Goal: Task Accomplishment & Management: Complete application form

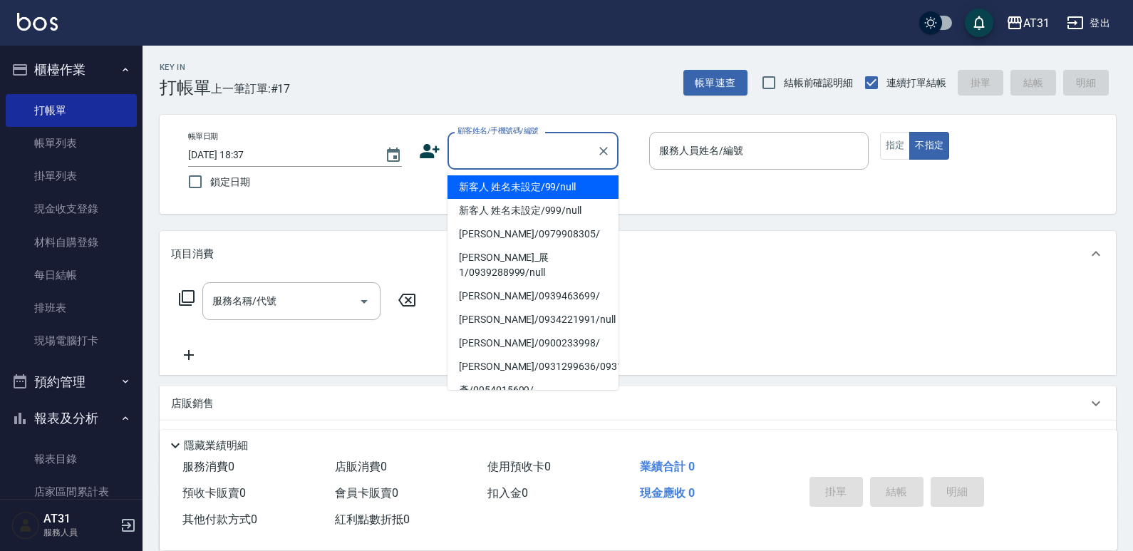
click at [512, 146] on input "顧客姓名/手機號碼/編號" at bounding box center [522, 150] width 137 height 25
type input "新客人 姓名未設定/99/null"
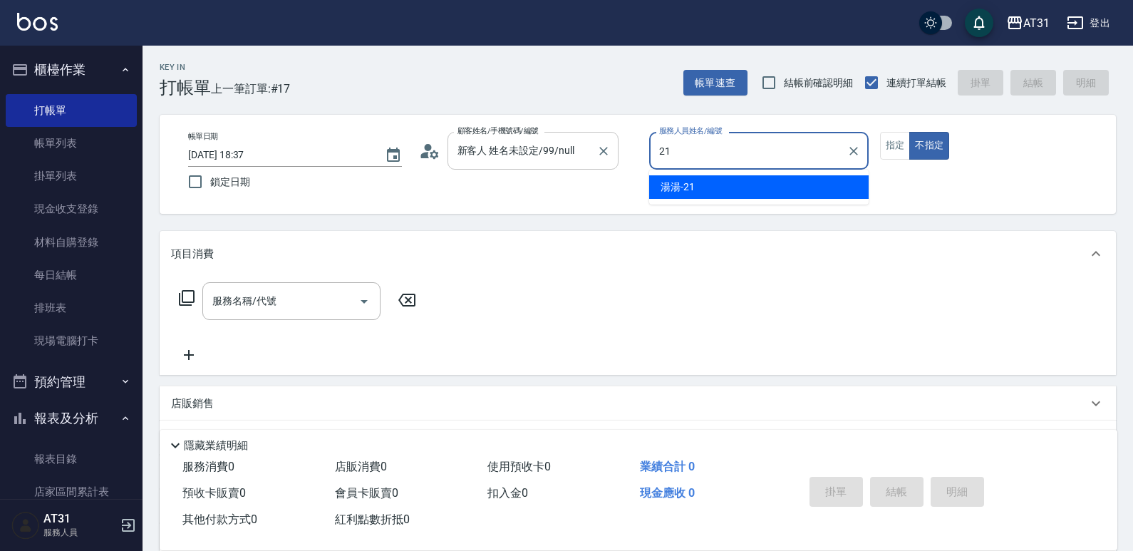
type input "湯湯-21"
type button "false"
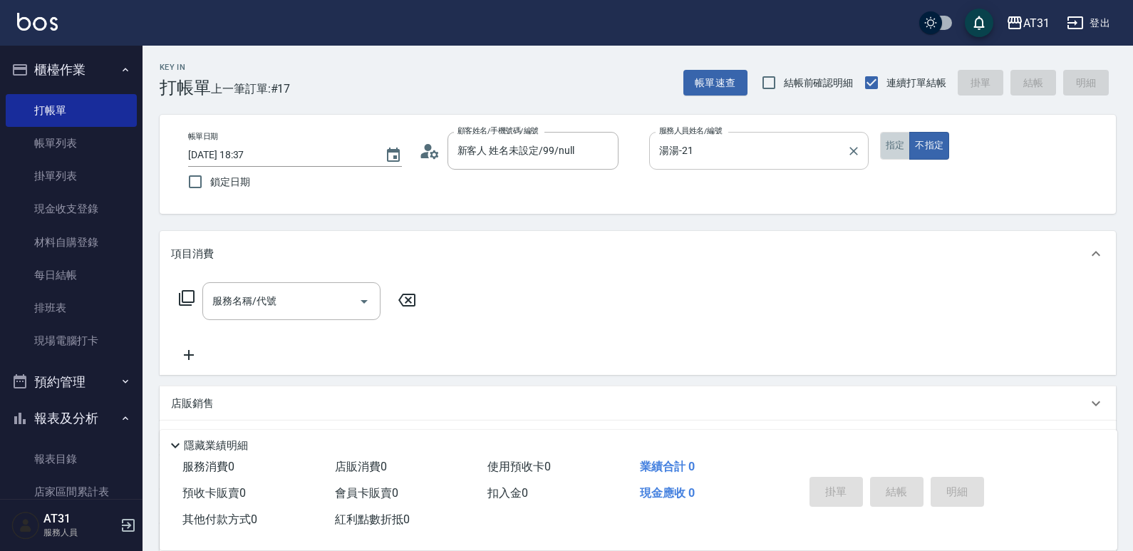
drag, startPoint x: 907, startPoint y: 136, endPoint x: 842, endPoint y: 160, distance: 69.9
click at [907, 137] on button "指定" at bounding box center [895, 146] width 31 height 28
click at [306, 296] on input "服務名稱/代號" at bounding box center [281, 301] width 144 height 25
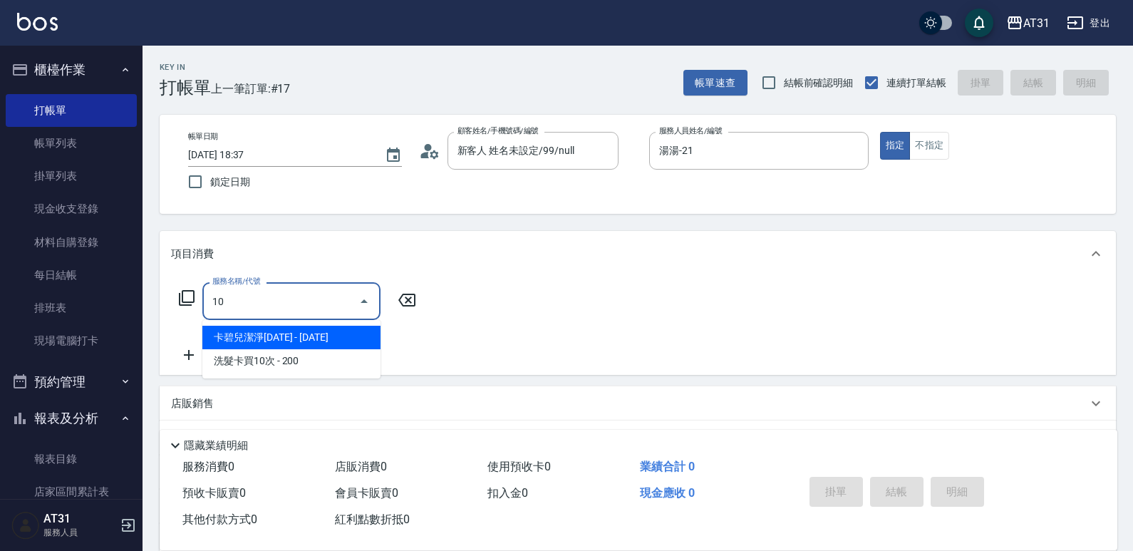
type input "101"
type input "70"
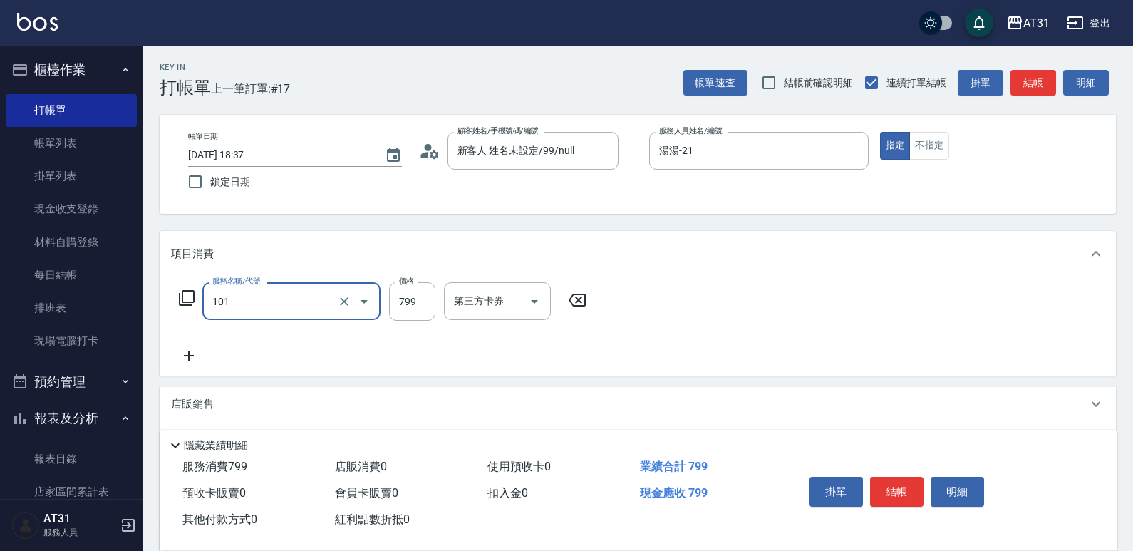
type input "洗+AB劑(101)"
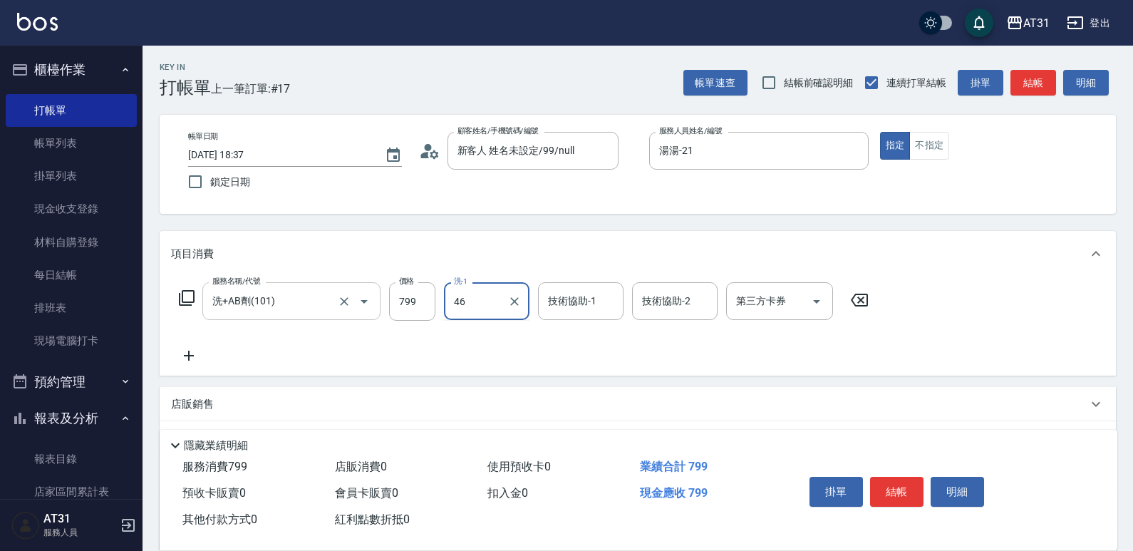
type input "映璇-46"
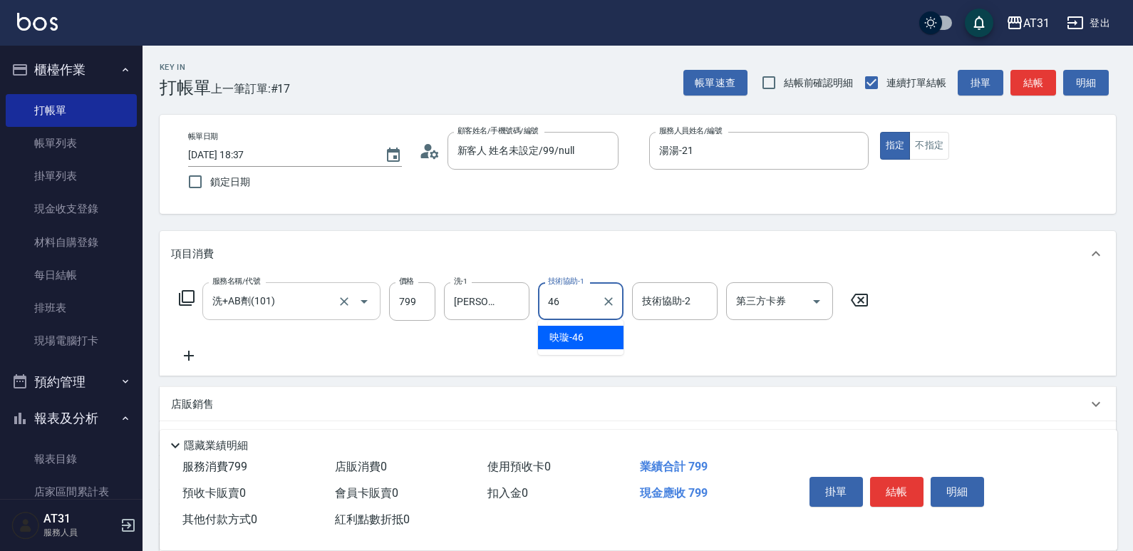
type input "映璇-46"
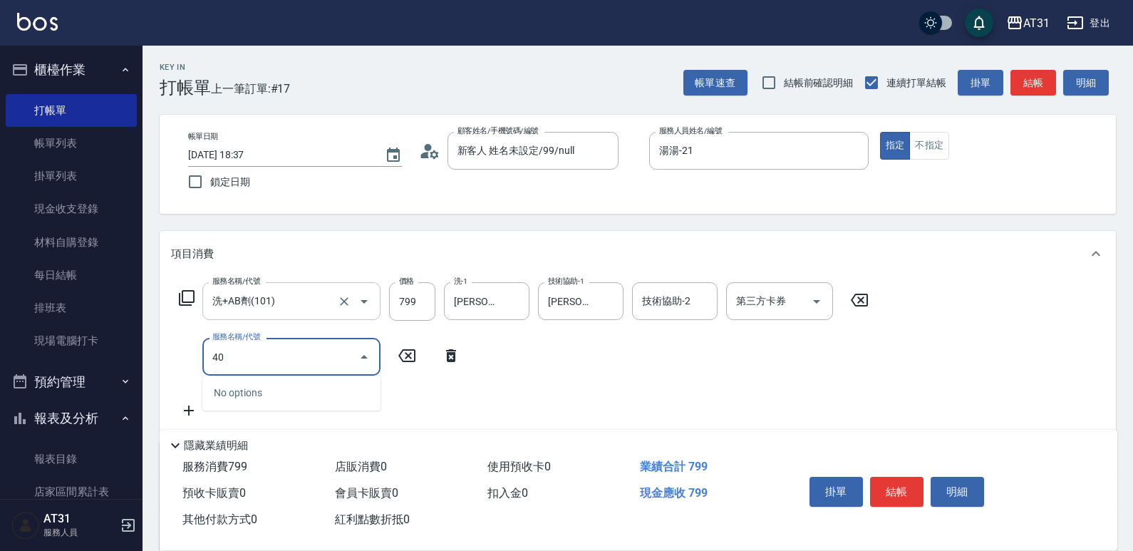
type input "401"
type input "100"
type input "剪髮(401)"
type input "80"
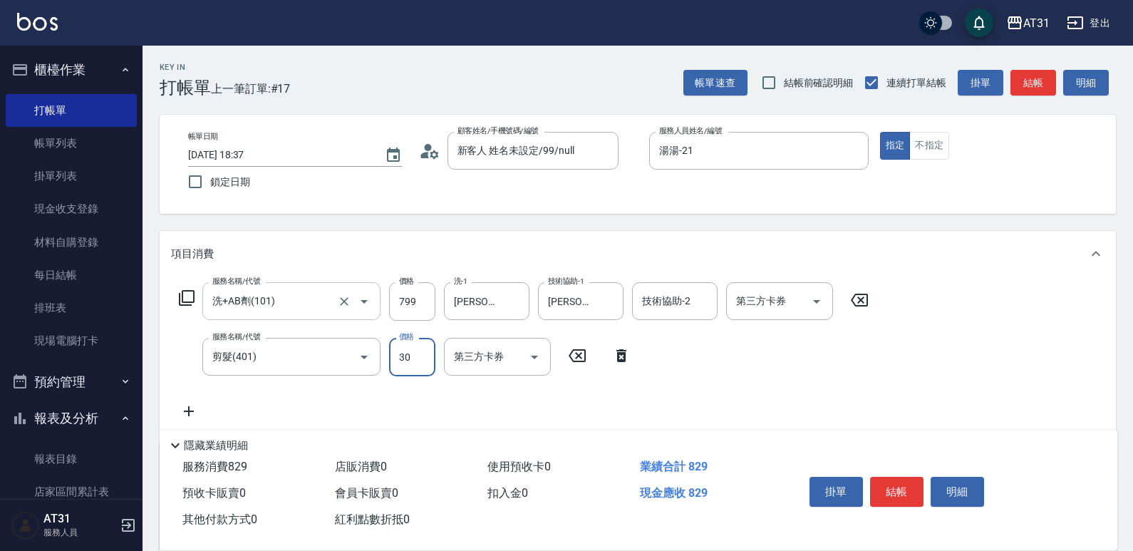
type input "300"
type input "100"
type input "300"
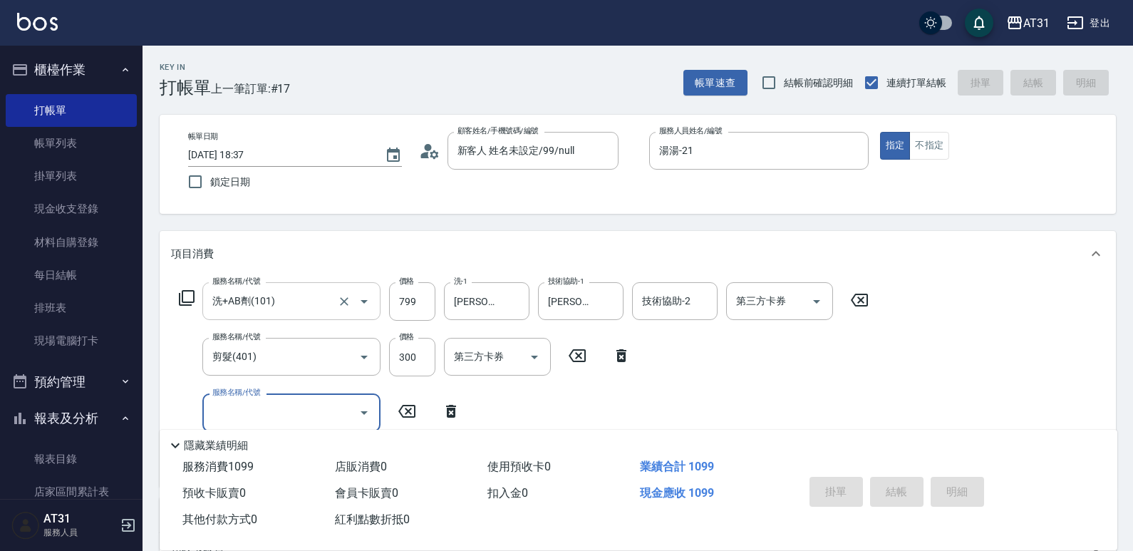
type input "2025/10/13 19:27"
type input "0"
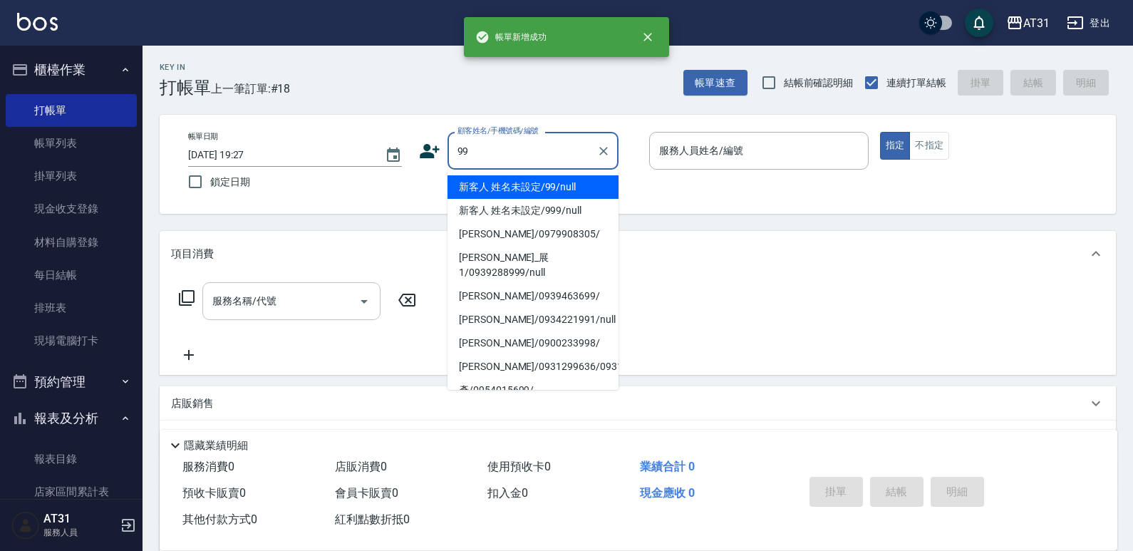
type input "新客人 姓名未設定/99/null"
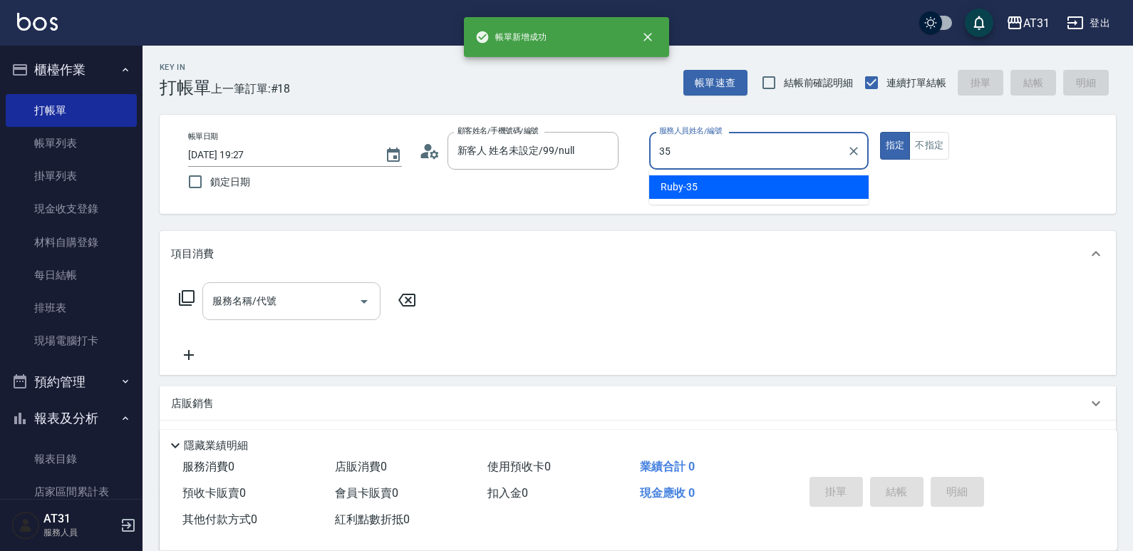
type input "Ruby-35"
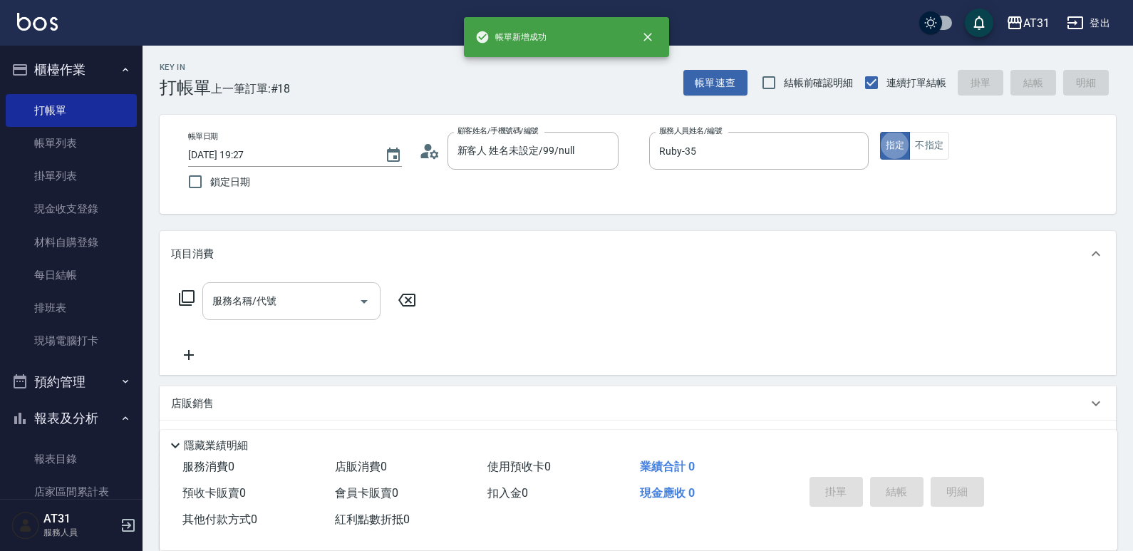
type button "true"
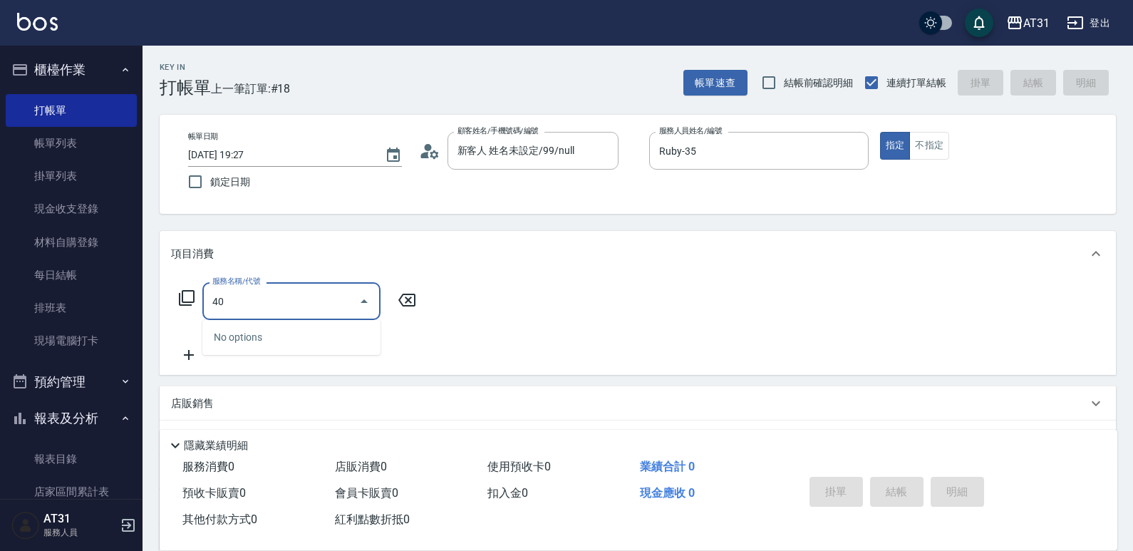
type input "401"
type input "20"
type input "剪髮(401)"
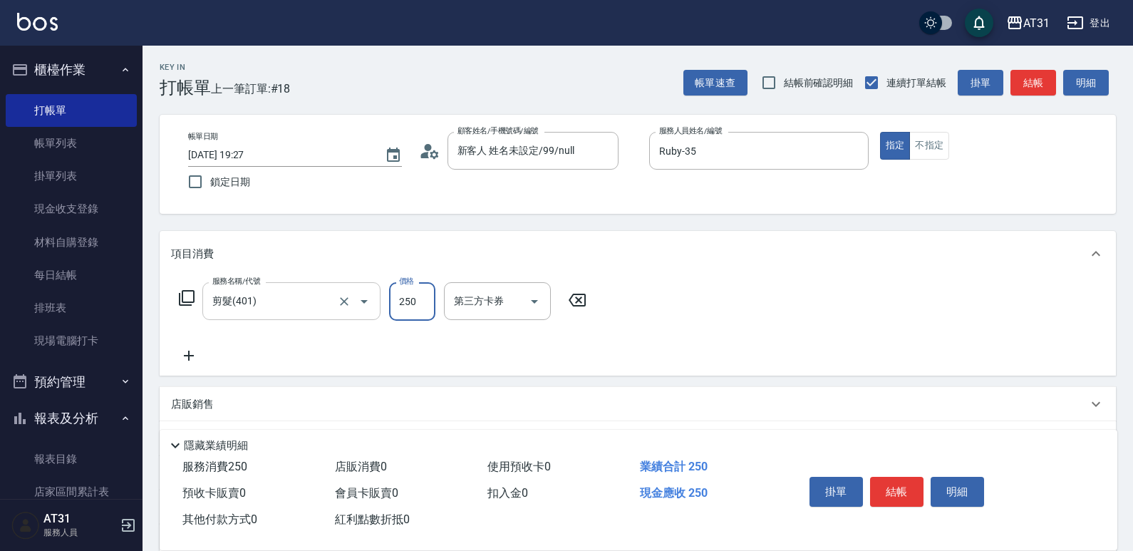
type input "0"
type input "201"
type input "20"
type input "201"
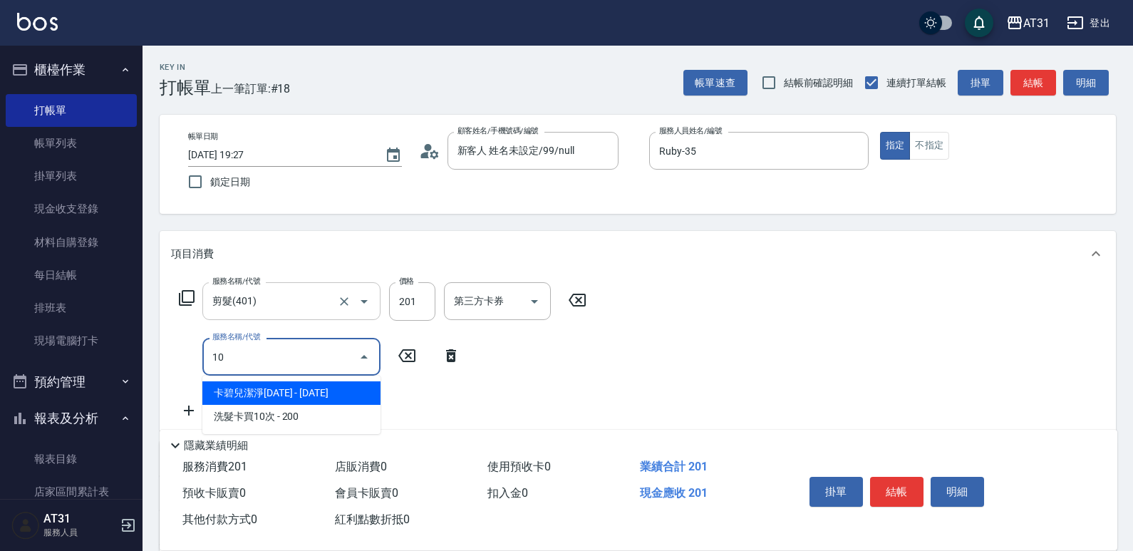
type input "101"
type input "100"
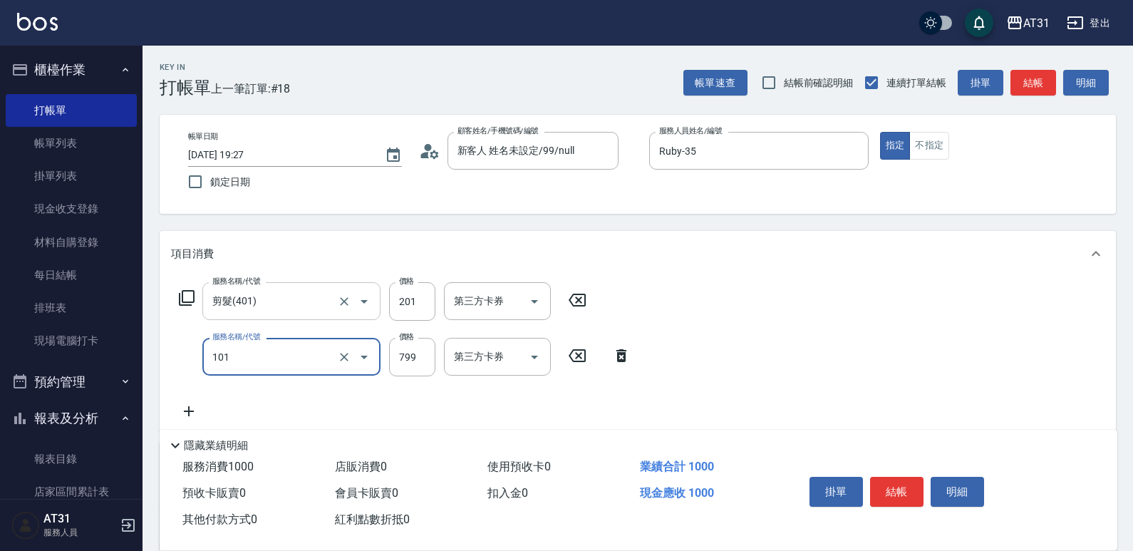
type input "洗+AB劑(101)"
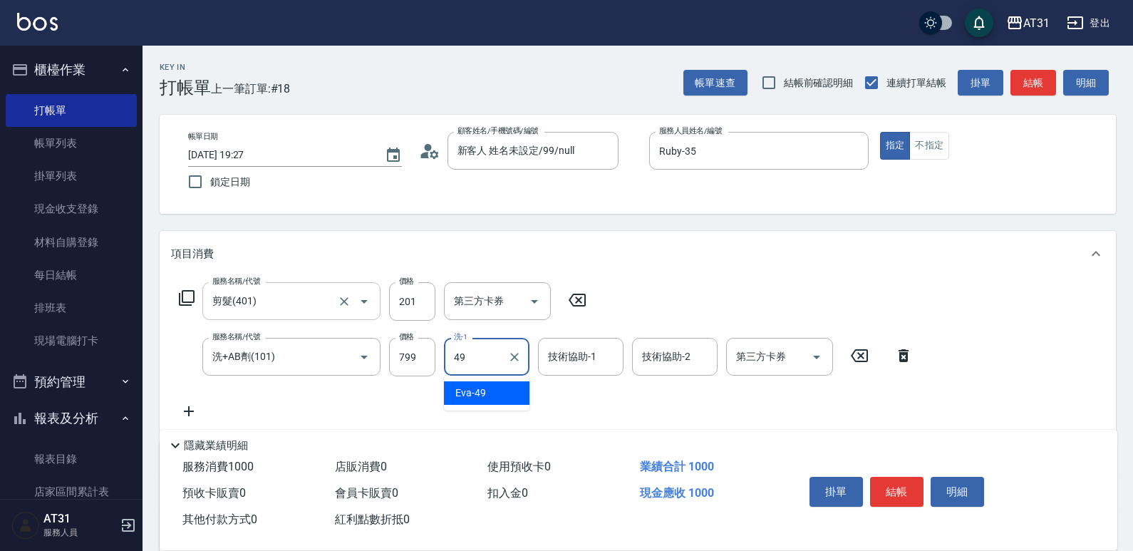
type input "Eva-49"
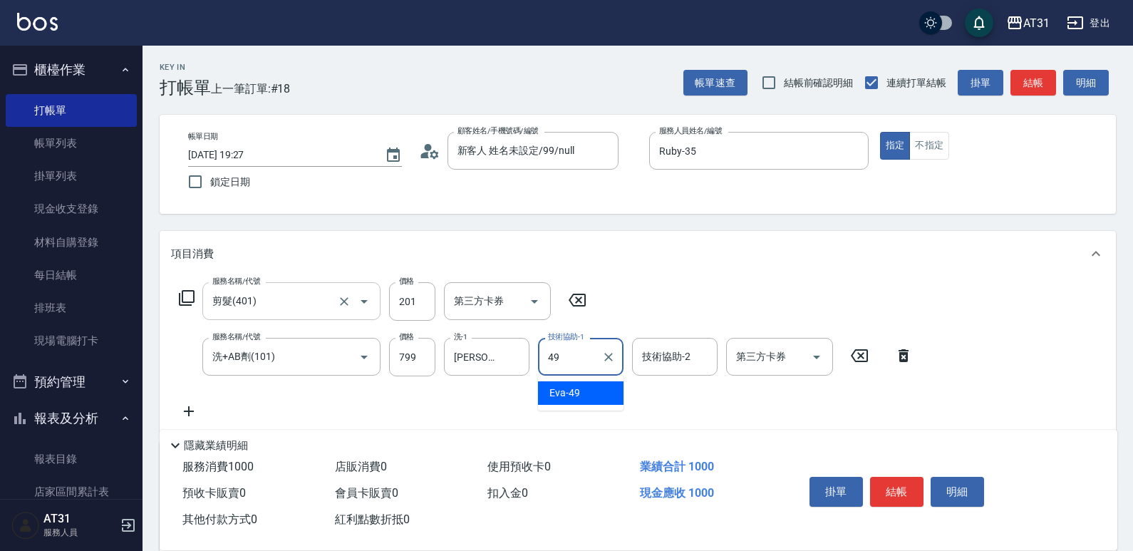
type input "Eva-49"
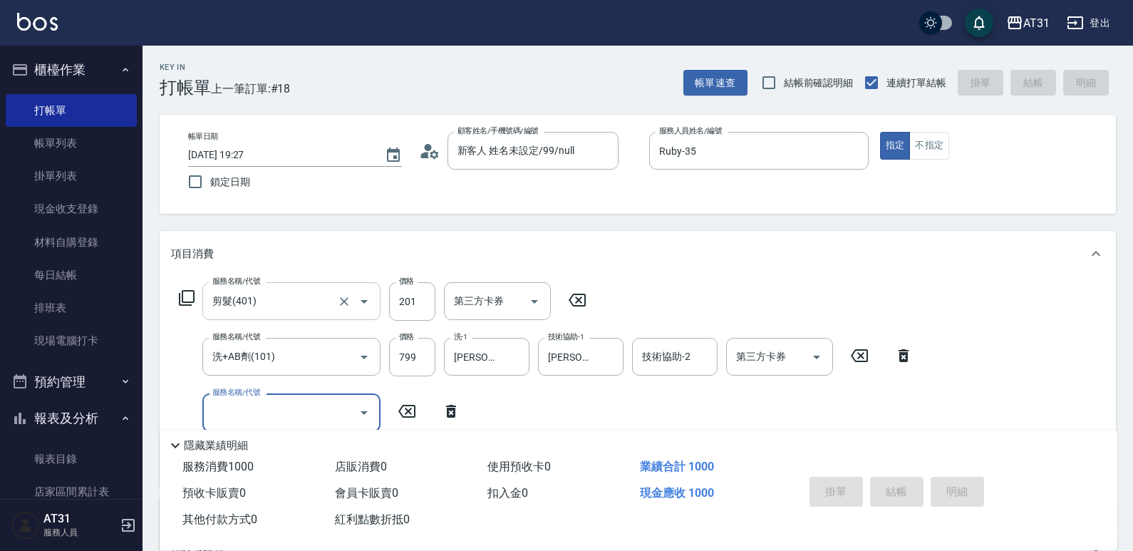
type input "0"
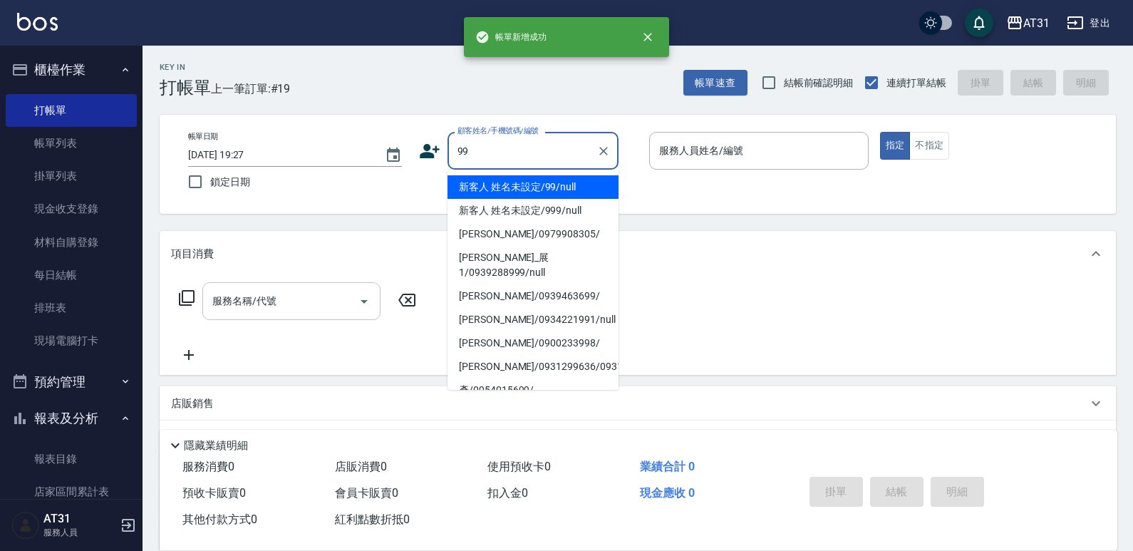
type input "新客人 姓名未設定/99/null"
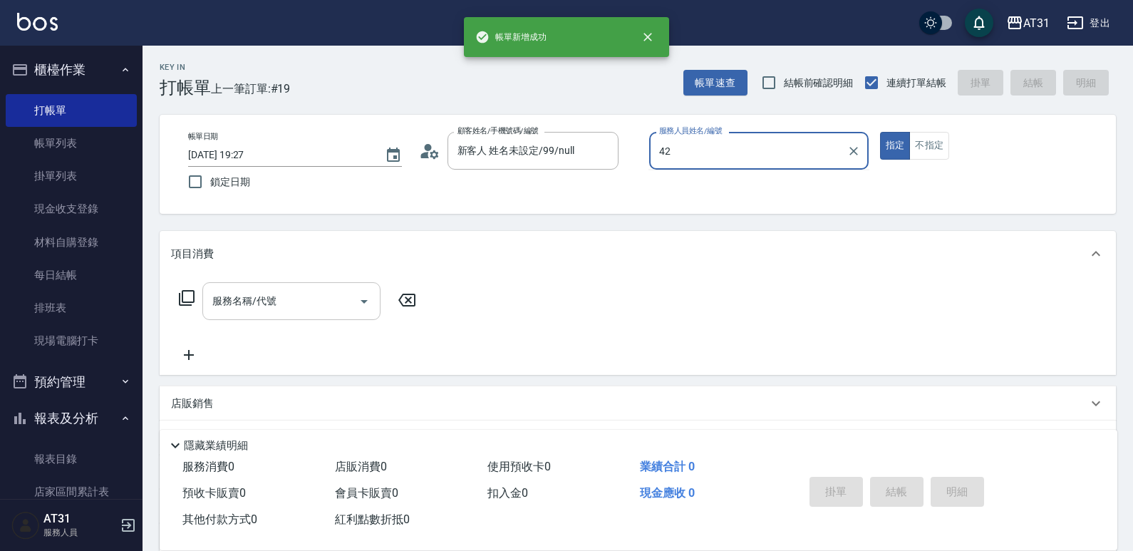
type input "Candy-42"
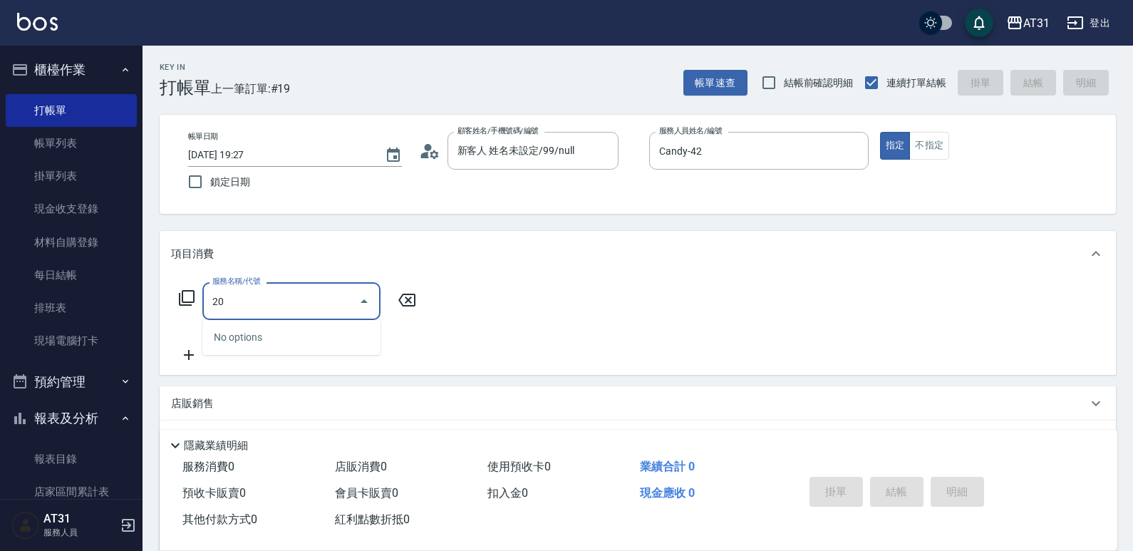
type input "201"
type input "20"
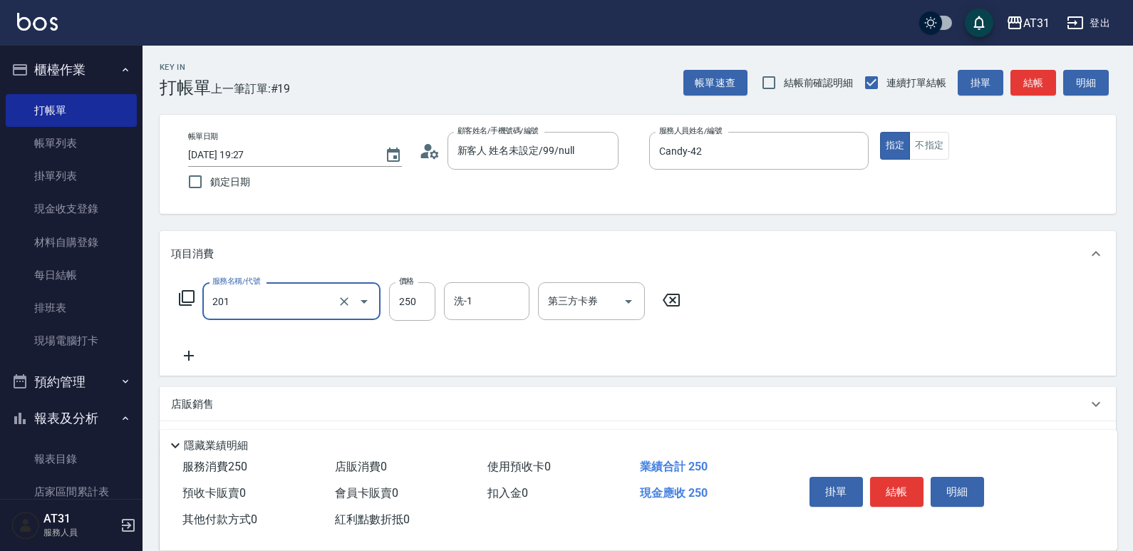
type input "洗髮(201)"
type input "0"
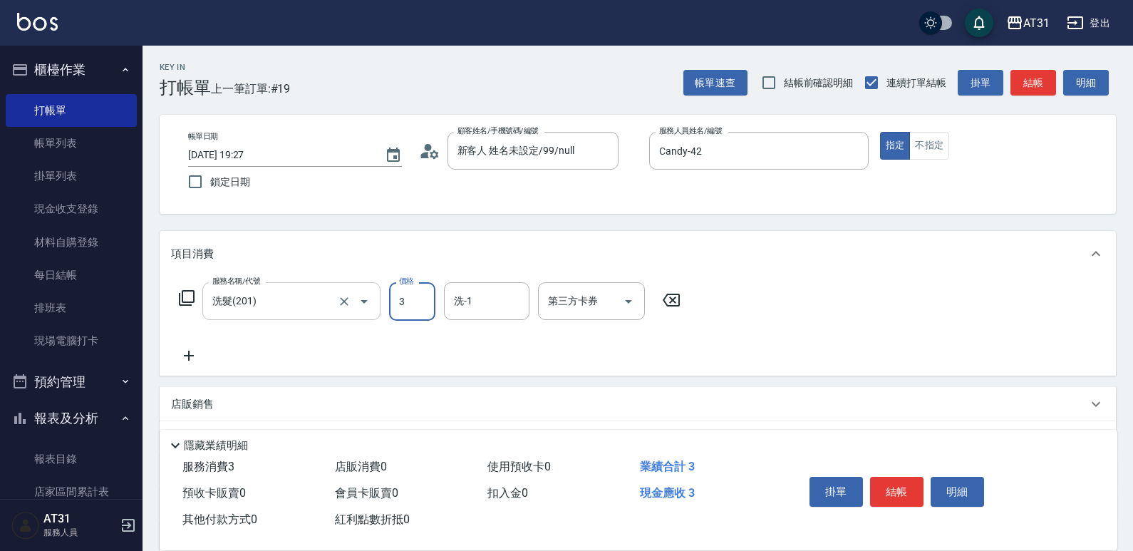
type input "30"
type input "300"
type input "Eva-49"
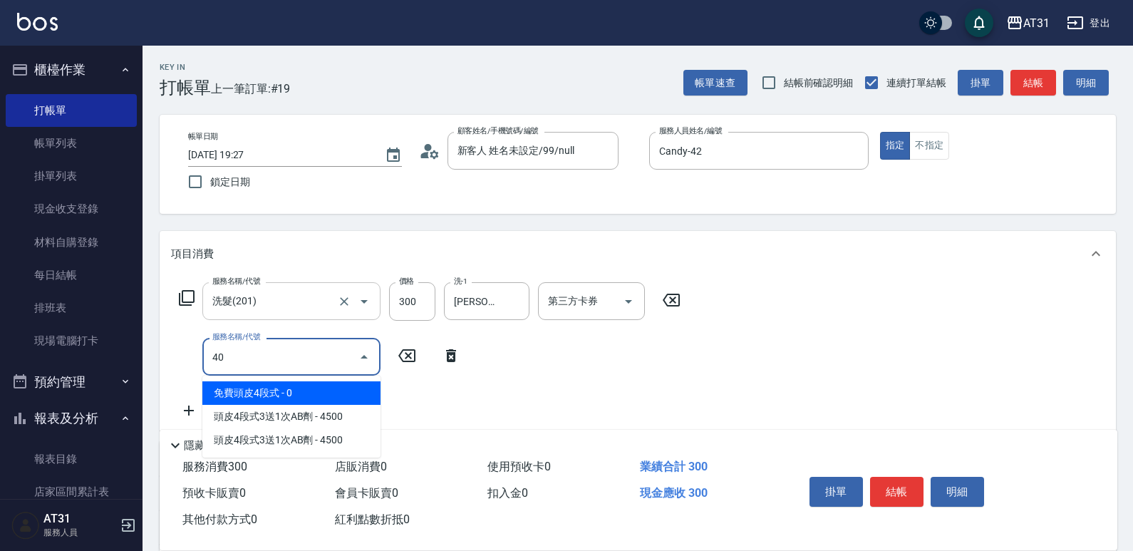
type input "401"
type input "50"
type input "剪髮(401)"
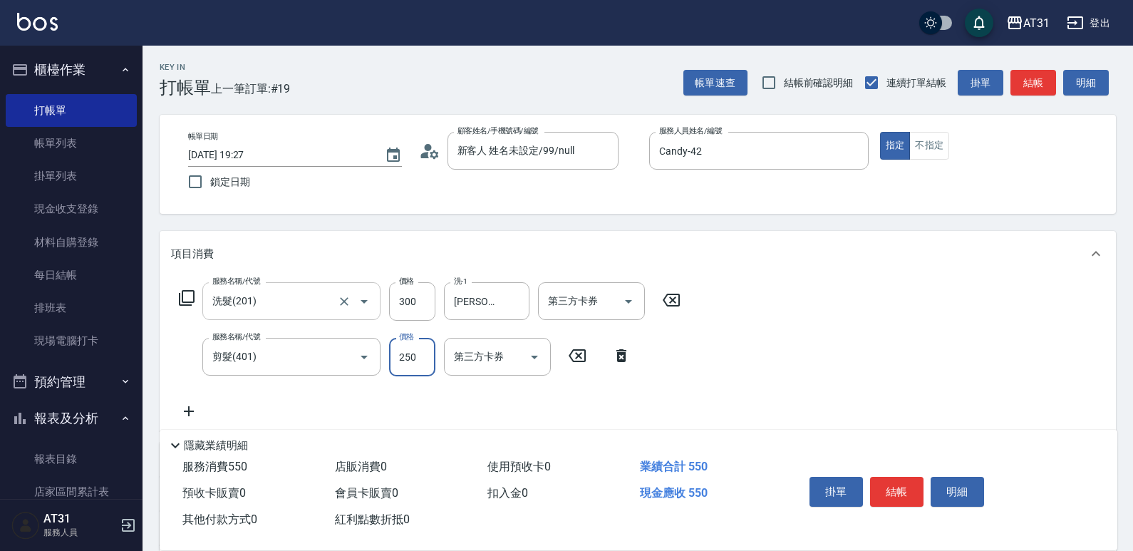
type input "30"
type input "60"
type input "300"
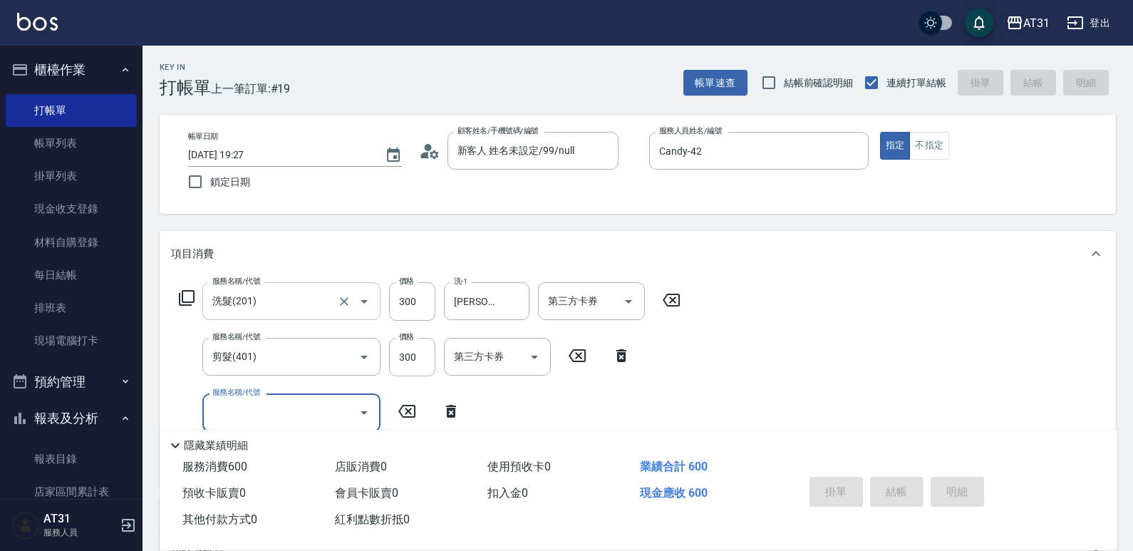
type input "0"
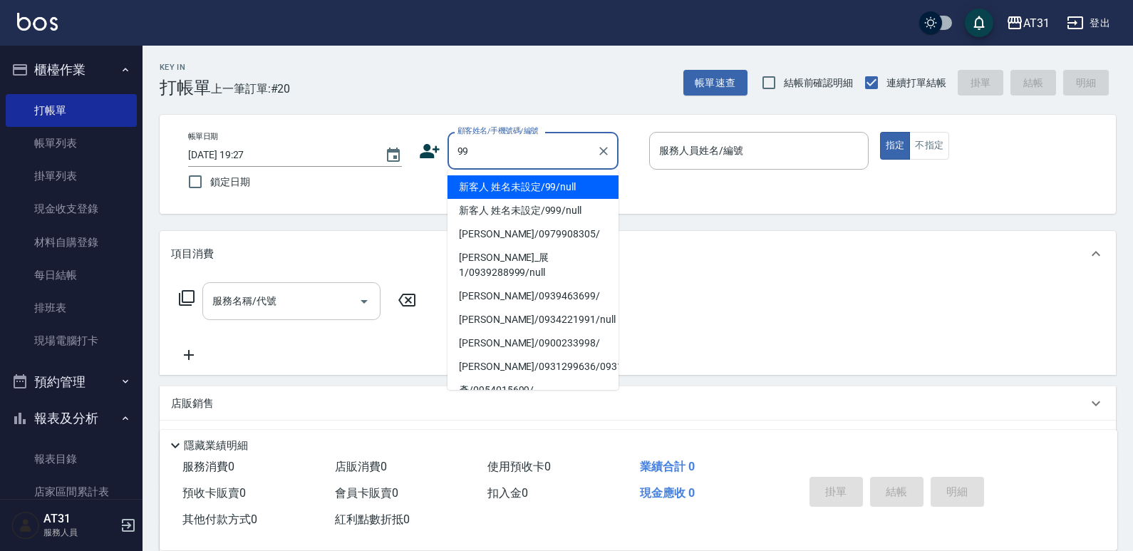
type input "新客人 姓名未設定/99/null"
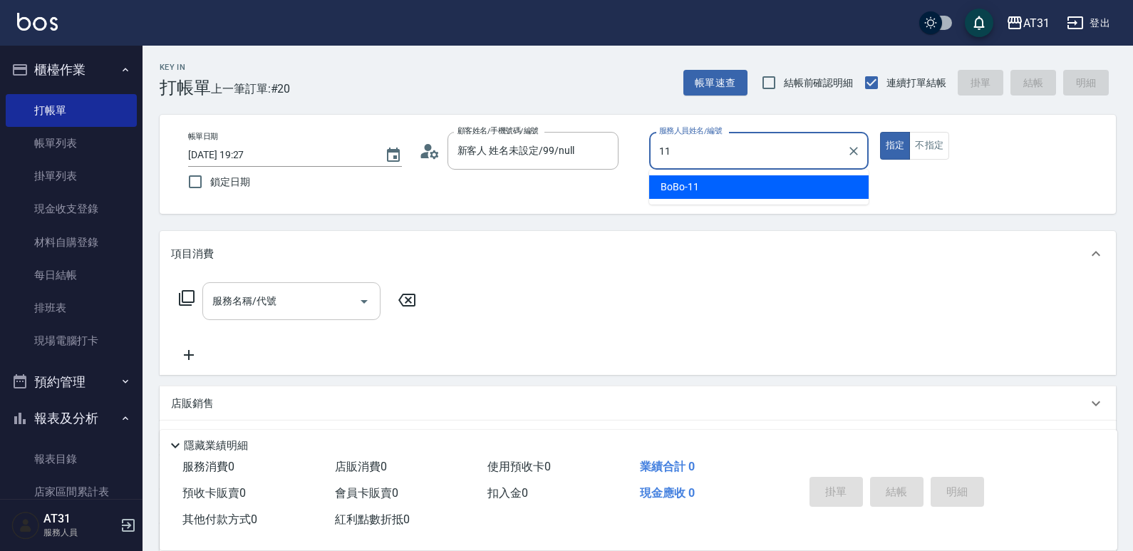
type input "BoBo-11"
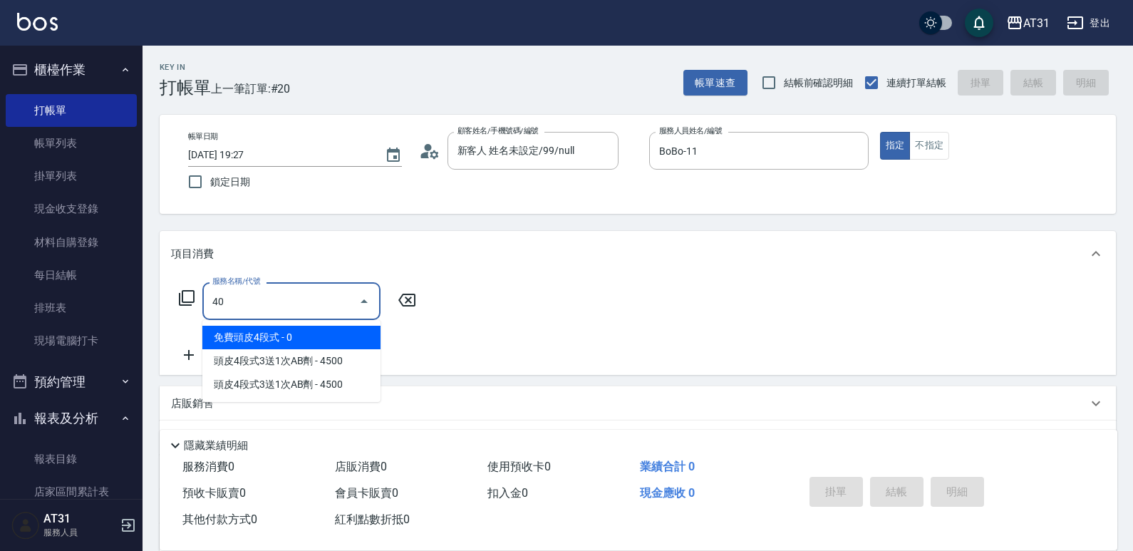
type input "401"
type input "20"
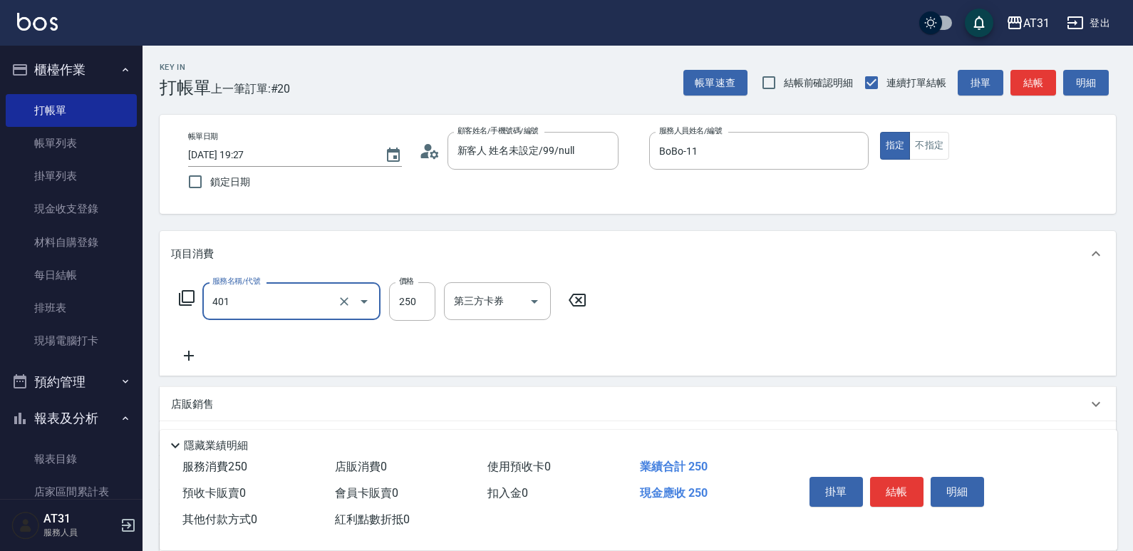
type input "剪髮(401)"
type input "0"
type input "450"
type input "40"
type input "450"
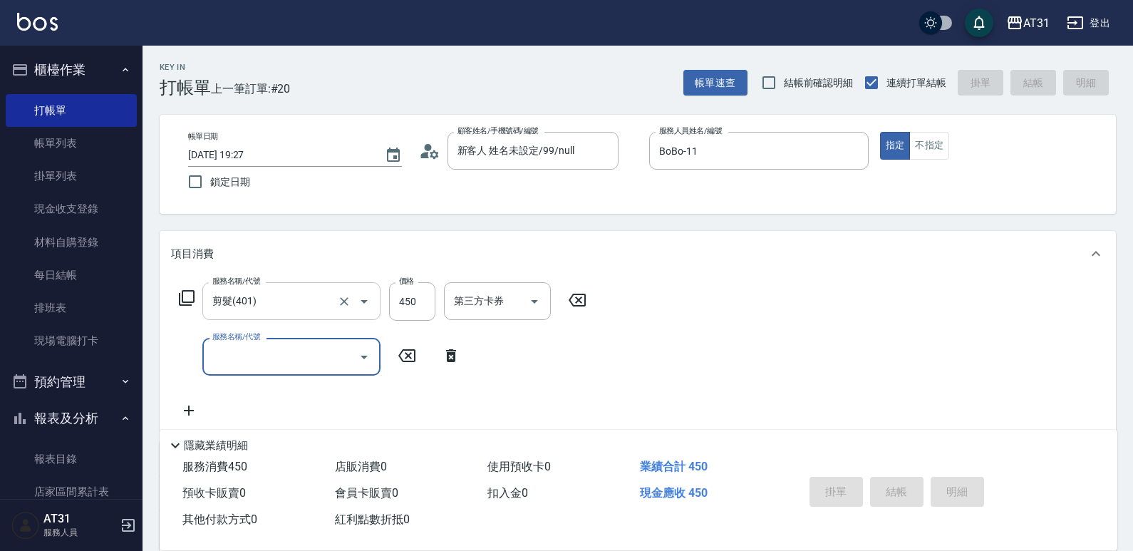
type input "0"
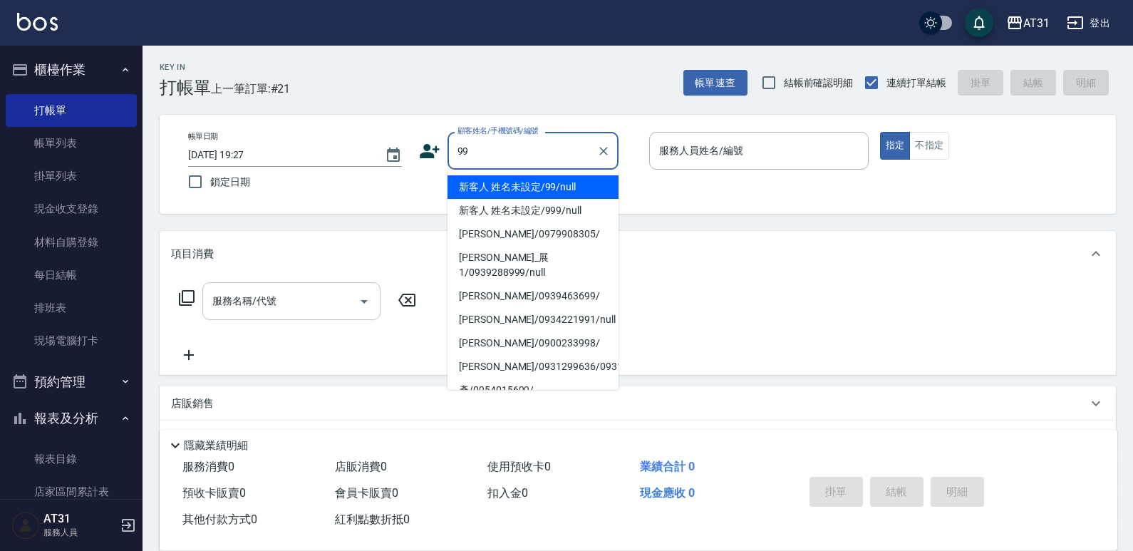
type input "新客人 姓名未設定/99/null"
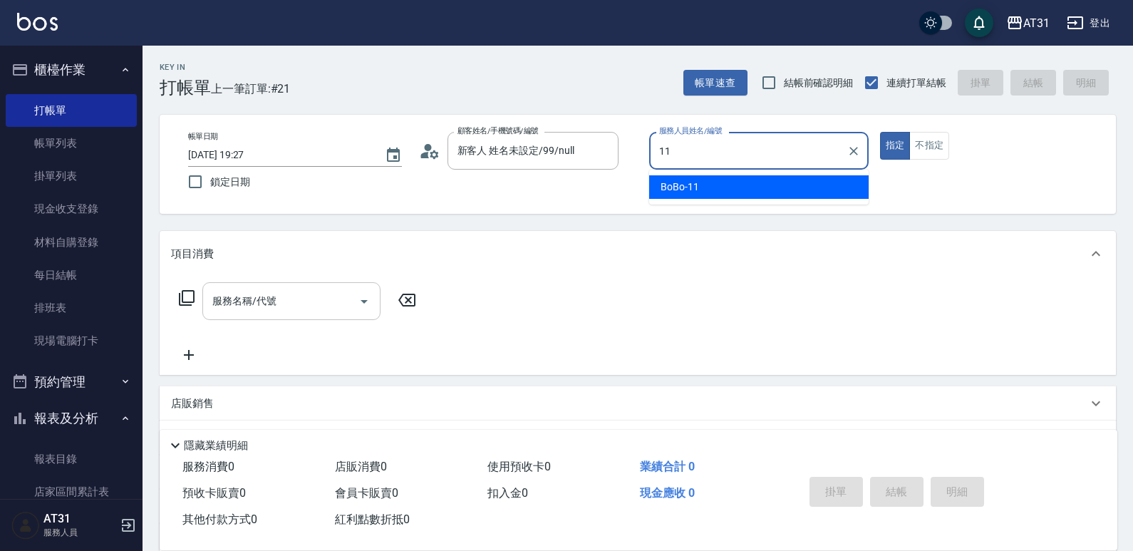
type input "BoBo-11"
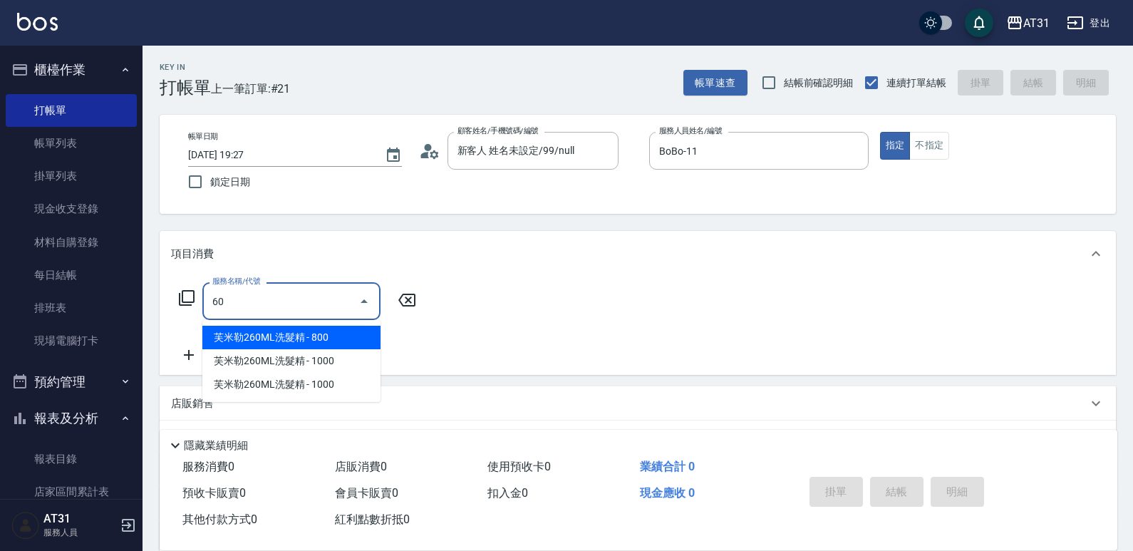
type input "609"
type input "110"
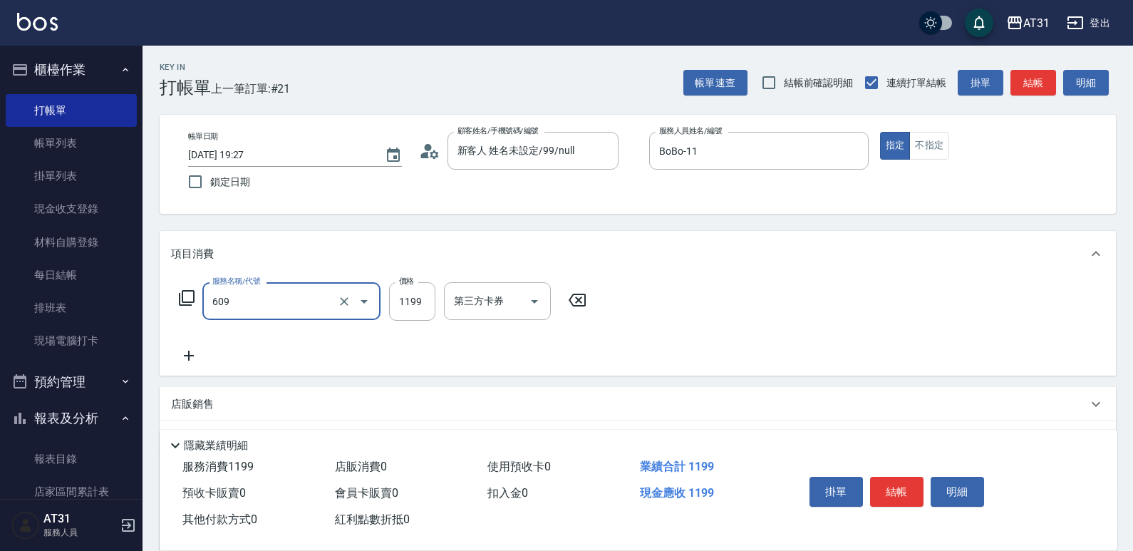
type input "自購三段(609)"
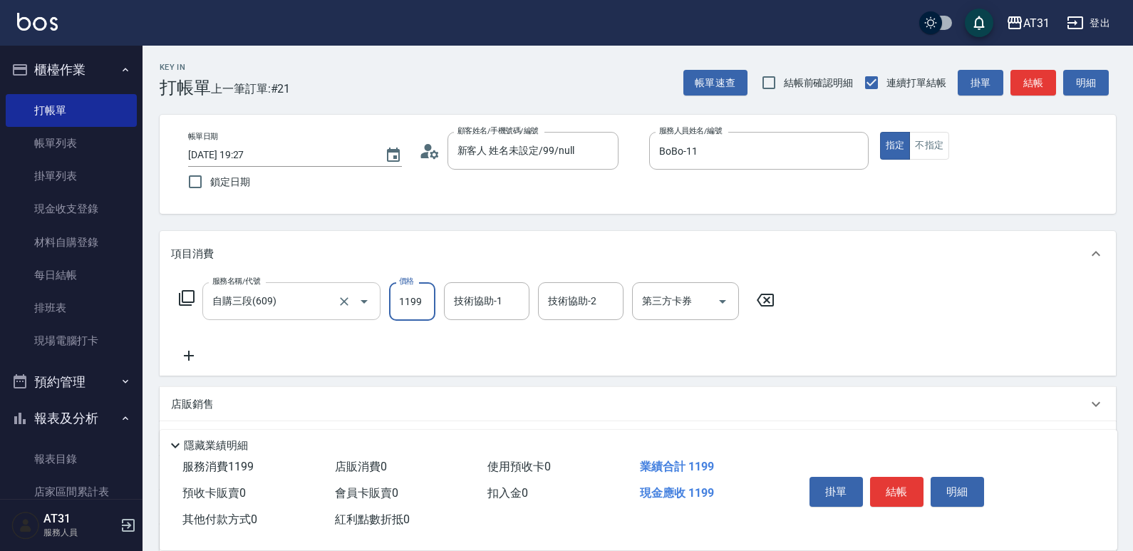
type input "2"
type input "0"
type input "22"
type input "20"
type input "220"
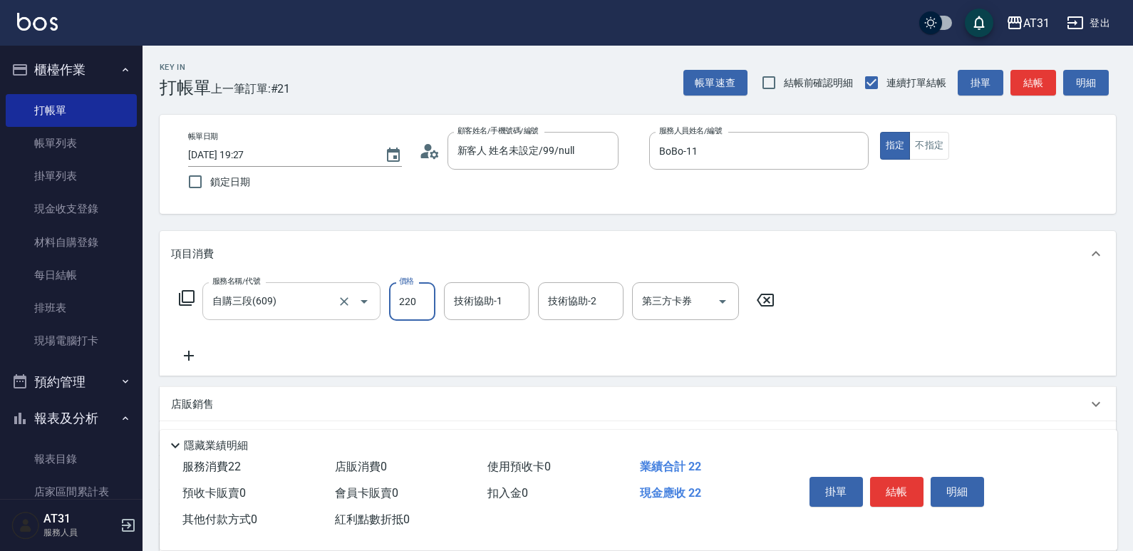
type input "220"
type input "2200"
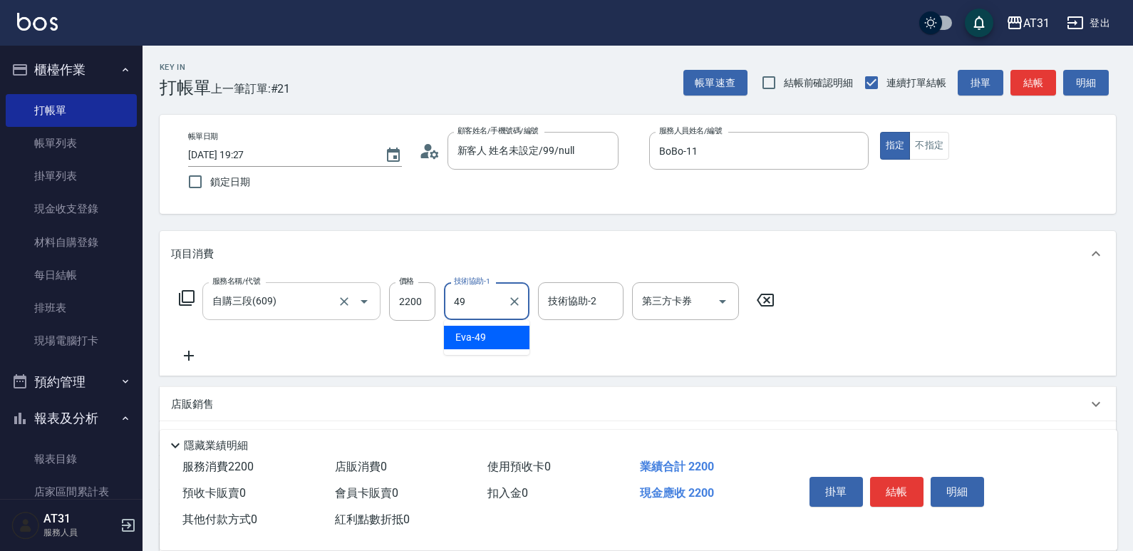
type input "Eva-49"
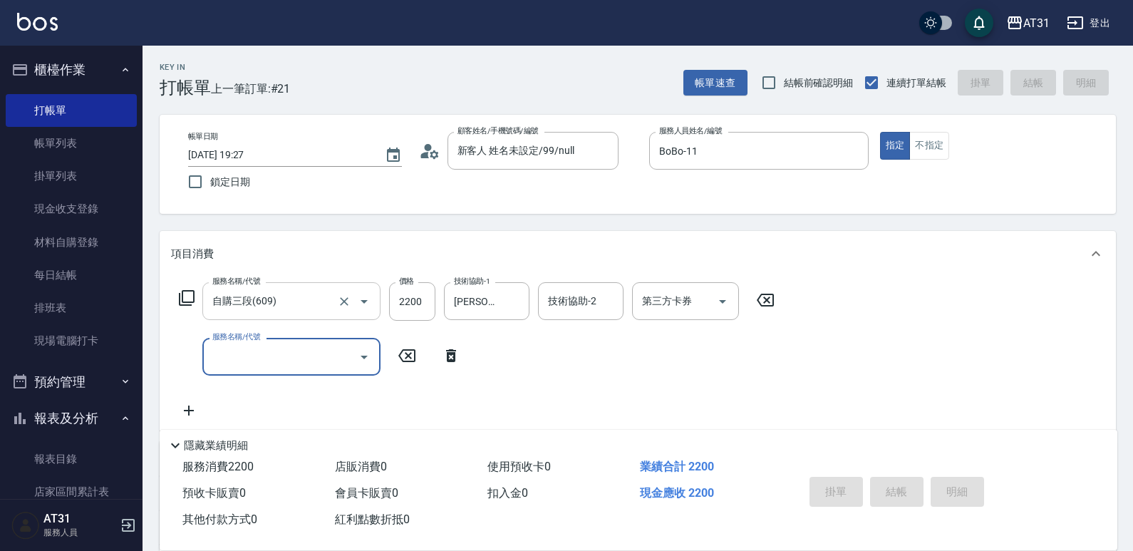
type input "2025/10/13 19:28"
type input "0"
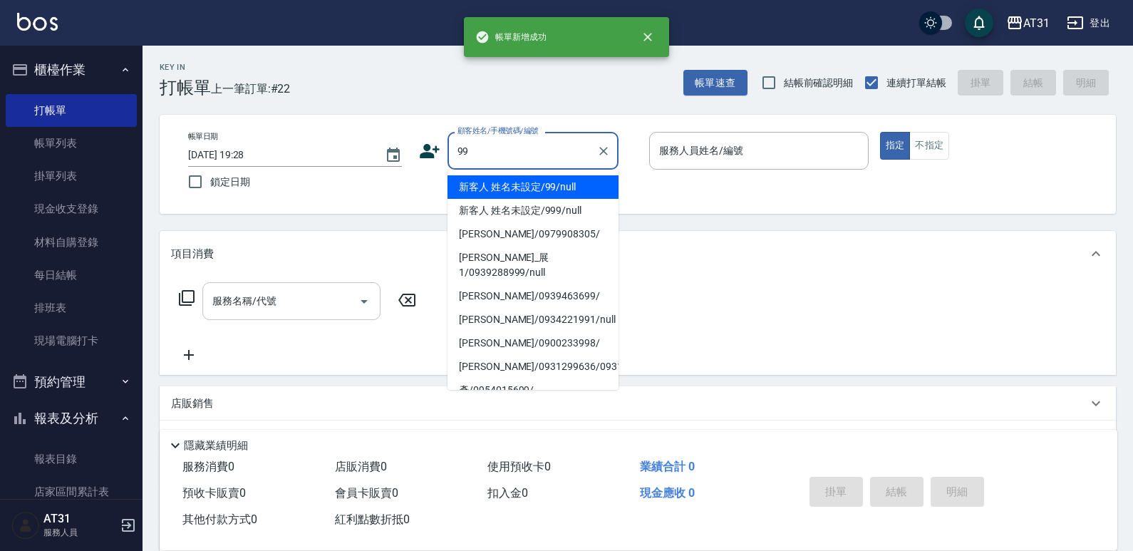
type input "新客人 姓名未設定/99/null"
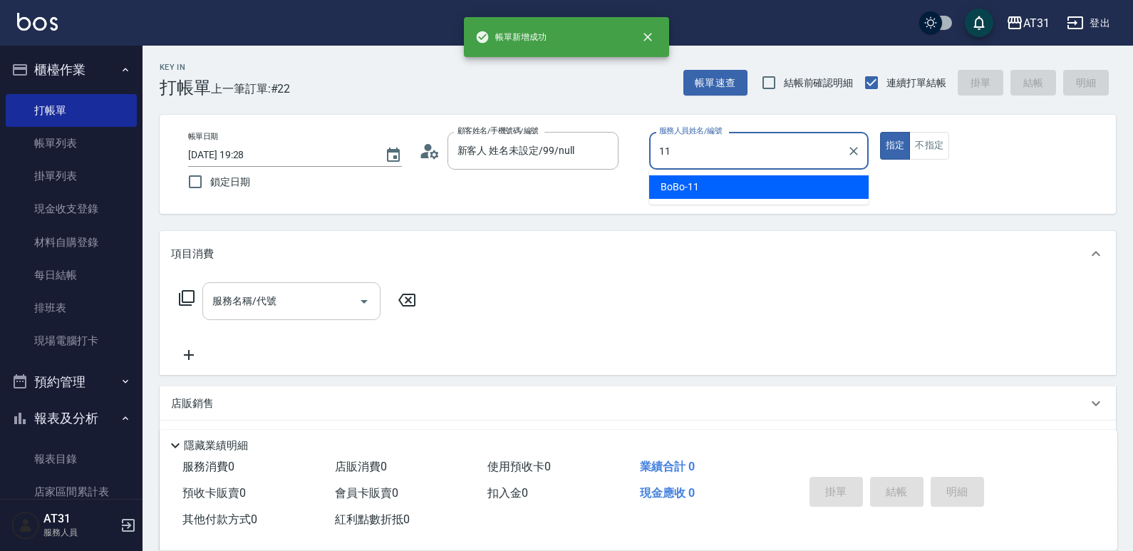
type input "BoBo-11"
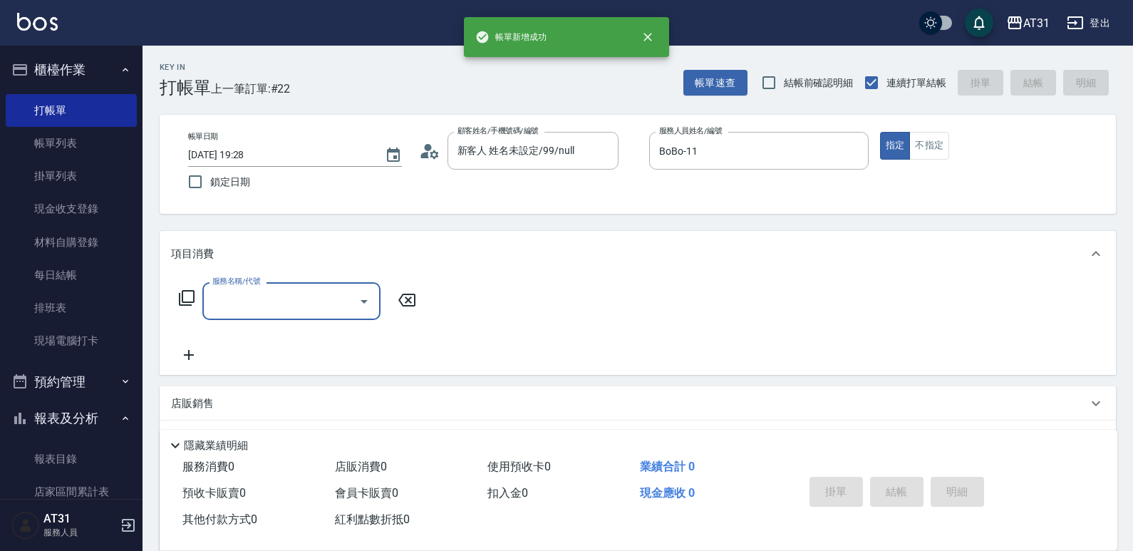
type input "2"
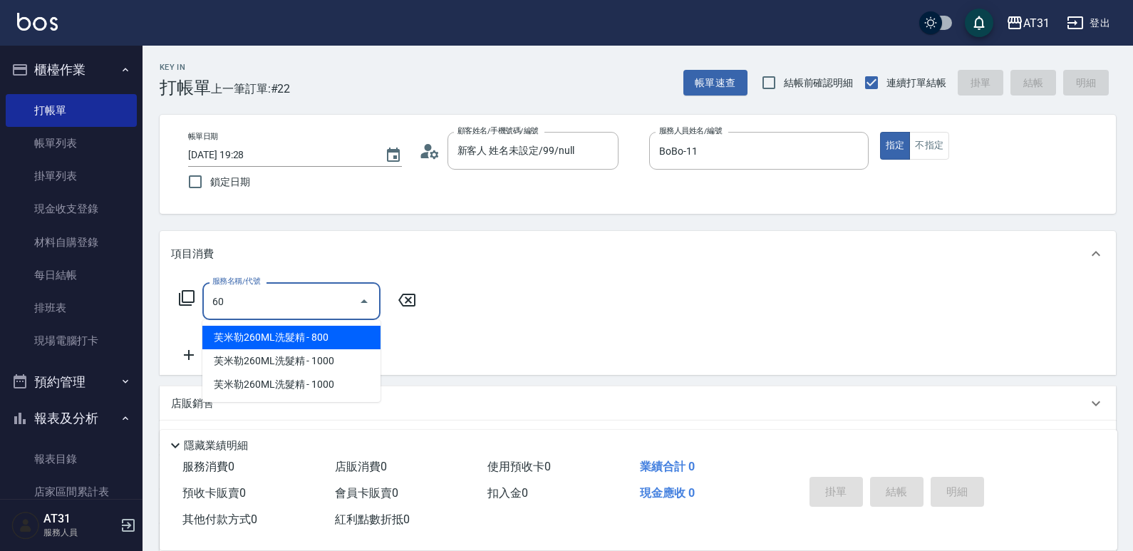
type input "609"
type input "110"
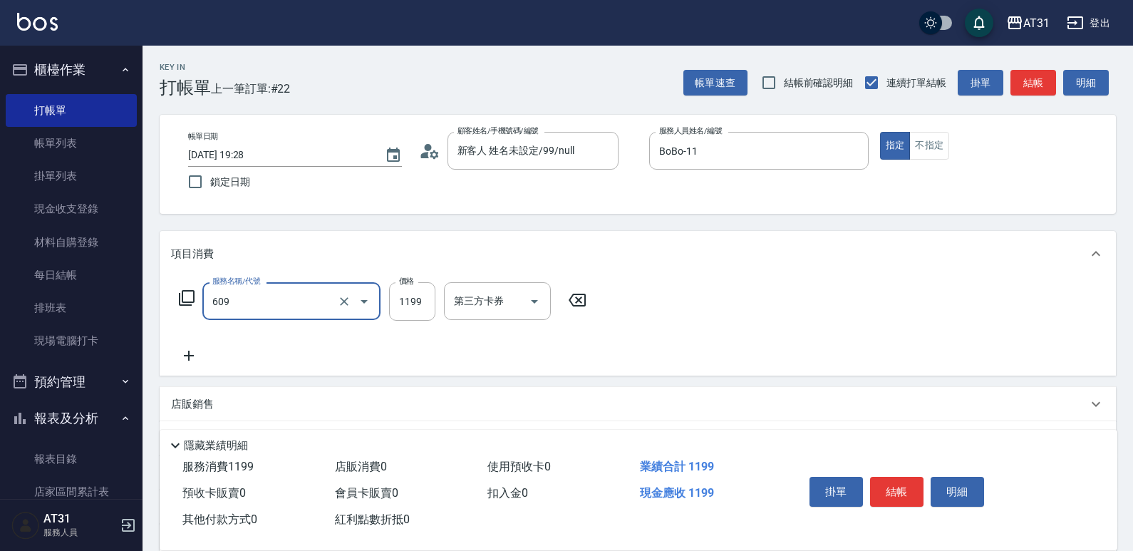
type input "自購三段(609)"
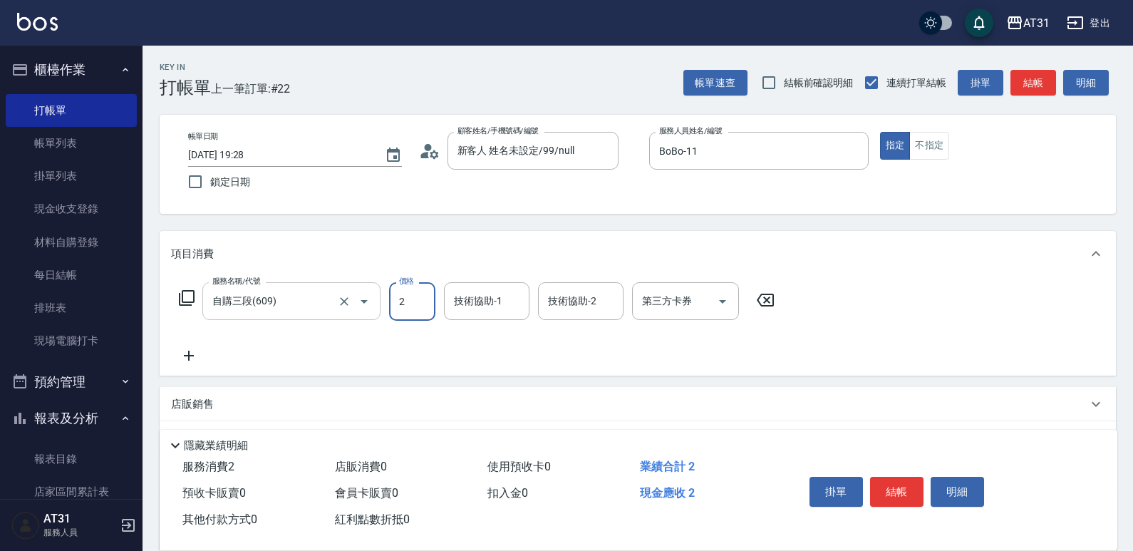
type input "0"
type input "220"
type input "20"
type input "2200"
type input "220"
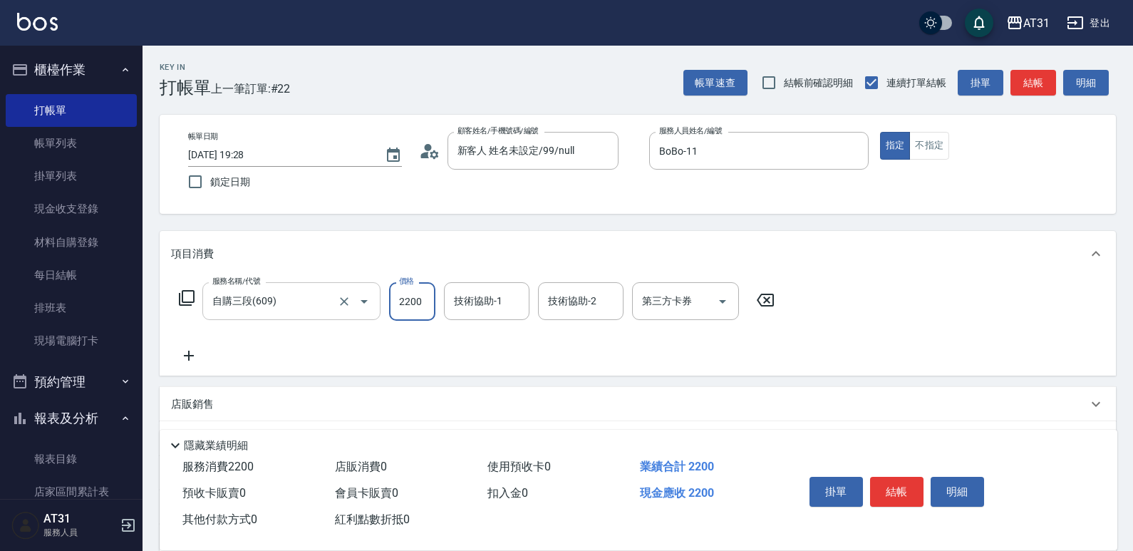
type input "2200"
type input "Eva-49"
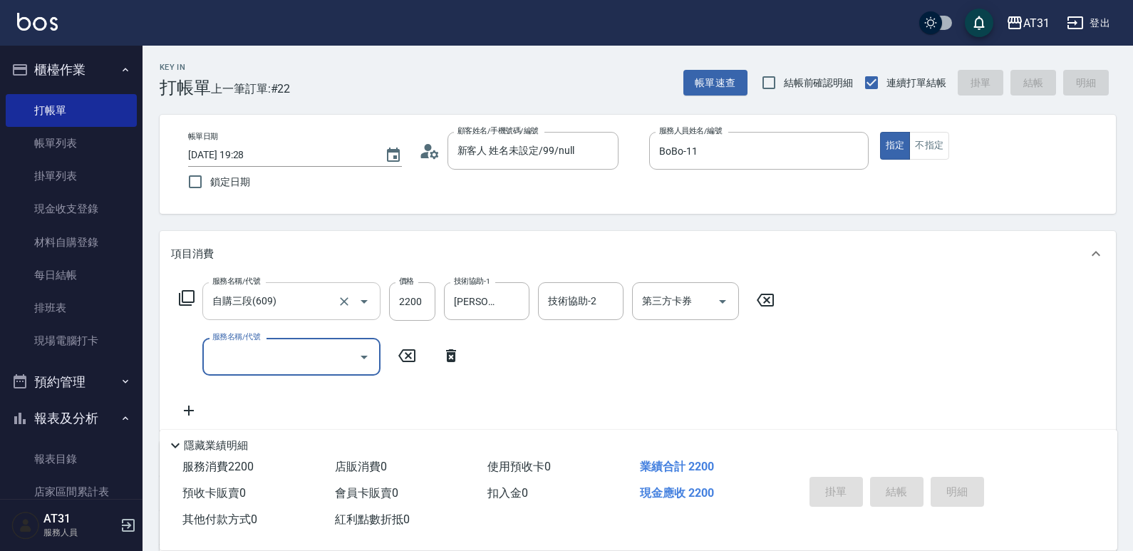
type input "0"
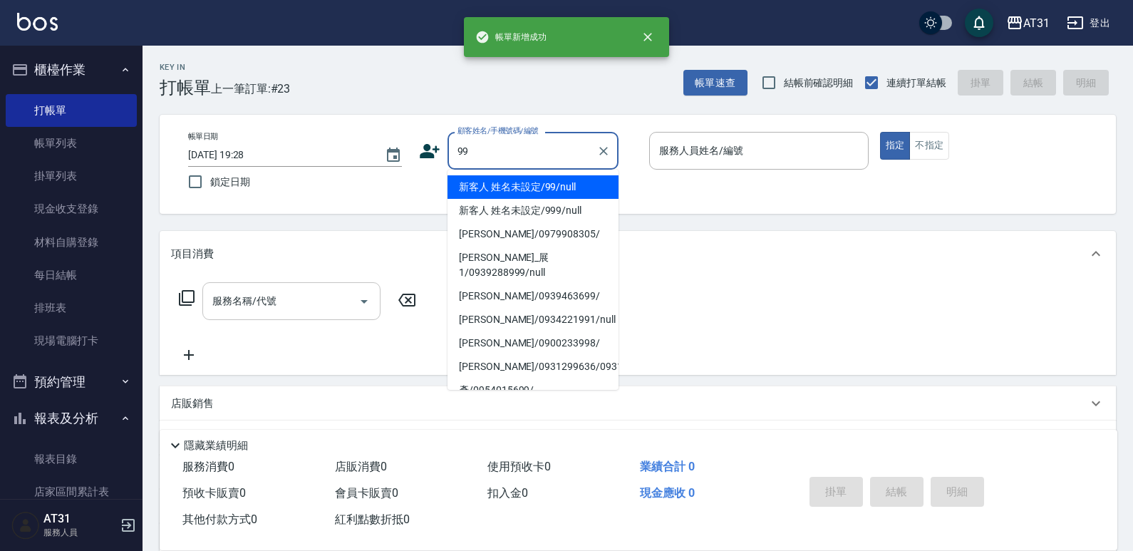
type input "新客人 姓名未設定/99/null"
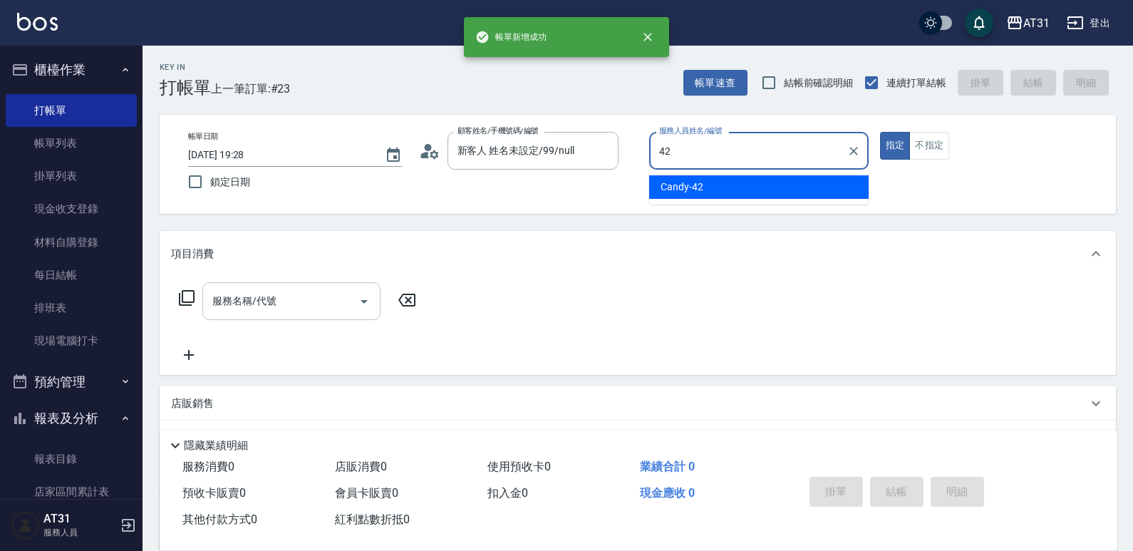
type input "Candy-42"
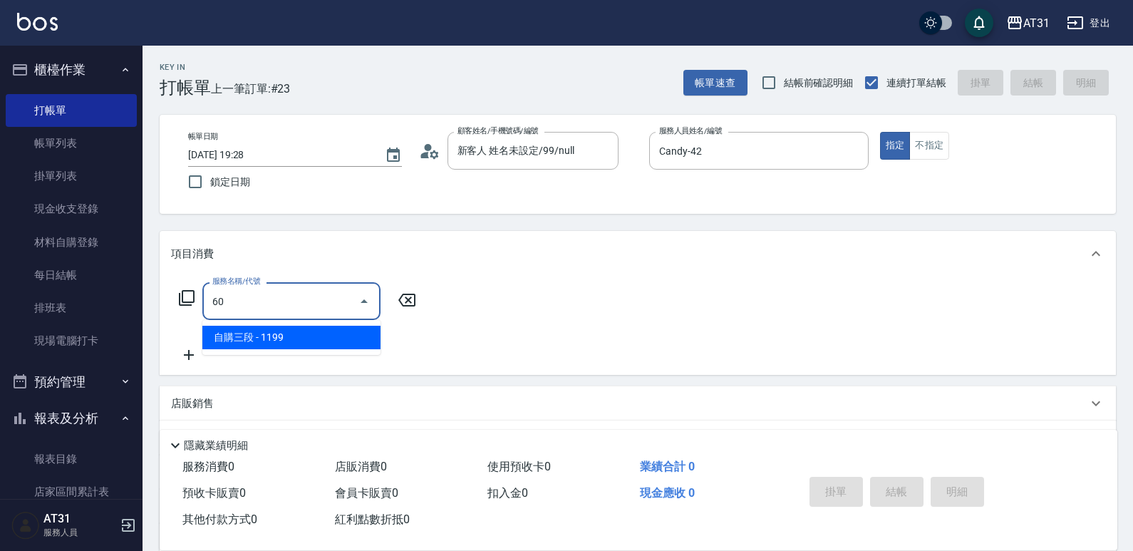
type input "609"
type input "110"
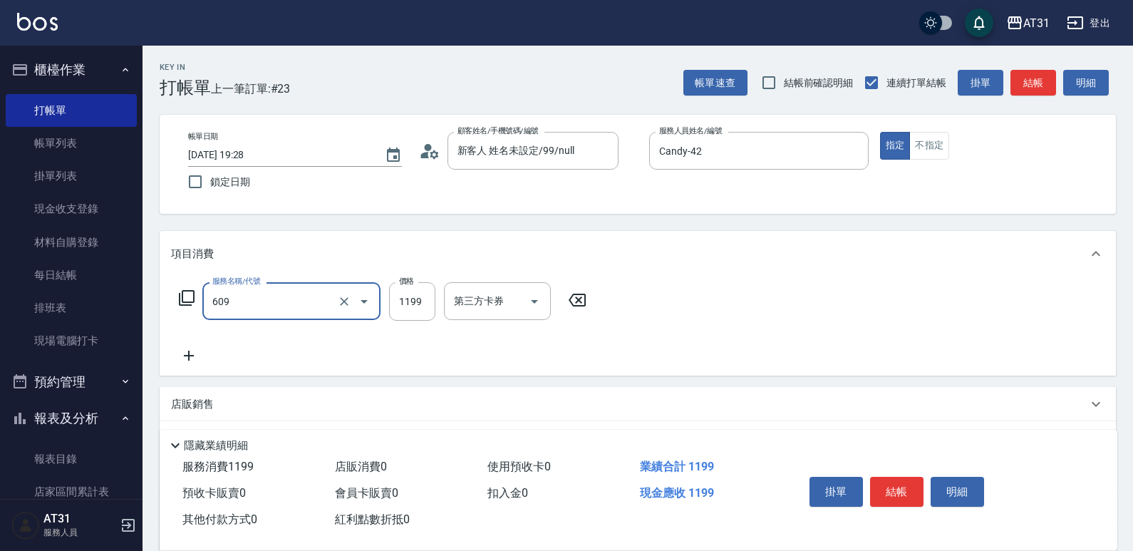
type input "自購三段(609)"
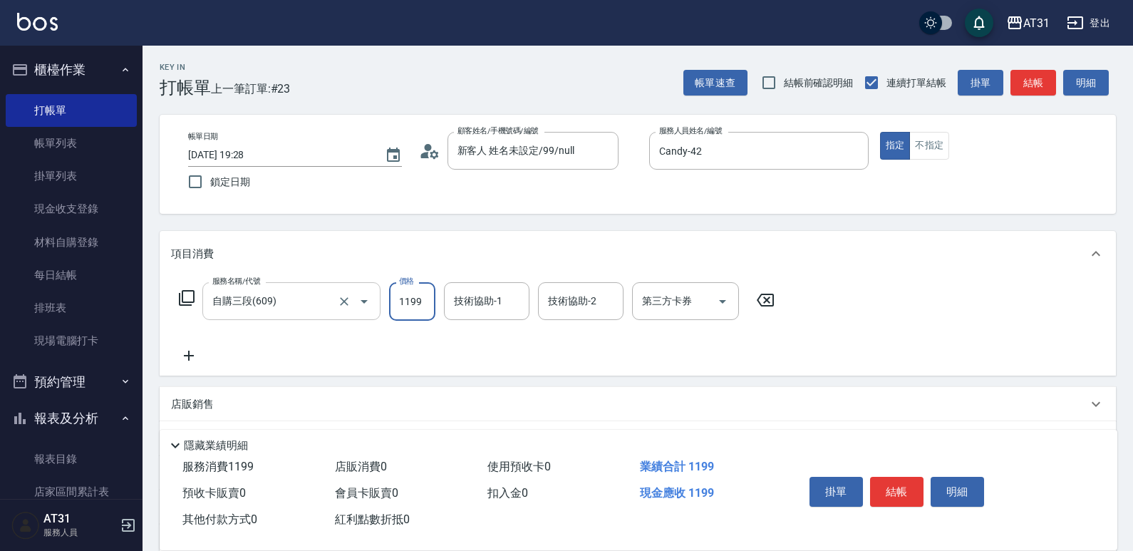
type input "0"
type input "30"
type input "3000"
type input "300"
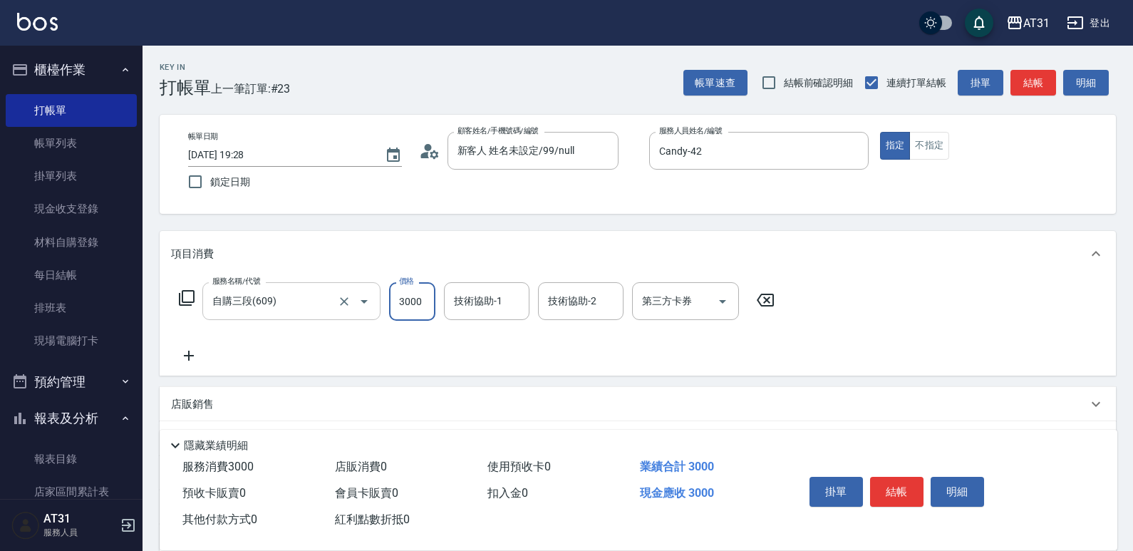
type input "3000"
type input "映璇-46"
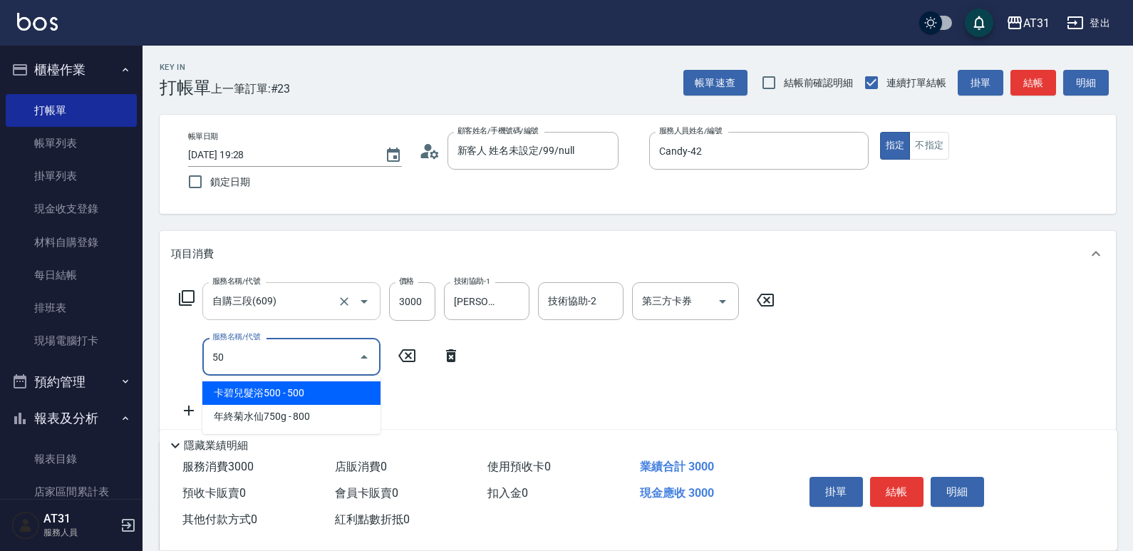
type input "501"
type input "460"
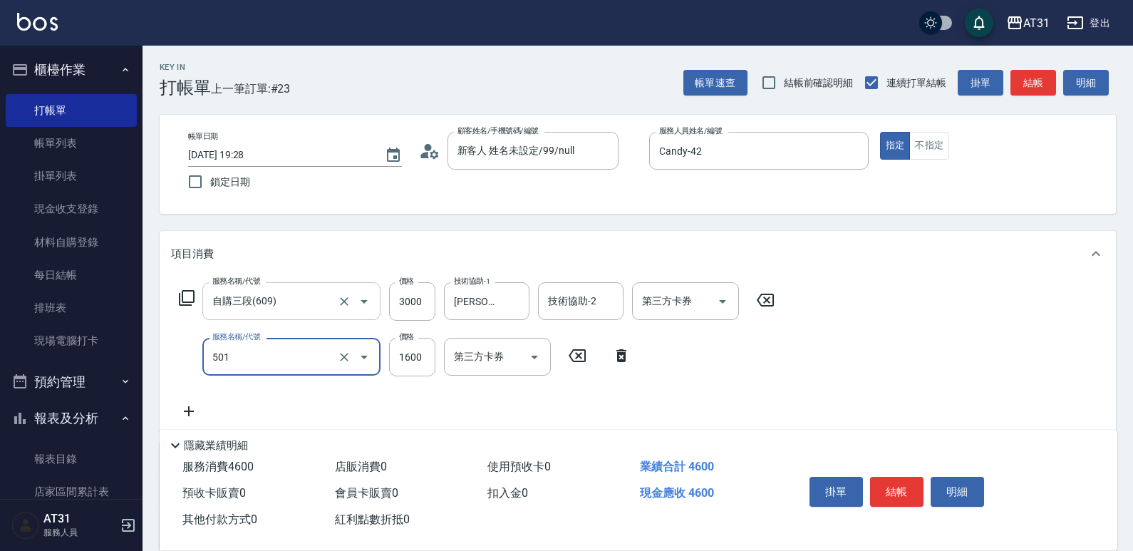
type input "染髮(501)"
type input "300"
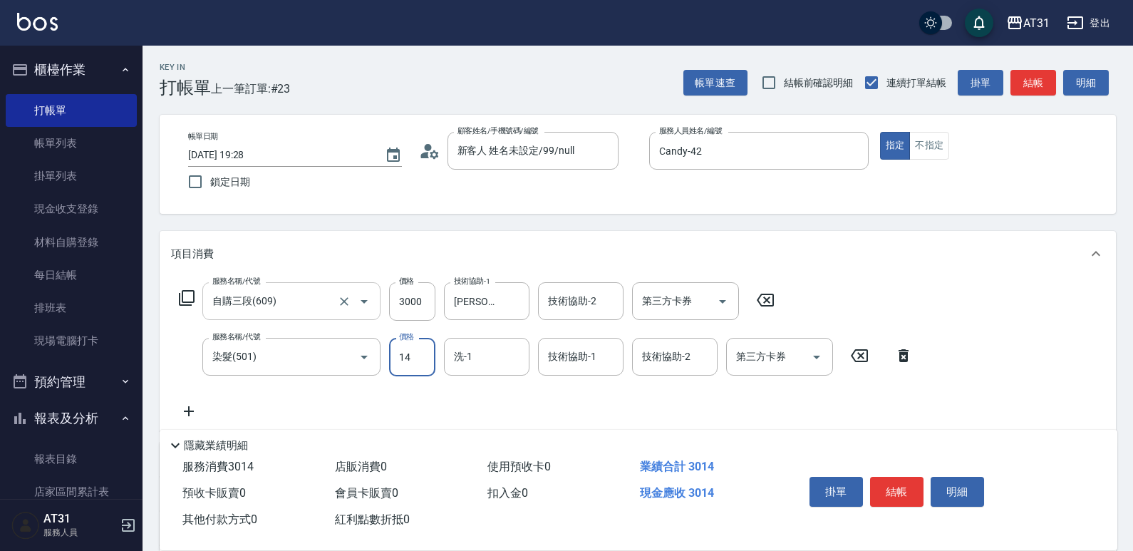
type input "148"
type input "310"
type input "1488"
type input "440"
type input "1488"
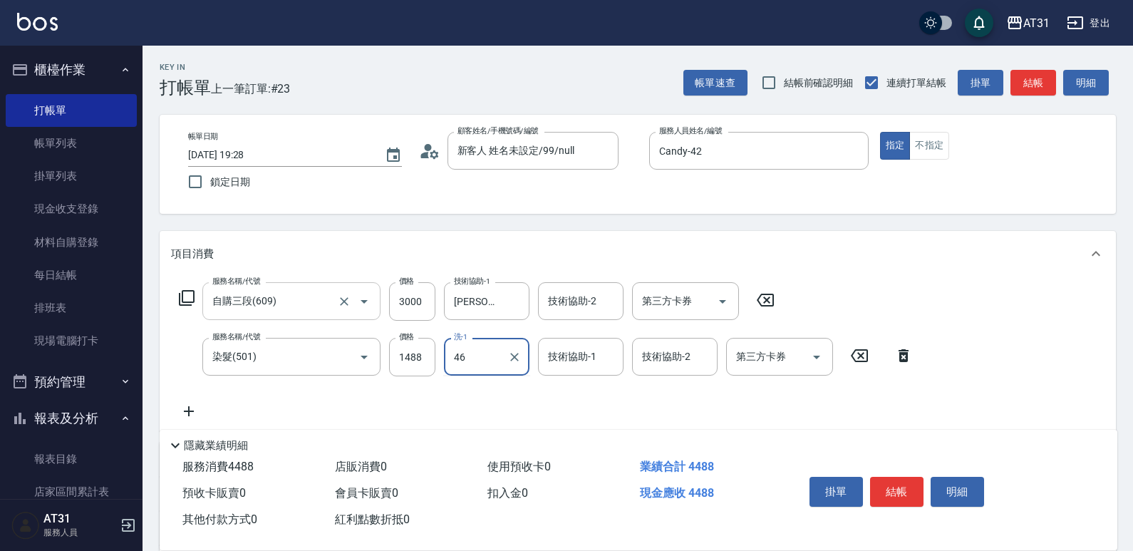
type input "映璇-46"
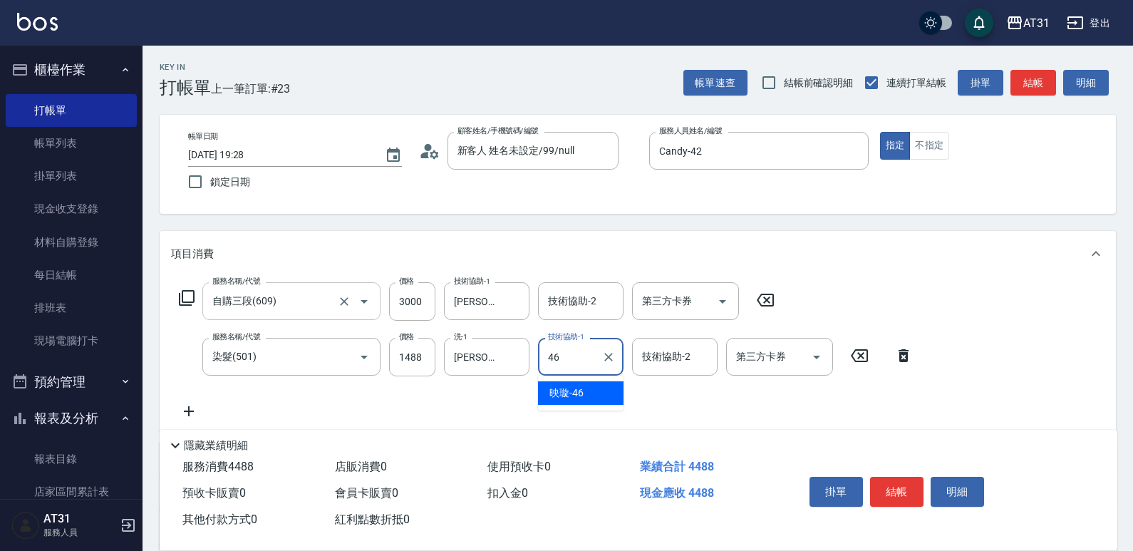
type input "映璇-46"
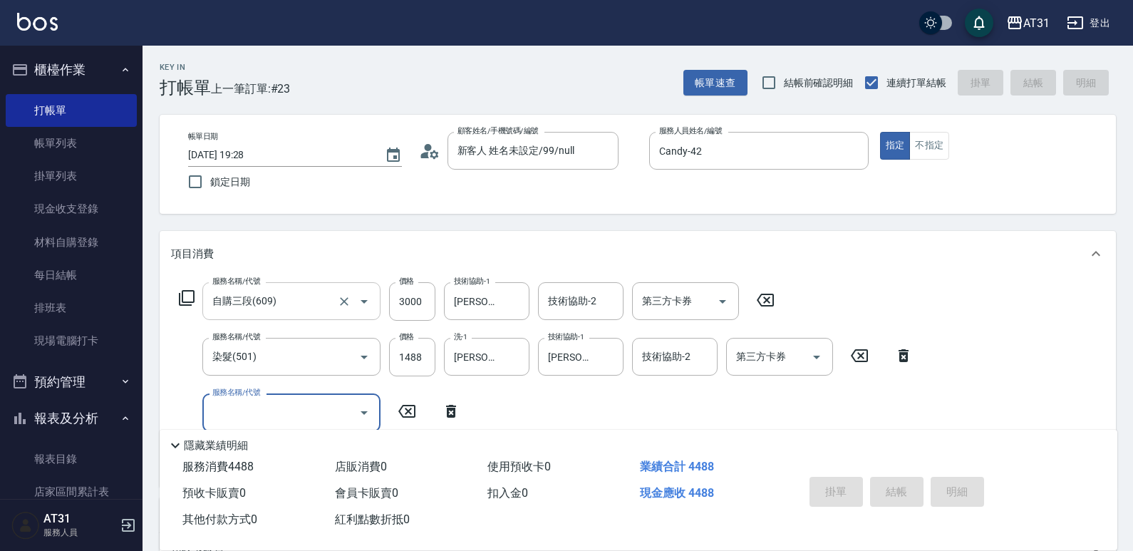
type input "0"
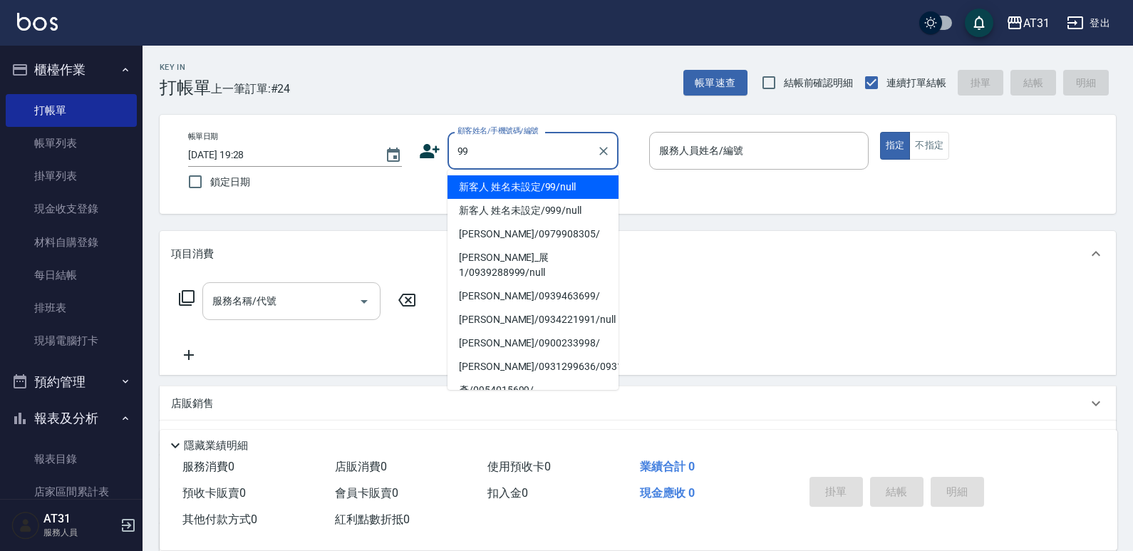
type input "新客人 姓名未設定/99/null"
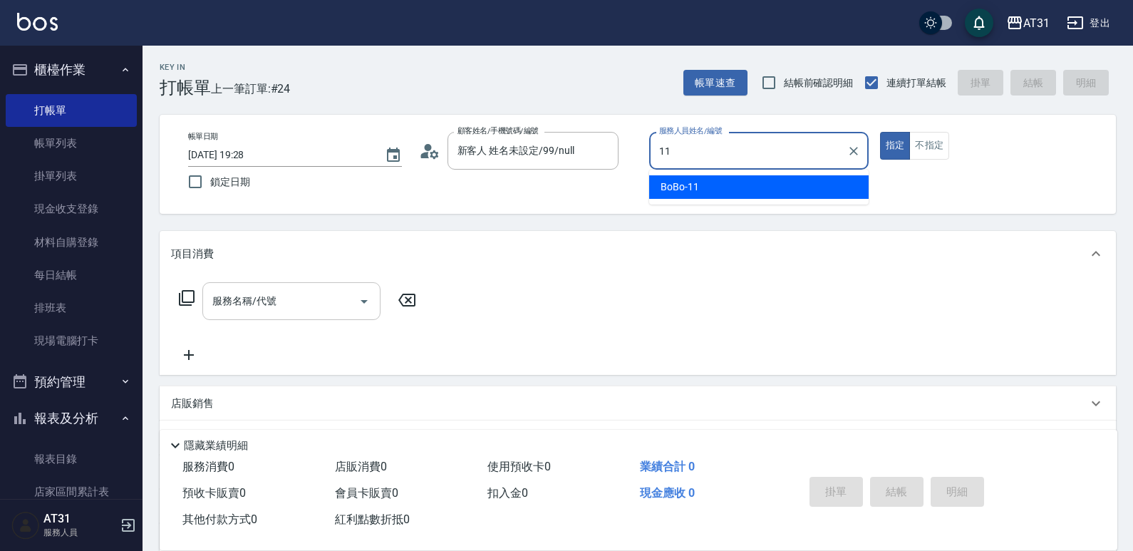
type input "BoBo-11"
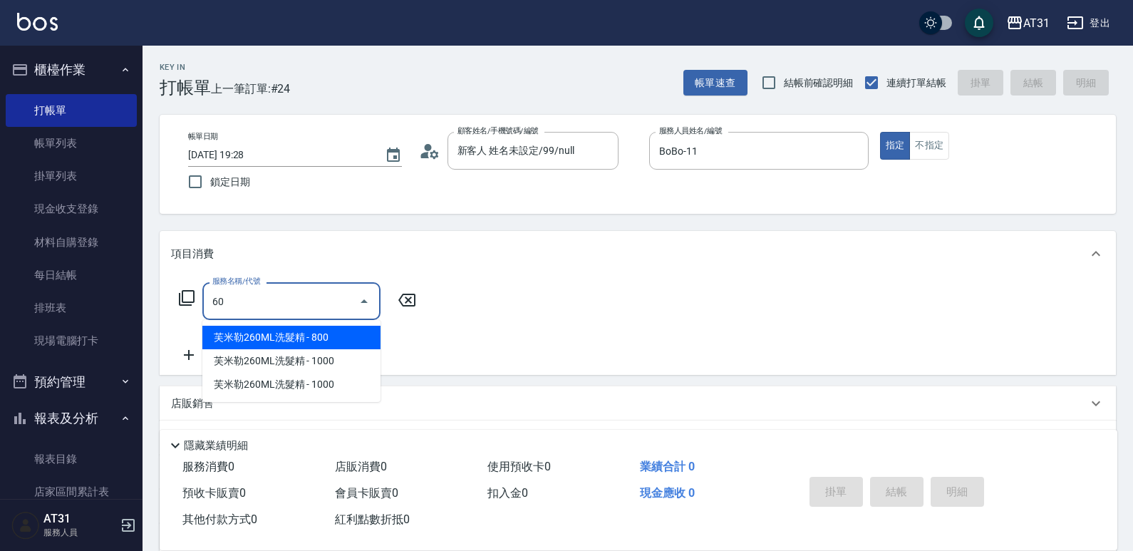
type input "608"
type input "90"
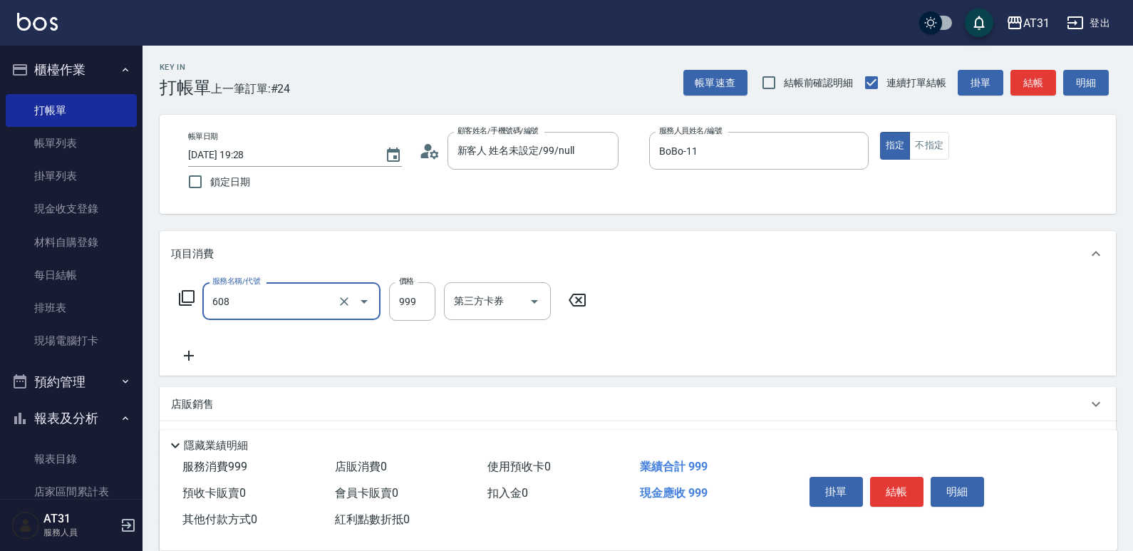
type input "自購二段(608)"
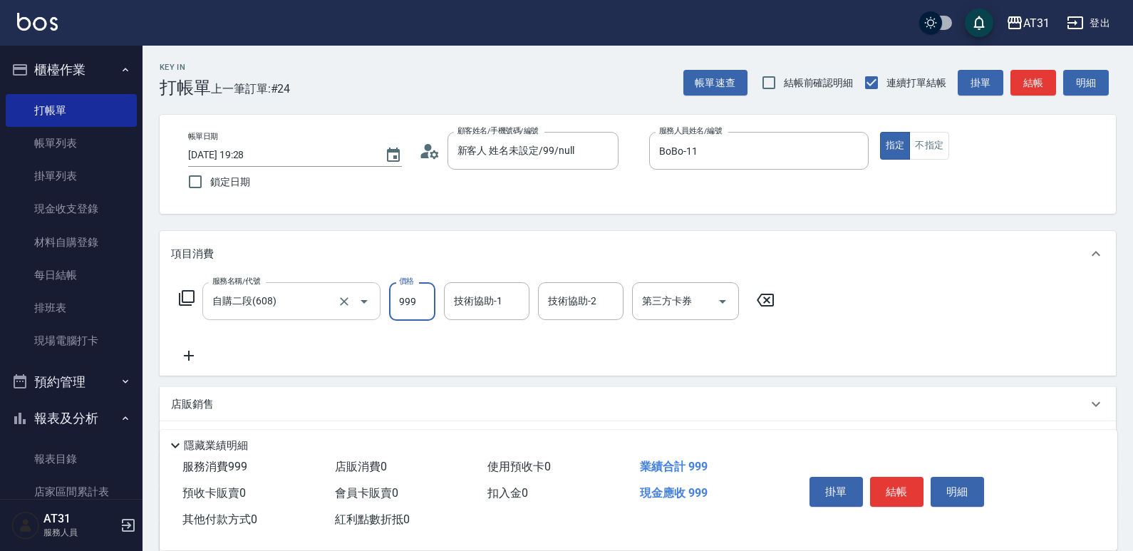
type input "0"
type input "11"
type input "10"
type input "110"
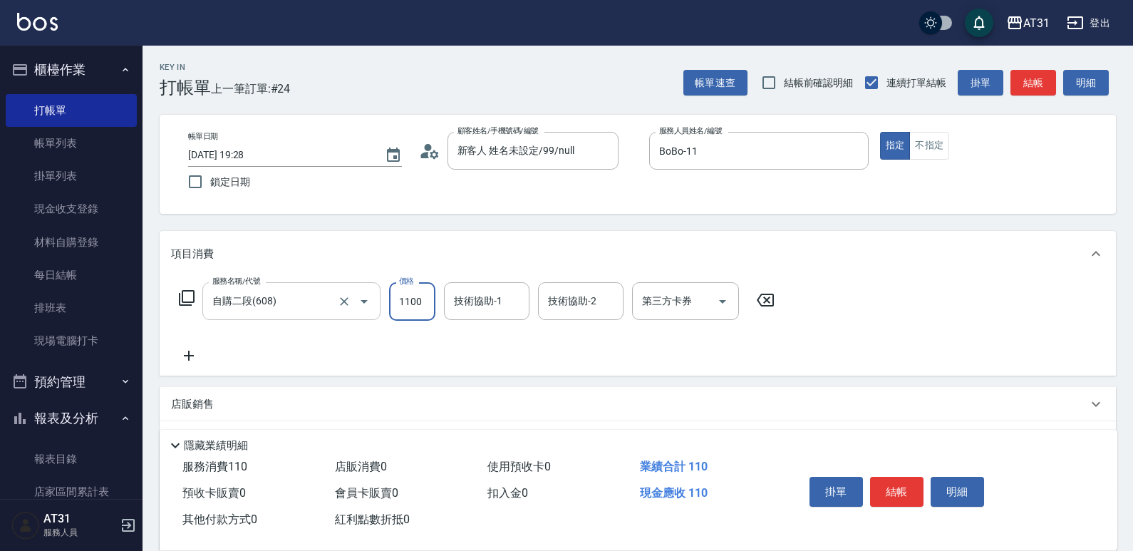
type input "1100"
type input "Eva-49"
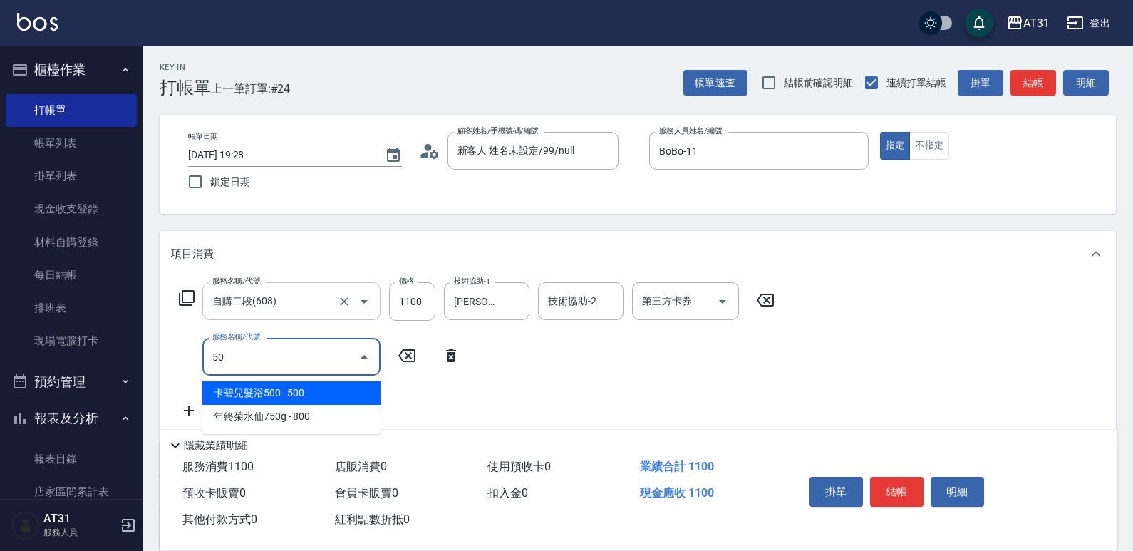
type input "501"
type input "270"
type input "染髮(501)"
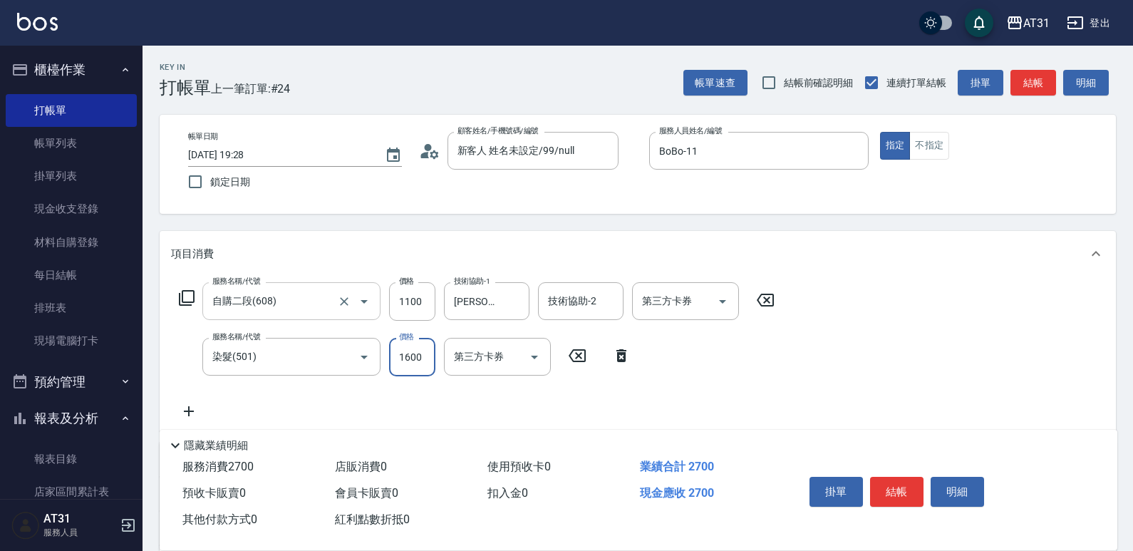
type input "110"
type input "170"
type input "120"
type input "1700"
type input "280"
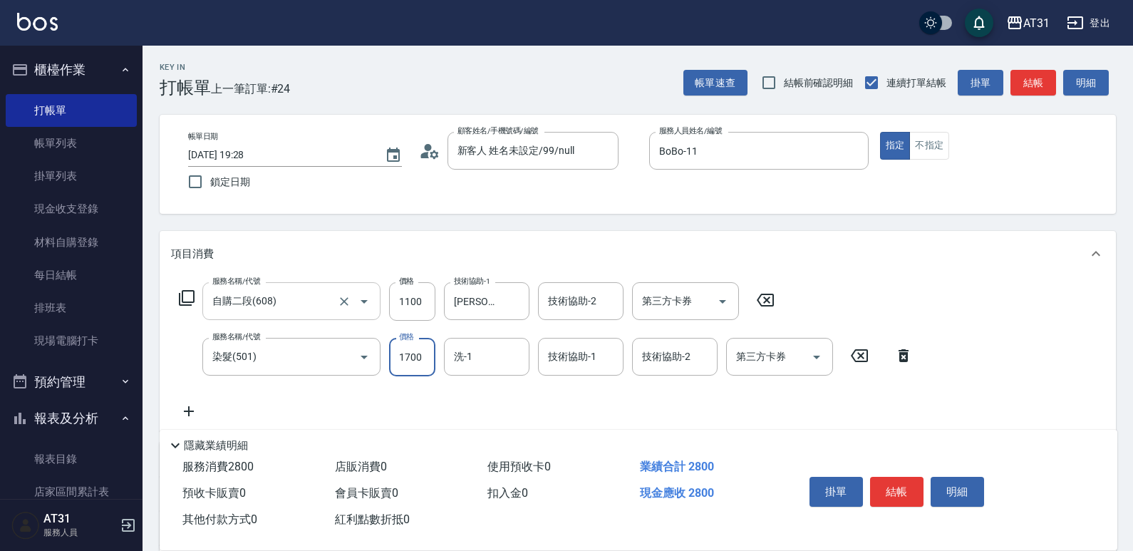
type input "1700"
type input "Eva-49"
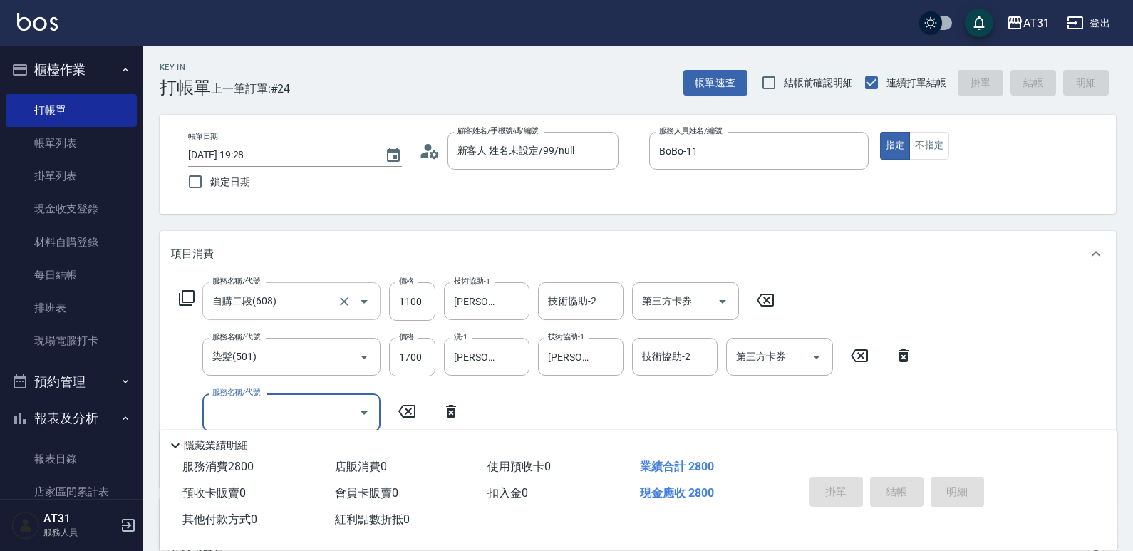
type input "0"
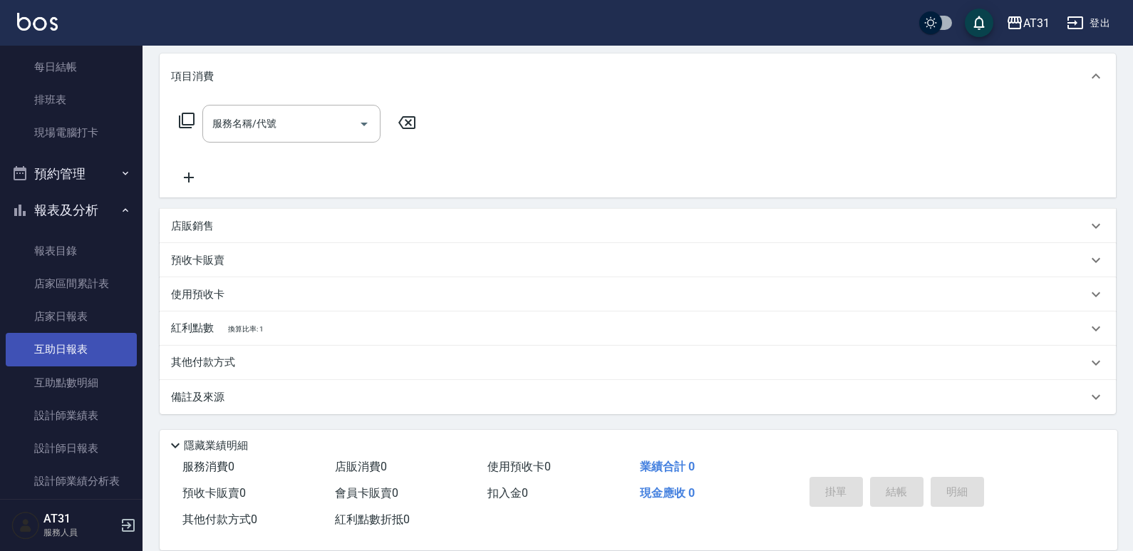
scroll to position [206, 0]
click at [94, 351] on link "互助日報表" at bounding box center [71, 351] width 131 height 33
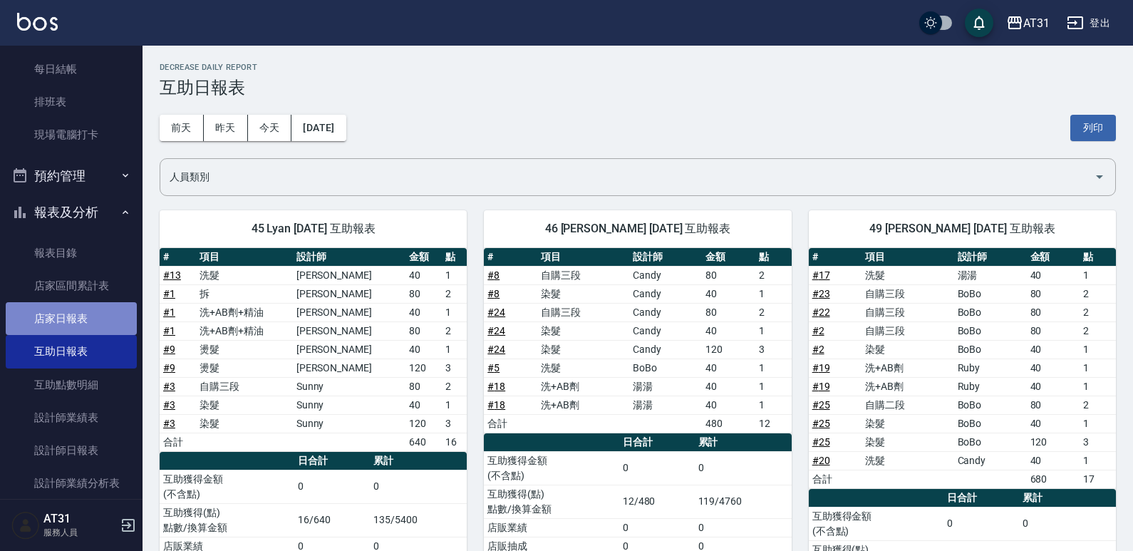
click at [88, 331] on link "店家日報表" at bounding box center [71, 318] width 131 height 33
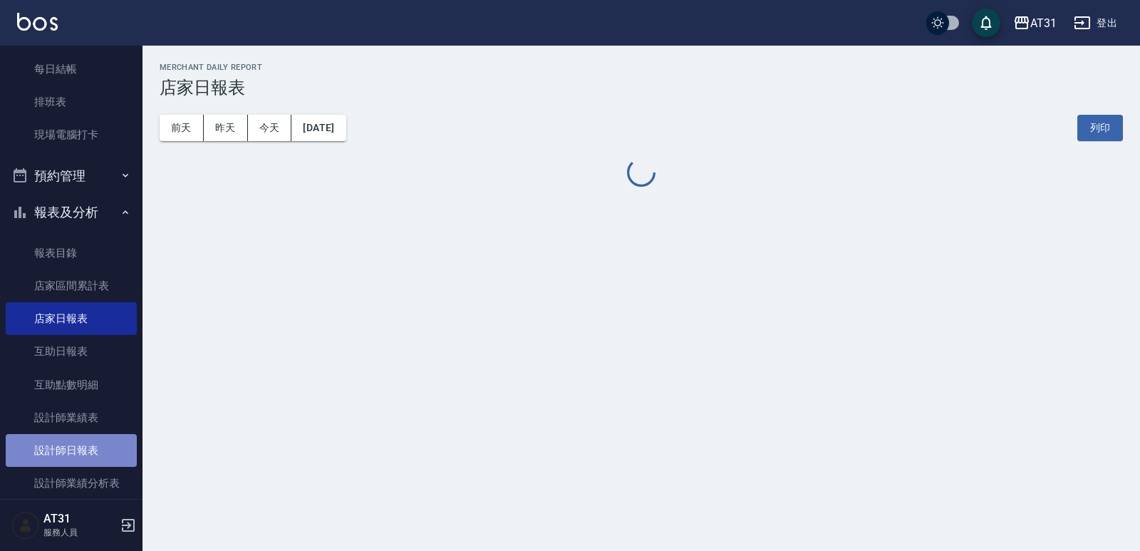
click at [91, 455] on link "設計師日報表" at bounding box center [71, 450] width 131 height 33
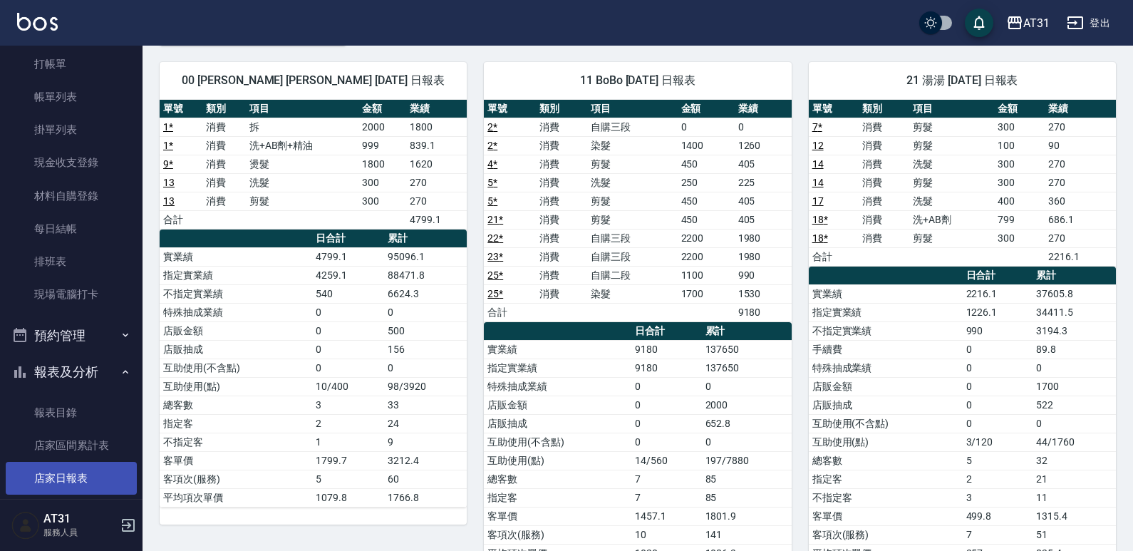
scroll to position [71, 0]
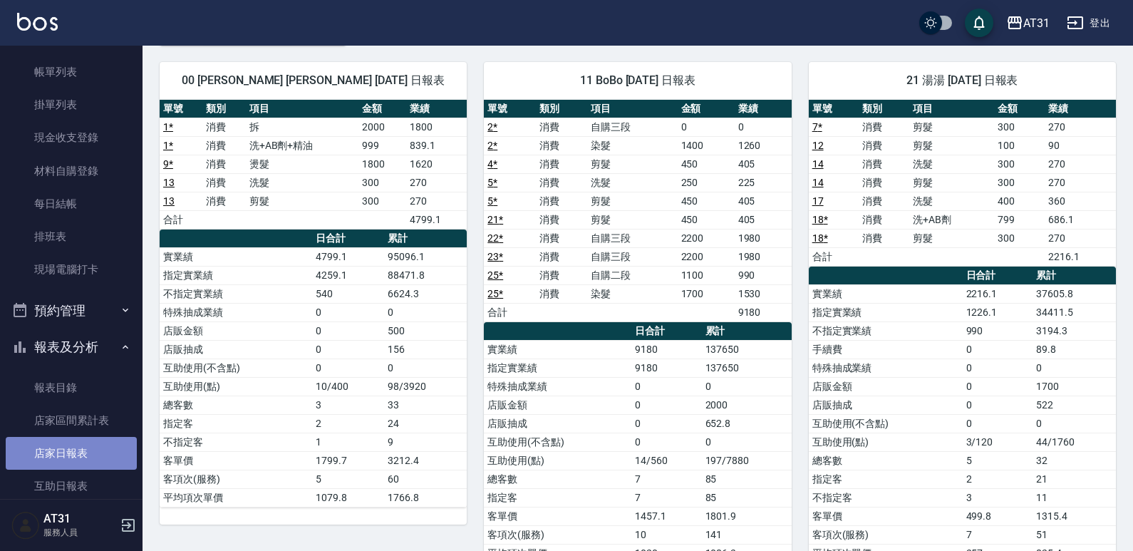
click at [89, 463] on link "店家日報表" at bounding box center [71, 453] width 131 height 33
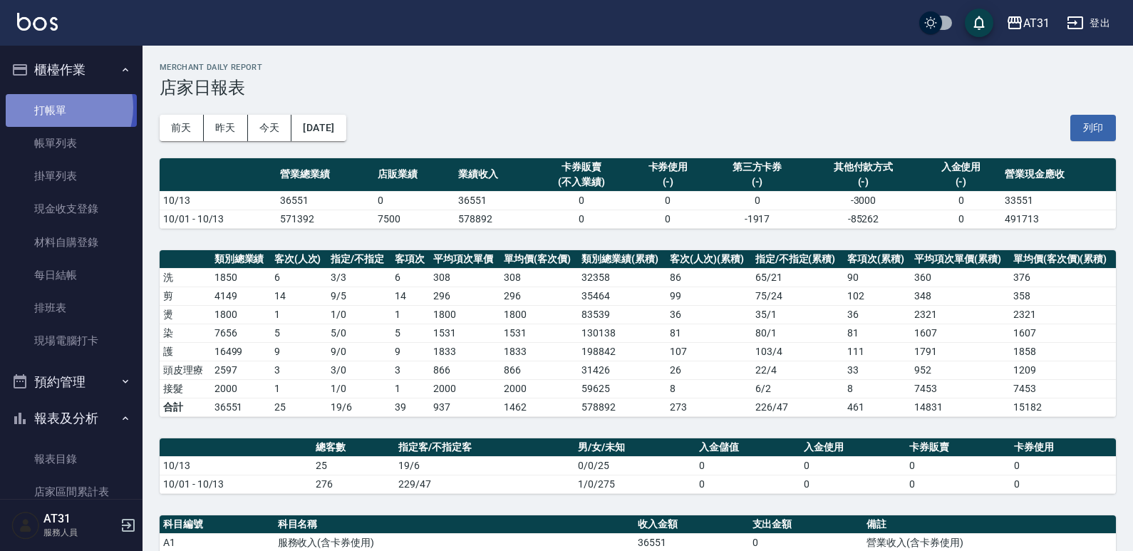
click at [56, 107] on link "打帳單" at bounding box center [71, 110] width 131 height 33
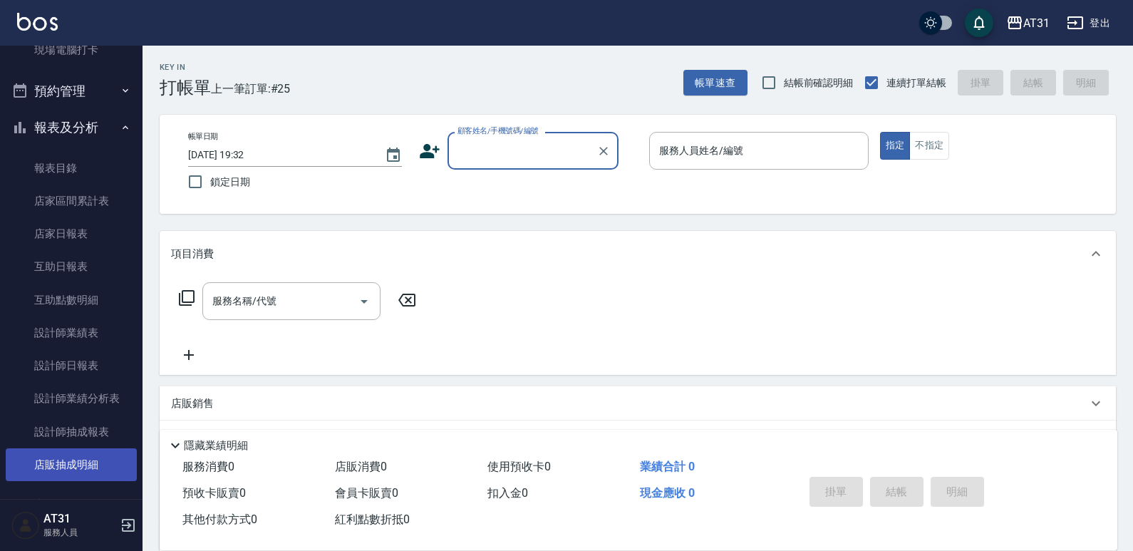
scroll to position [406, 0]
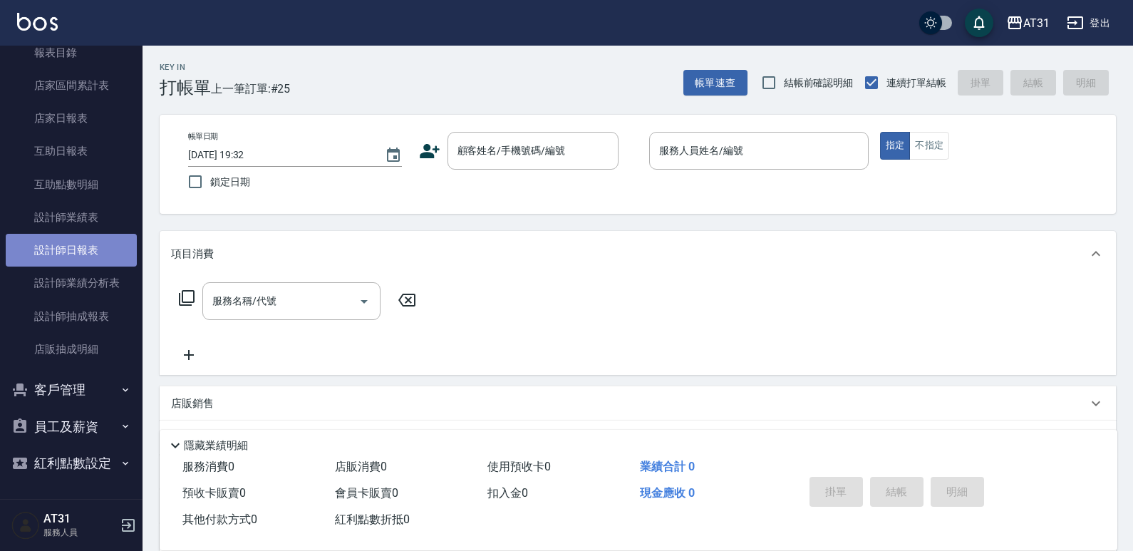
click at [95, 241] on link "設計師日報表" at bounding box center [71, 250] width 131 height 33
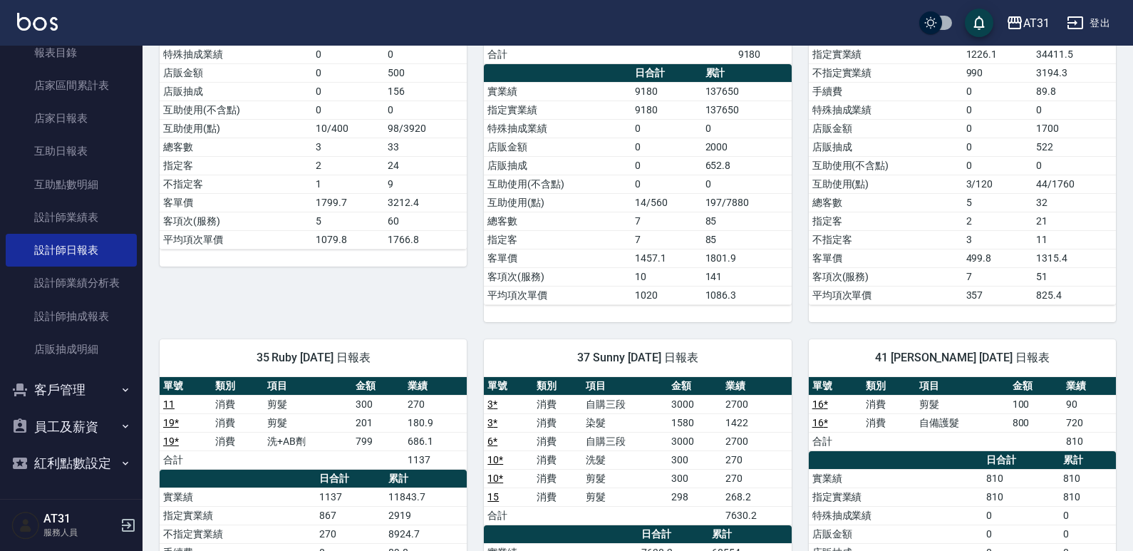
scroll to position [428, 0]
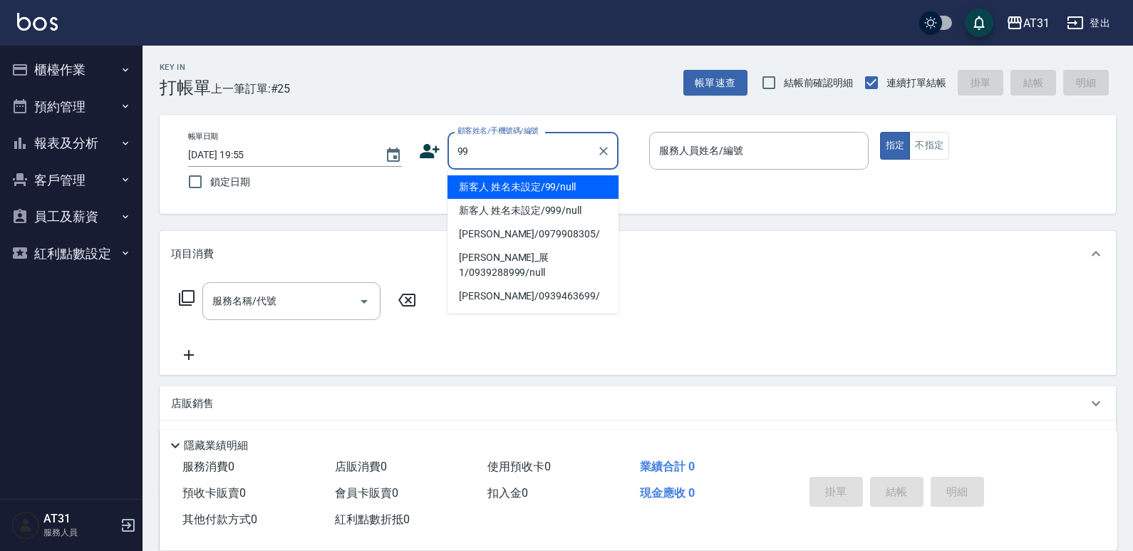
type input "新客人 姓名未設定/99/null"
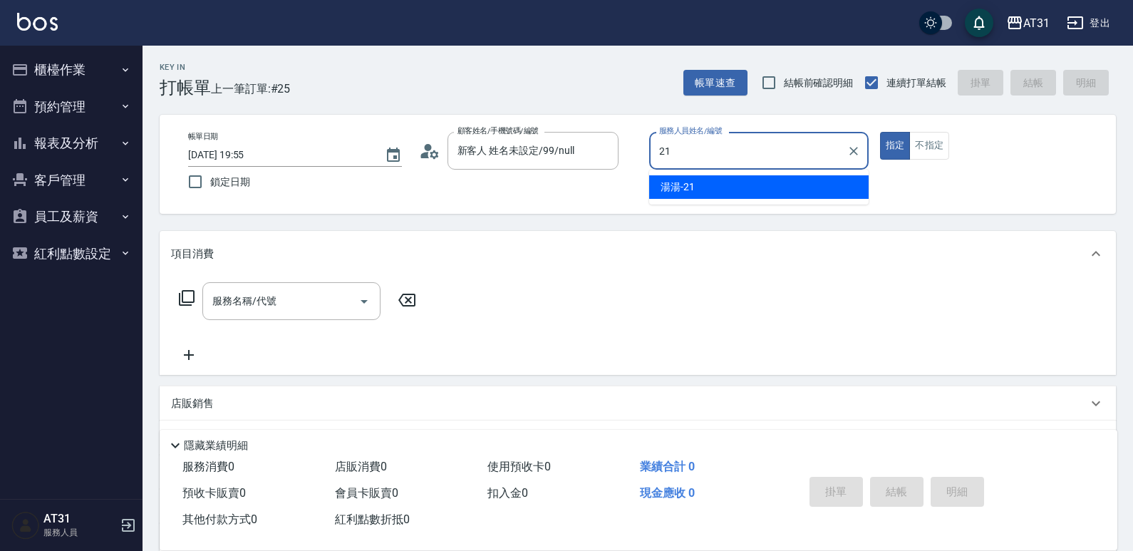
type input "湯湯-21"
type button "true"
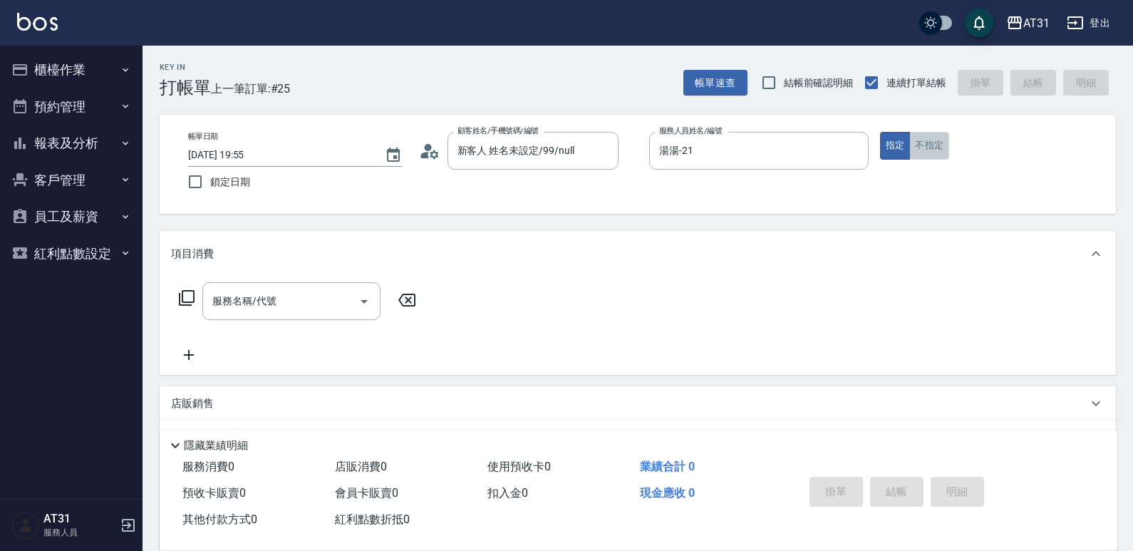
click at [924, 145] on button "不指定" at bounding box center [929, 146] width 40 height 28
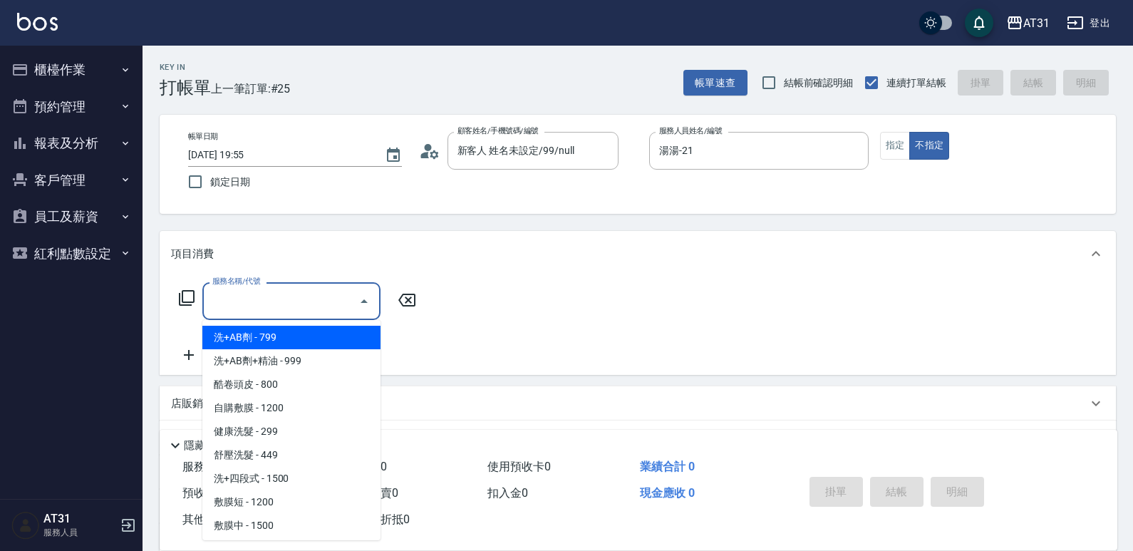
click at [330, 310] on input "服務名稱/代號" at bounding box center [281, 301] width 144 height 25
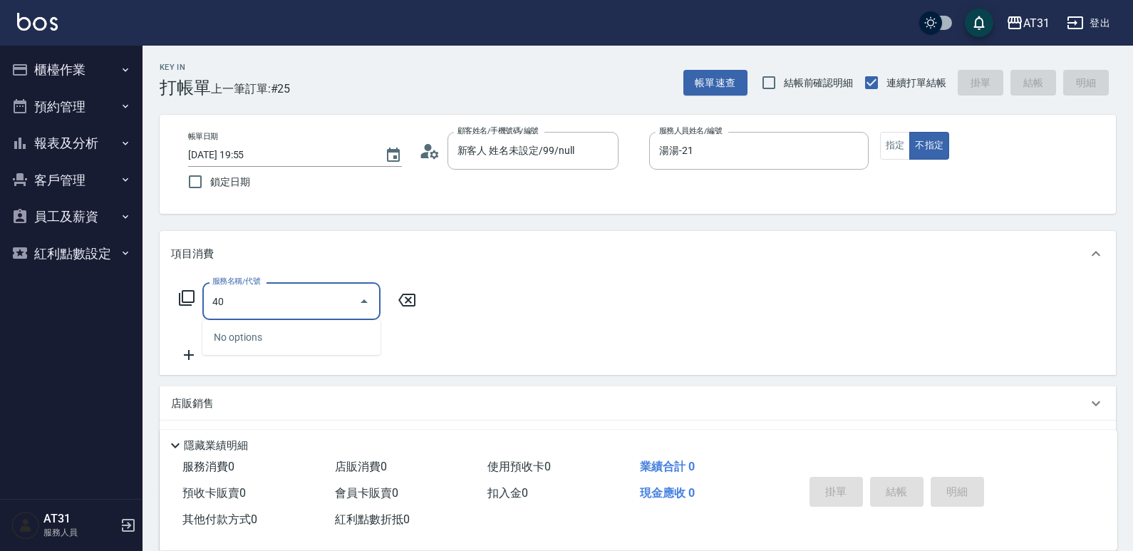
type input "401"
type input "20"
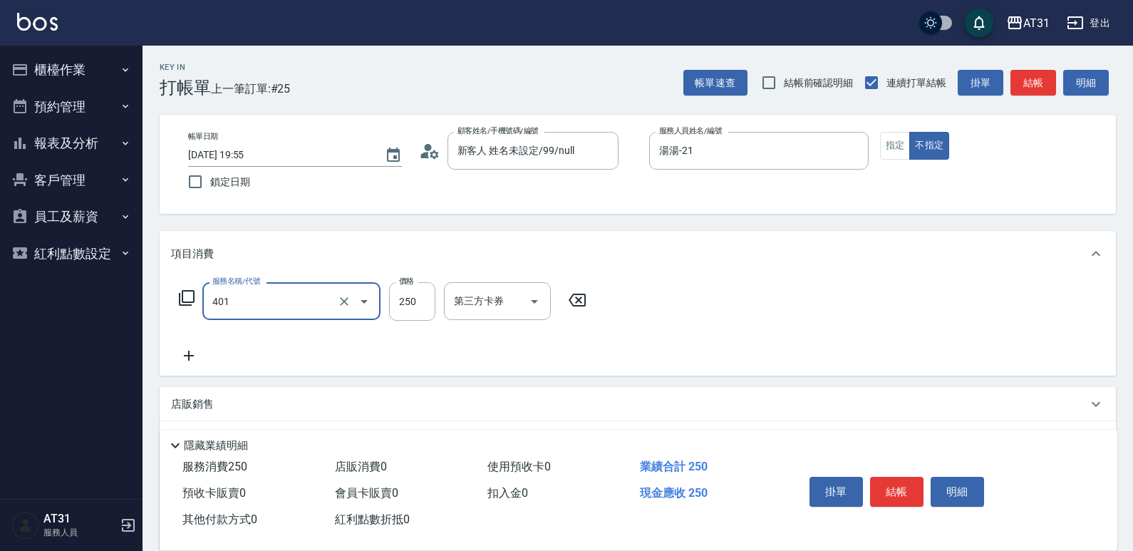
type input "剪髮(401)"
type input "3"
type input "0"
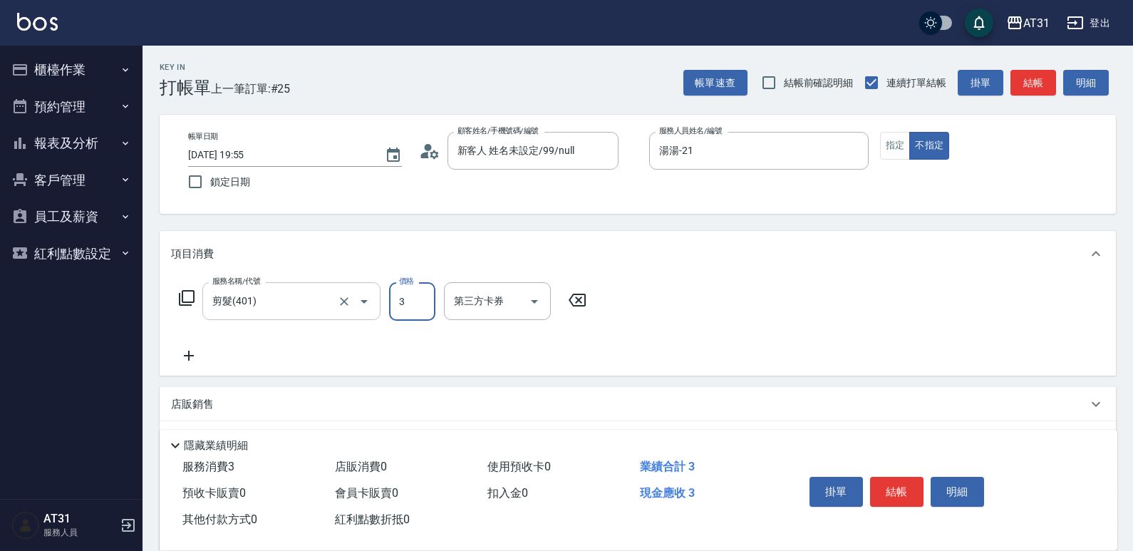
type input "30"
type input "300"
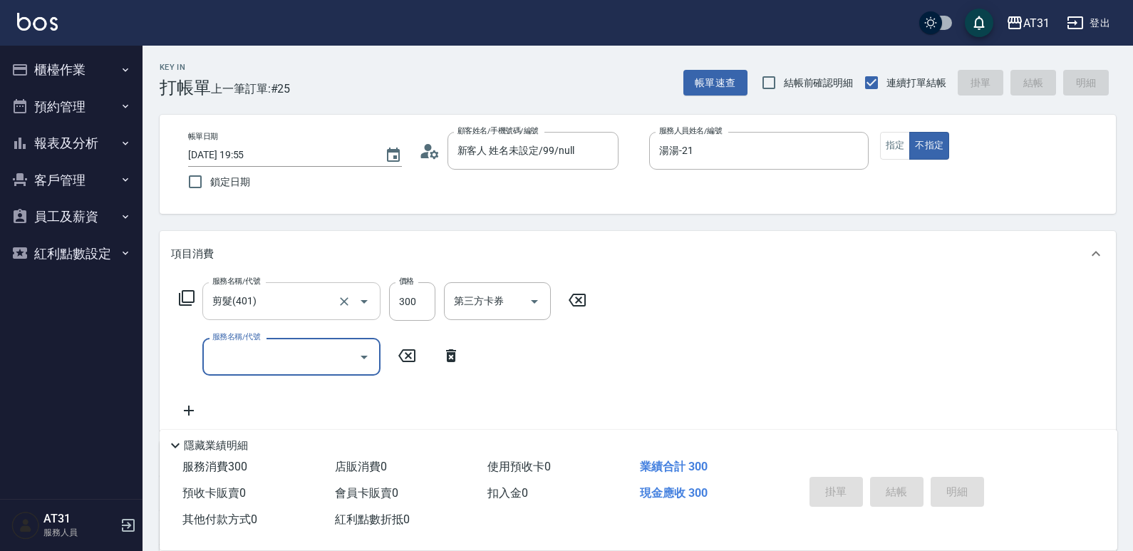
type input "0"
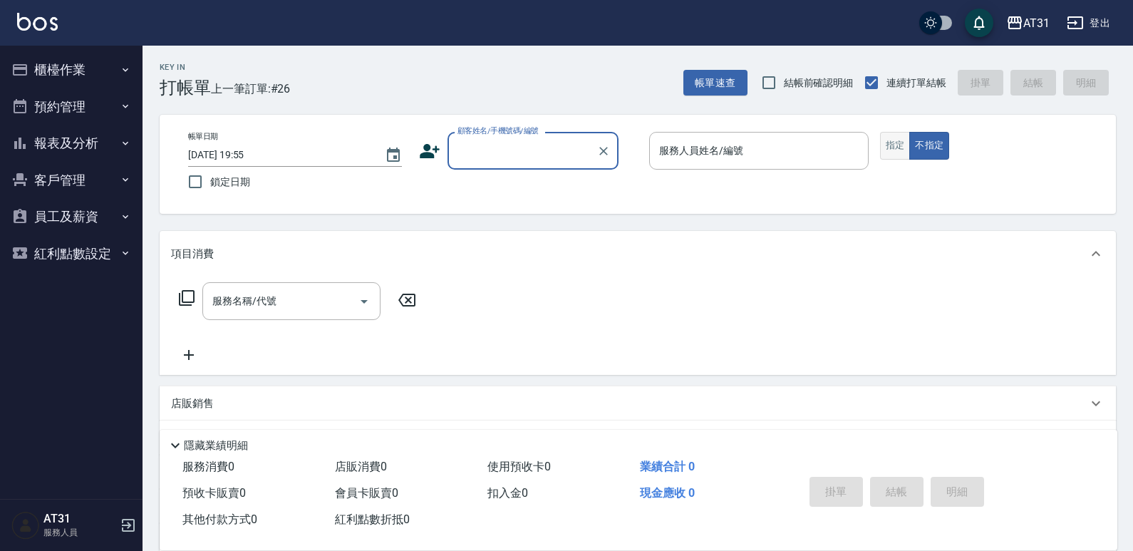
click at [904, 145] on button "指定" at bounding box center [895, 146] width 31 height 28
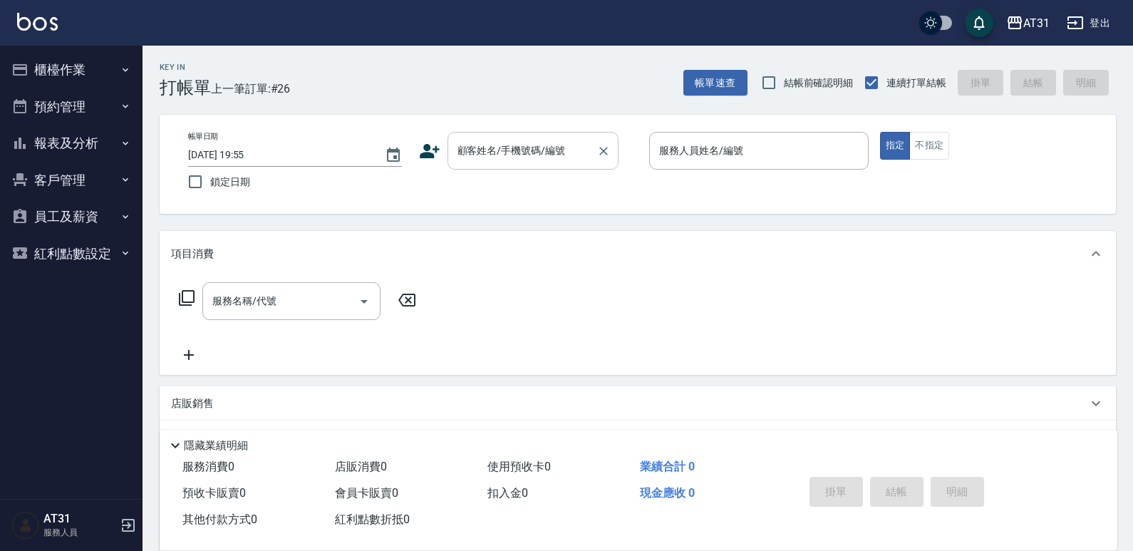
click at [520, 153] on input "顧客姓名/手機號碼/編號" at bounding box center [522, 150] width 137 height 25
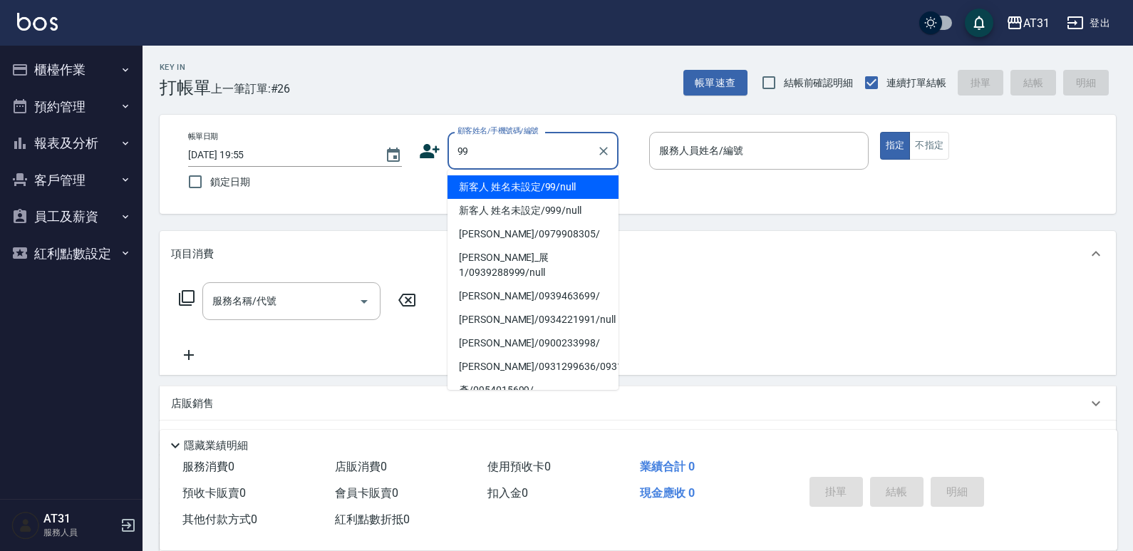
type input "99"
type input "3"
type input "新客人 姓名未設定/99/null"
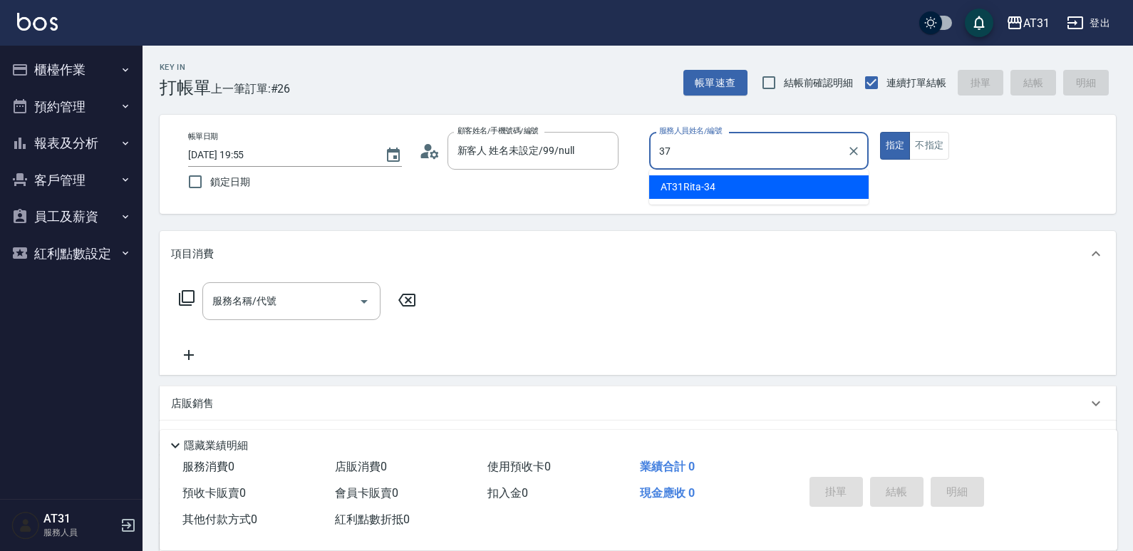
type input "Sunny-37"
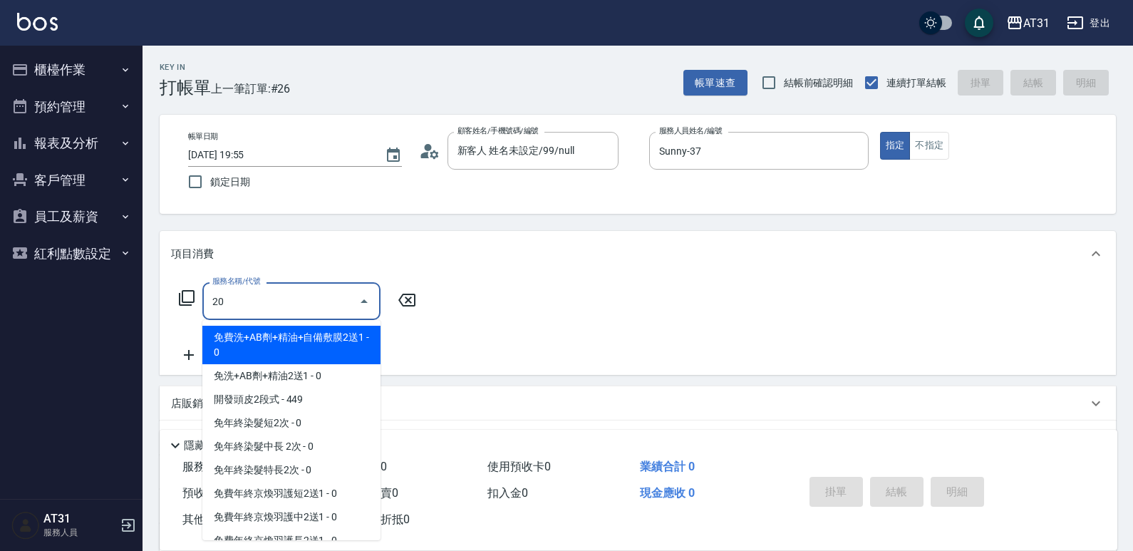
type input "201"
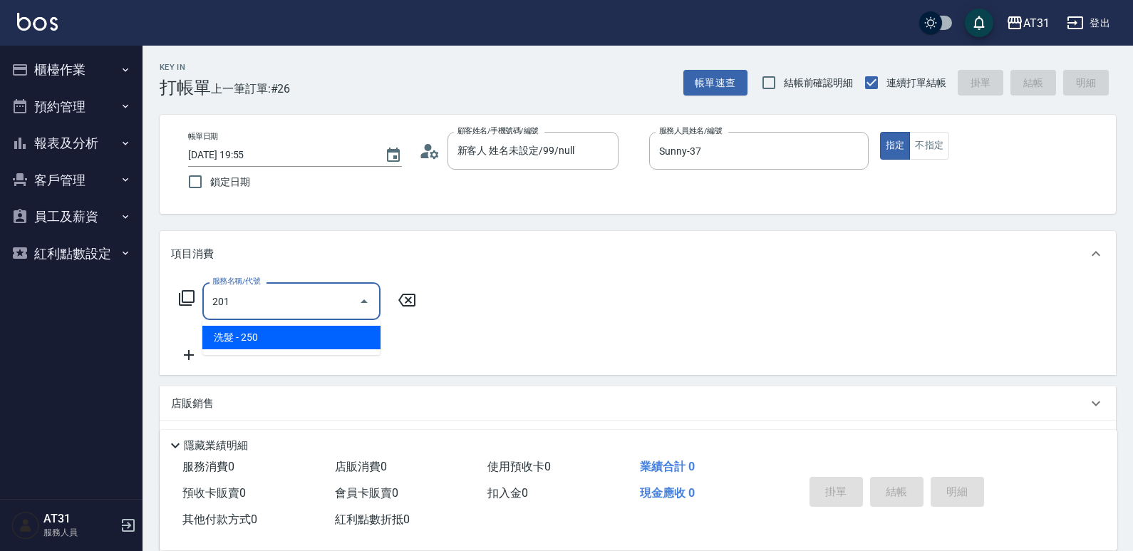
type input "20"
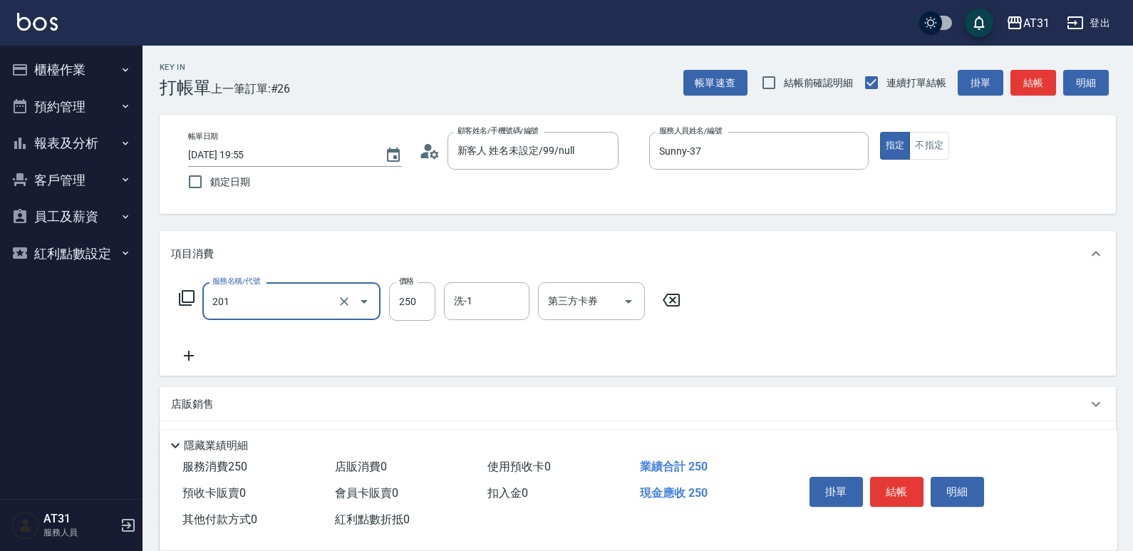
type input "洗髮(201)"
type input "0"
type input "50"
type input "500"
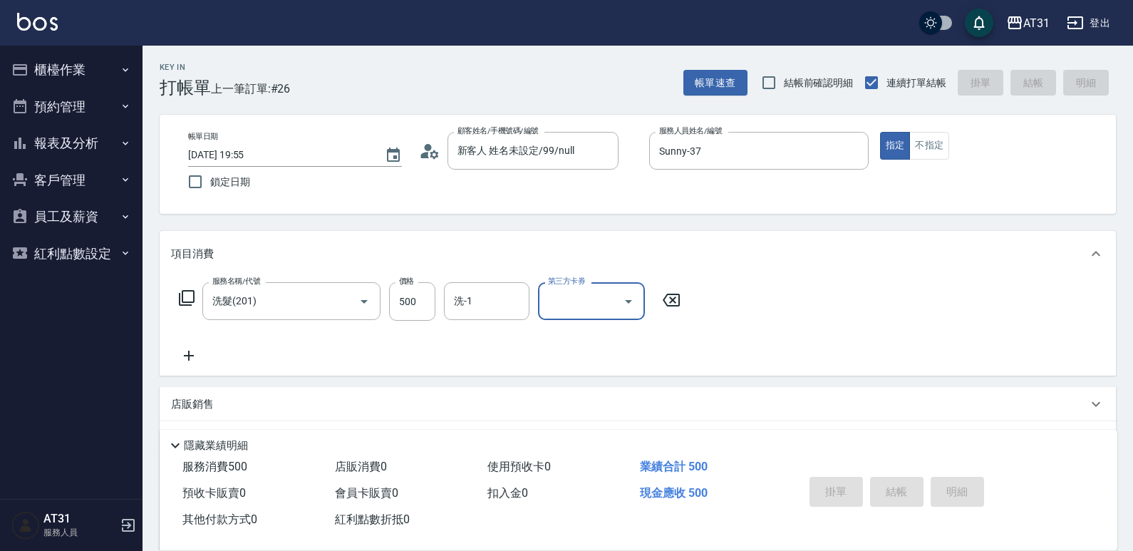
type input "[DATE] 20:40"
type input "0"
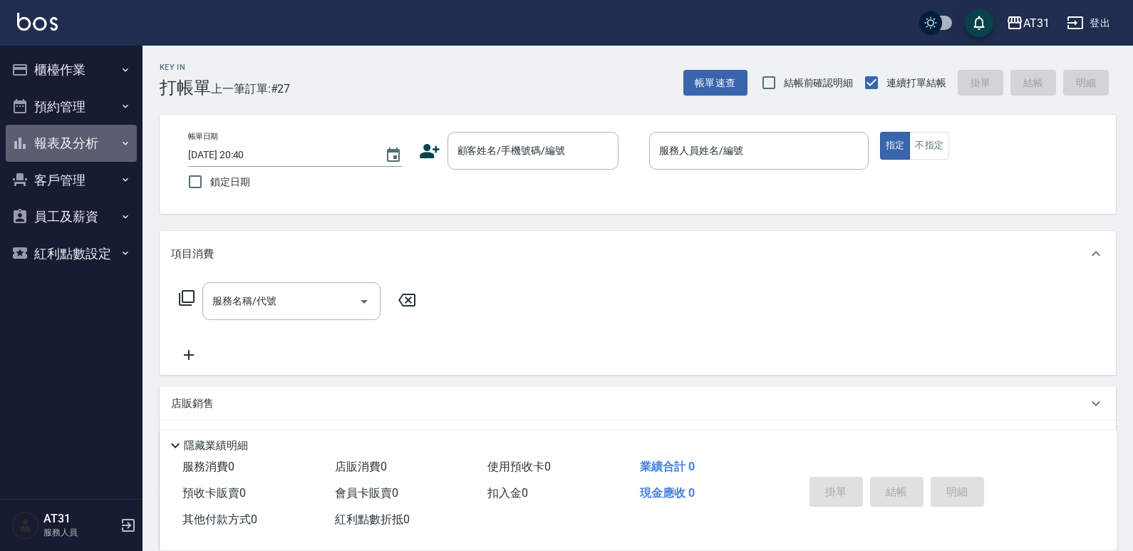
click at [63, 139] on button "報表及分析" at bounding box center [71, 143] width 131 height 37
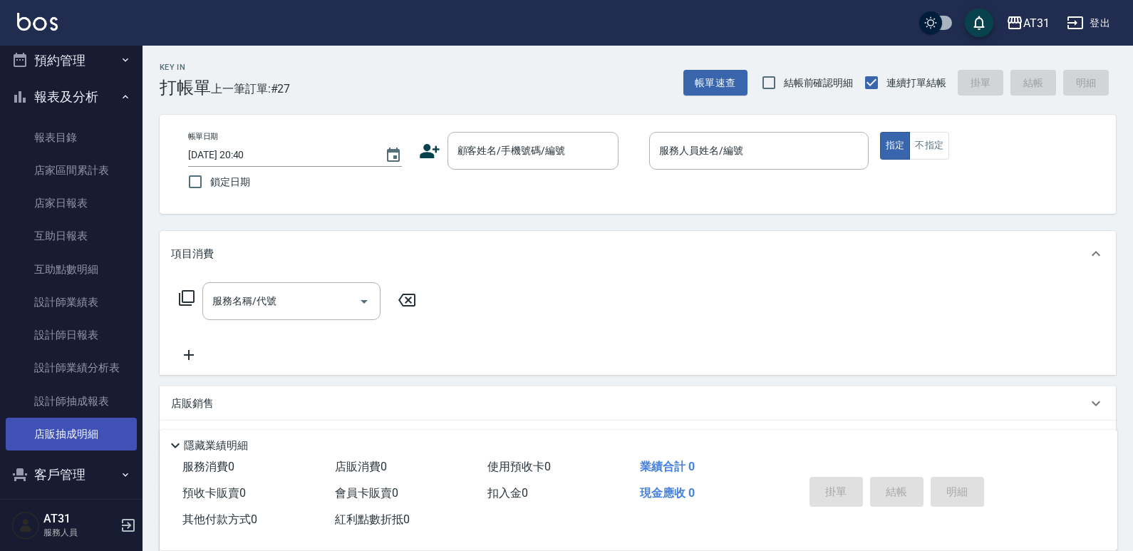
scroll to position [71, 0]
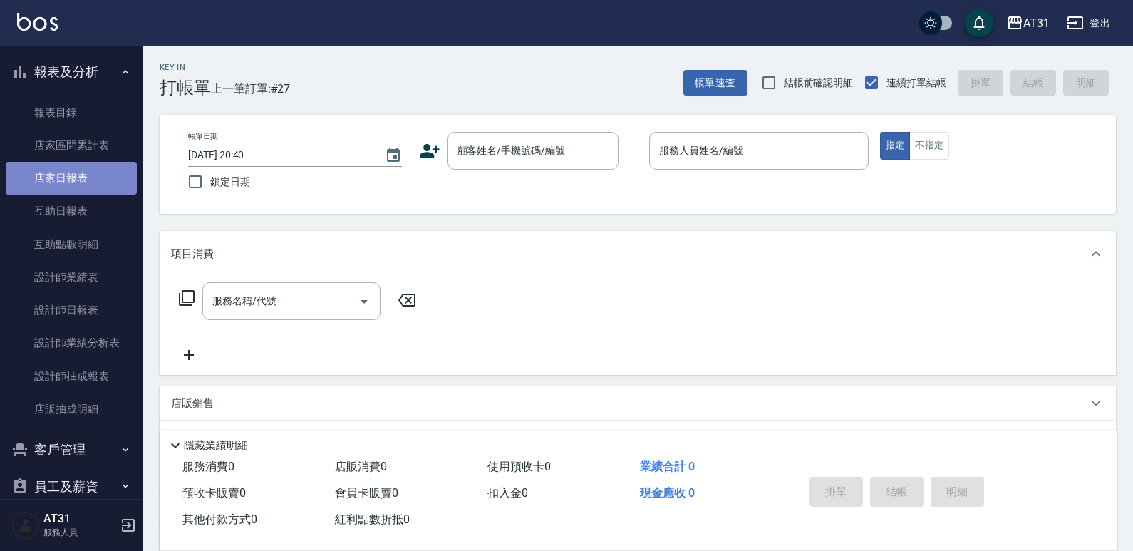
click at [72, 172] on link "店家日報表" at bounding box center [71, 178] width 131 height 33
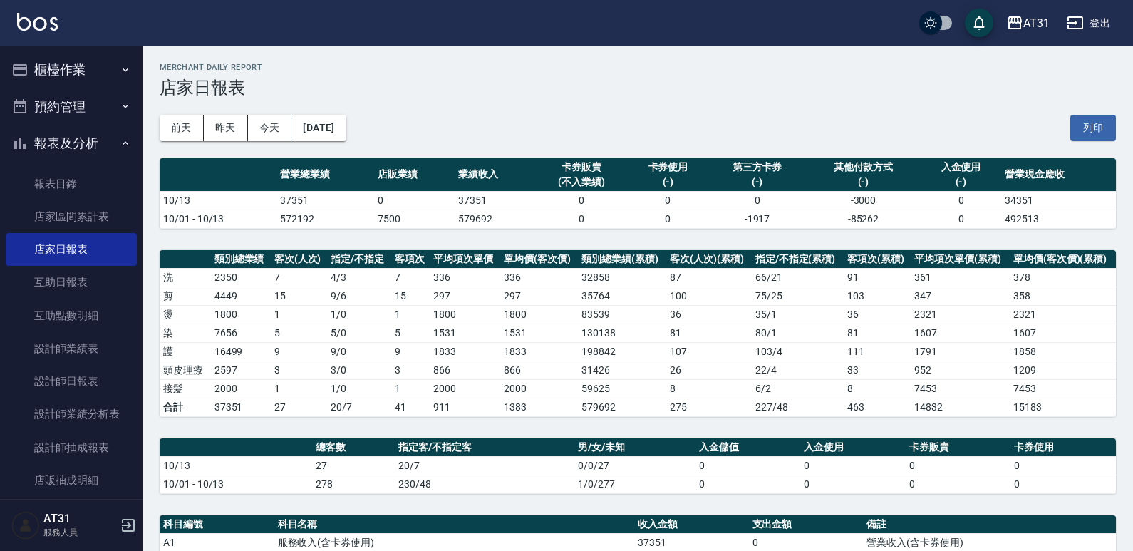
click at [86, 72] on button "櫃檯作業" at bounding box center [71, 69] width 131 height 37
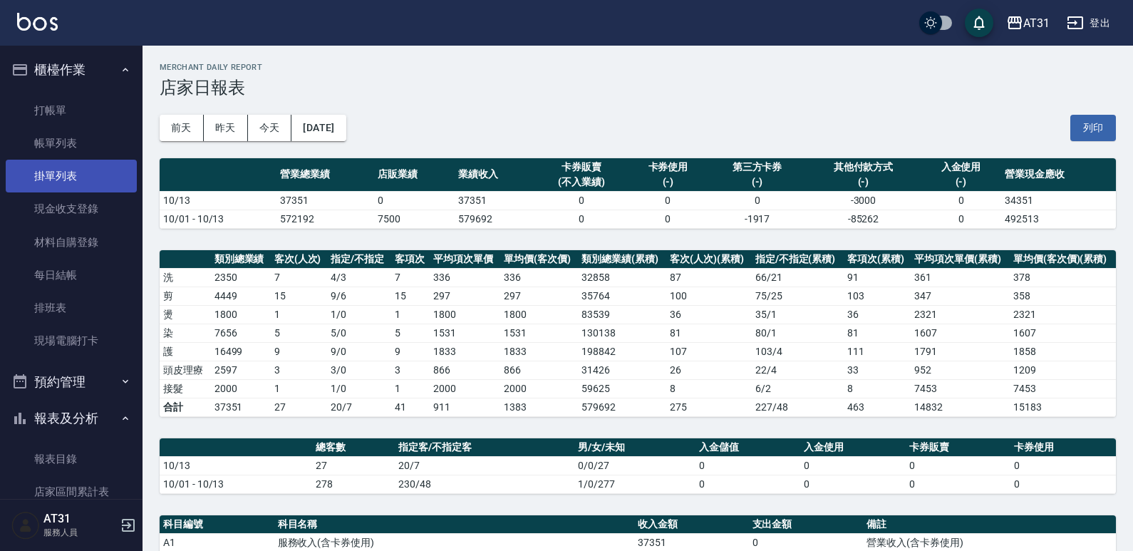
click at [65, 173] on link "掛單列表" at bounding box center [71, 176] width 131 height 33
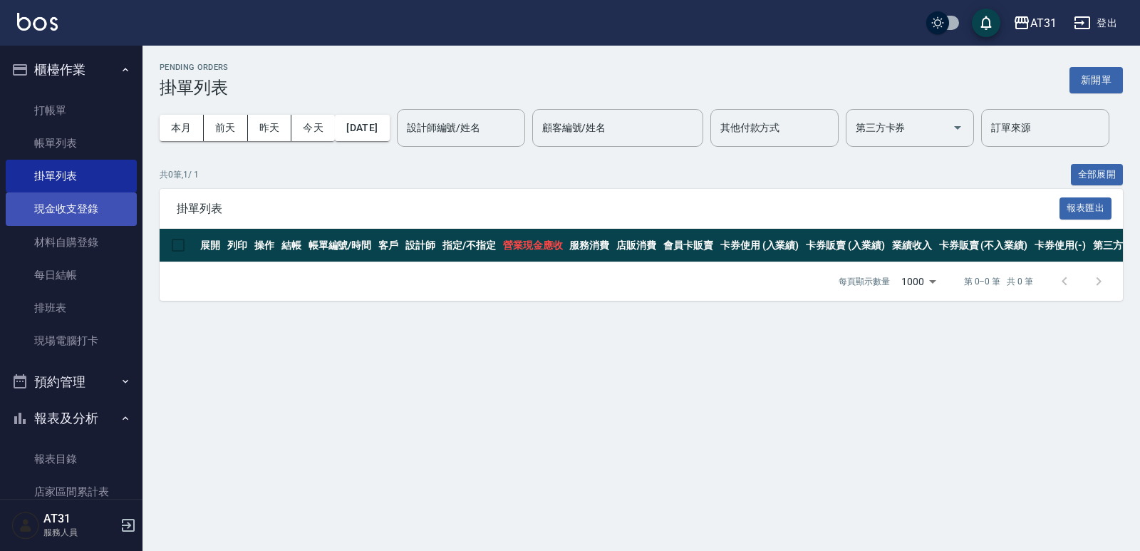
click at [88, 222] on link "現金收支登錄" at bounding box center [71, 208] width 131 height 33
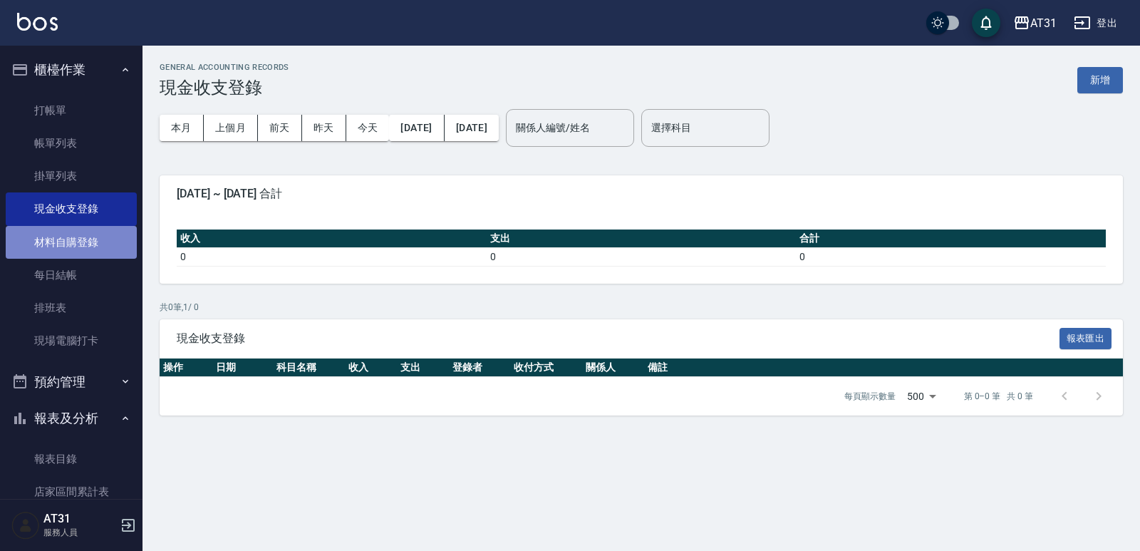
click at [81, 242] on link "材料自購登錄" at bounding box center [71, 242] width 131 height 33
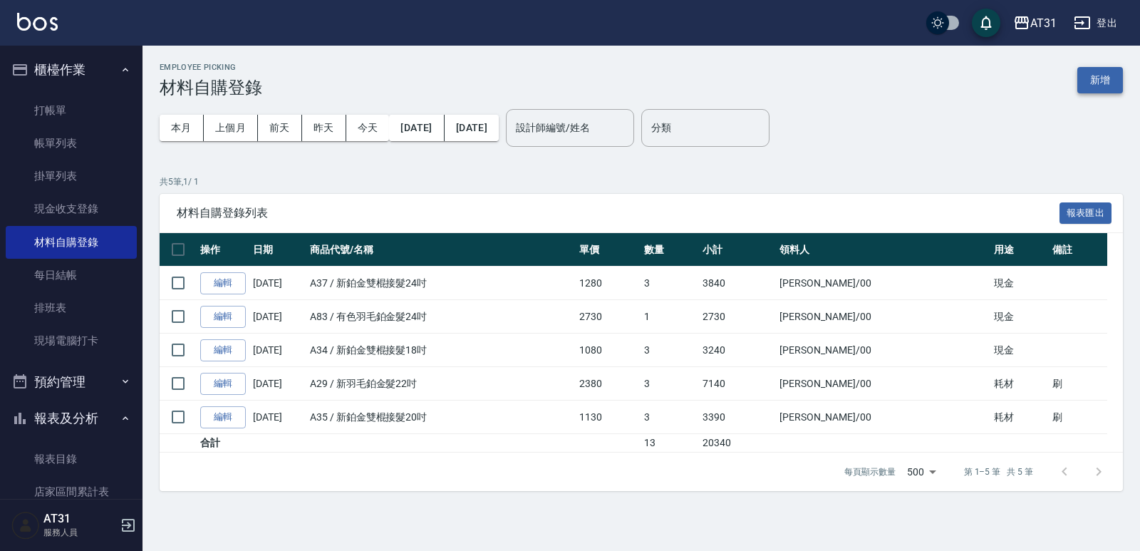
click at [1097, 91] on button "新增" at bounding box center [1101, 80] width 46 height 26
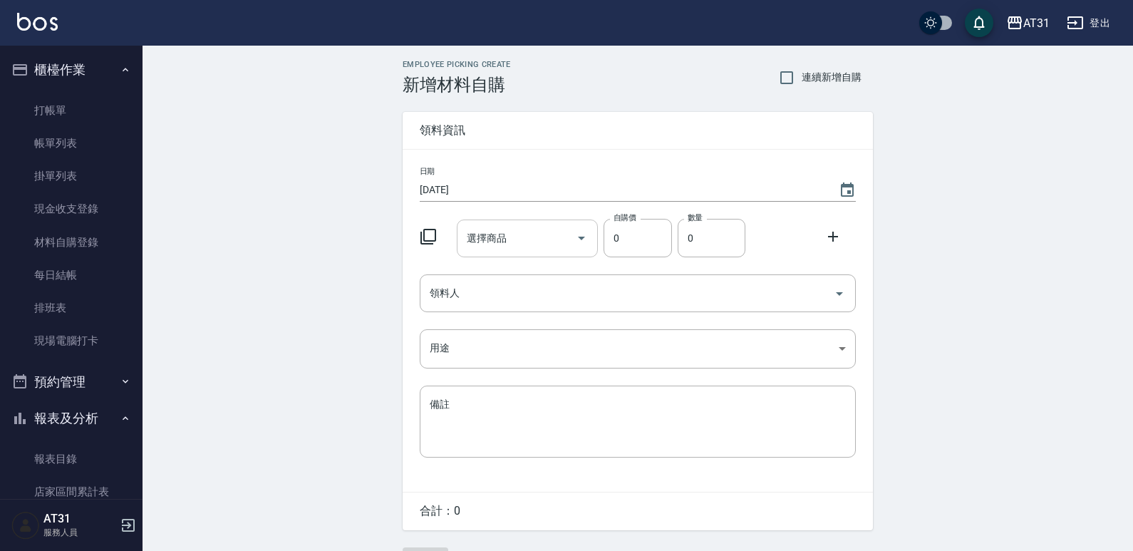
click at [569, 238] on div "選擇商品" at bounding box center [528, 239] width 142 height 38
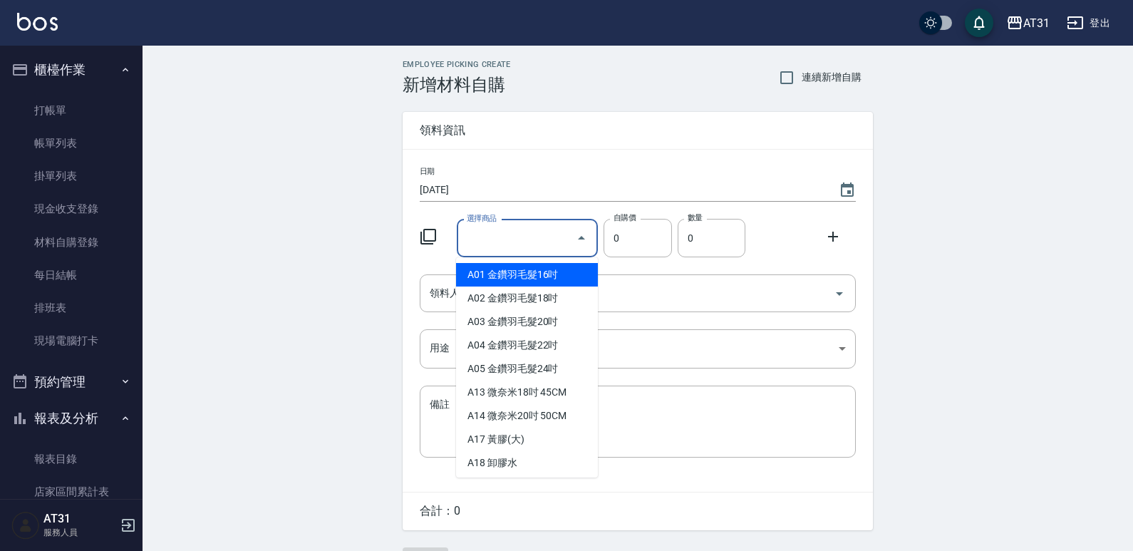
type input "ㄐ"
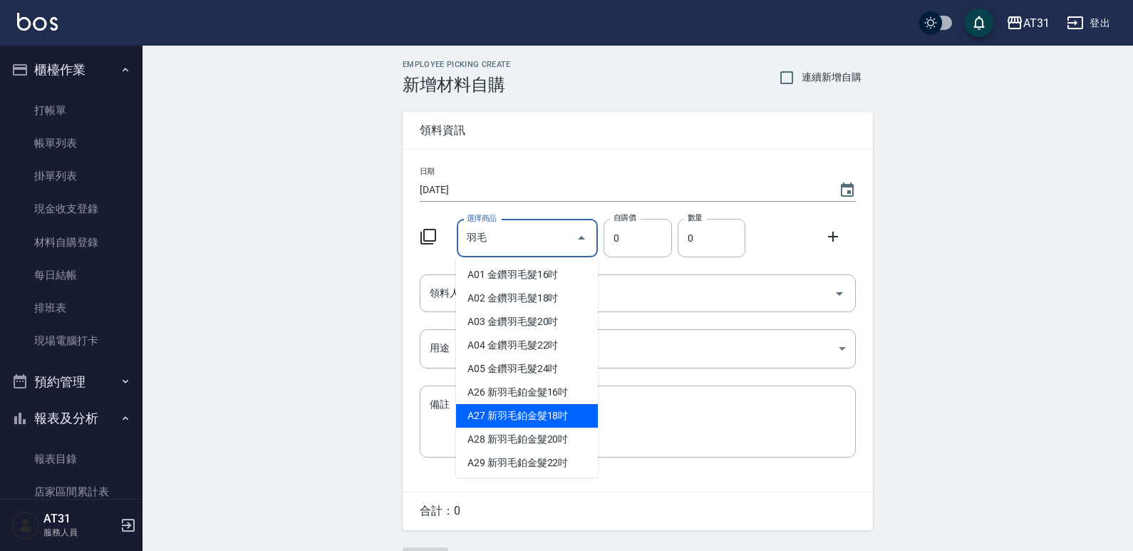
type input "新羽毛鉑金髮18吋"
type input "1980"
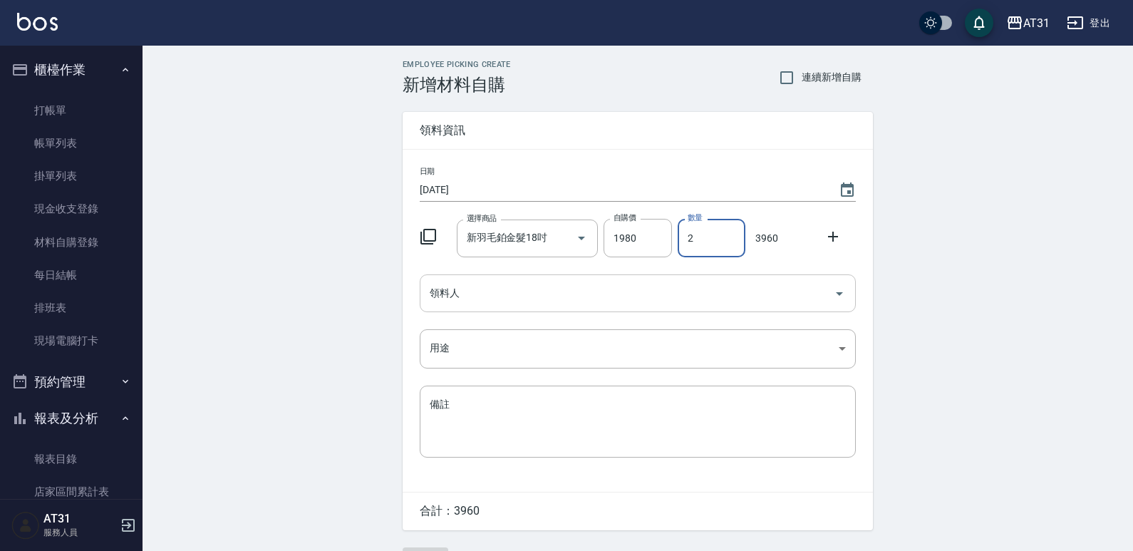
type input "2"
click at [532, 283] on input "領料人" at bounding box center [627, 293] width 402 height 25
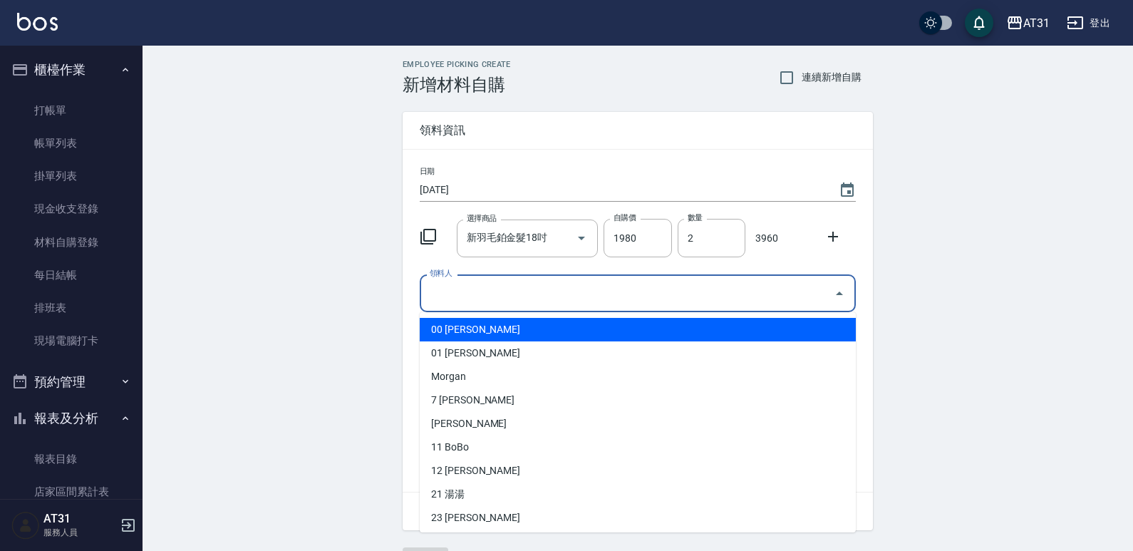
click at [512, 325] on li "00 [PERSON_NAME]" at bounding box center [638, 330] width 436 height 24
type input "[PERSON_NAME]"
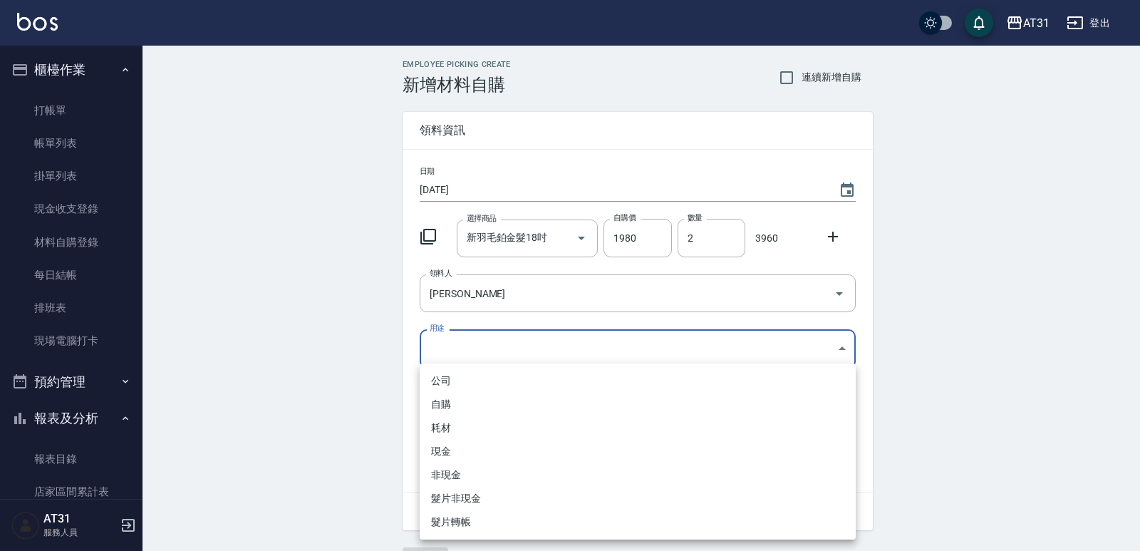
click at [505, 339] on body "AT31 登出 櫃檯作業 打帳單 帳單列表 掛單列表 現金收支登錄 材料自購登錄 每日結帳 排班表 現場電腦打卡 預約管理 預約管理 單日預約紀錄 單週預約紀…" at bounding box center [570, 293] width 1140 height 587
click at [458, 451] on li "現金" at bounding box center [638, 452] width 436 height 24
type input "現金"
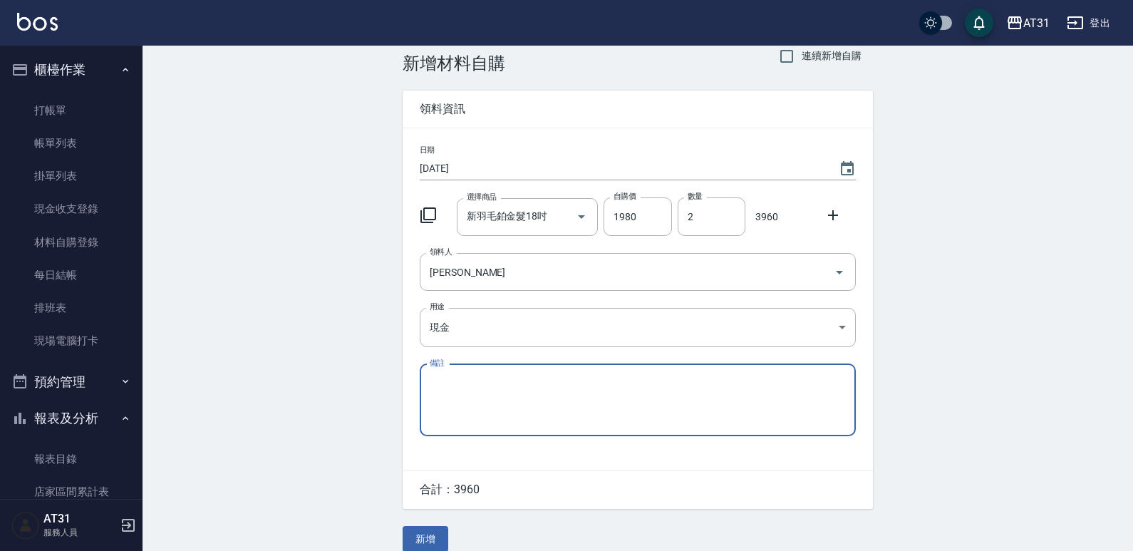
scroll to position [38, 0]
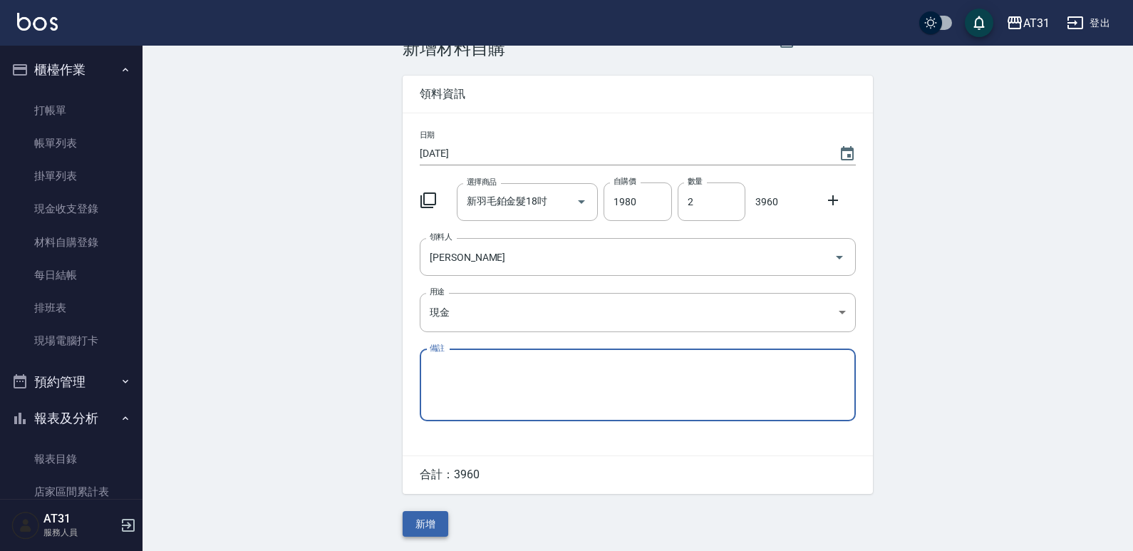
click at [430, 517] on button "新增" at bounding box center [426, 524] width 46 height 26
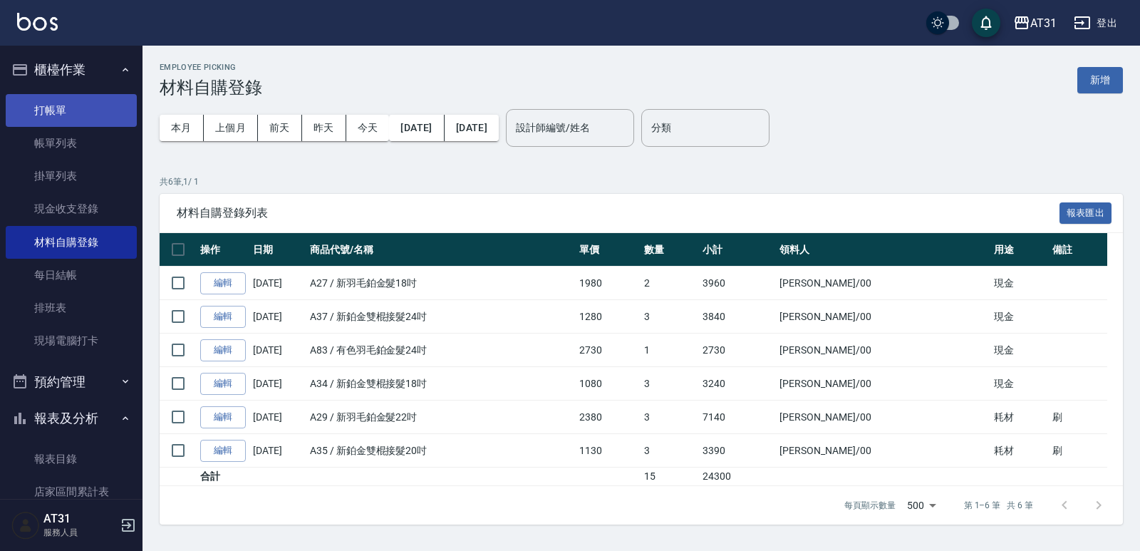
click at [79, 99] on link "打帳單" at bounding box center [71, 110] width 131 height 33
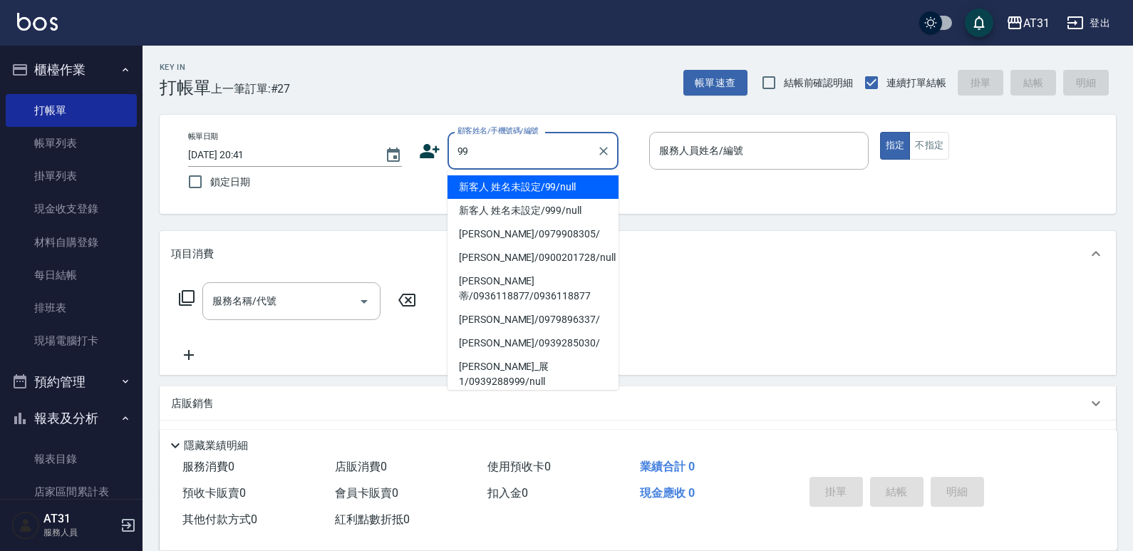
type input "新客人 姓名未設定/99/null"
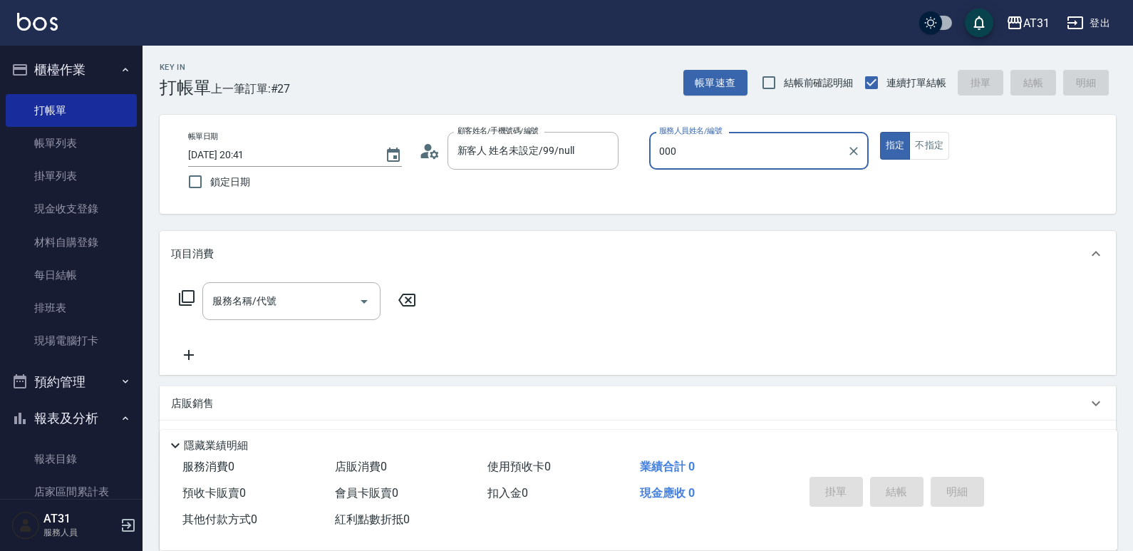
type input "000"
click at [880, 132] on button "指定" at bounding box center [895, 146] width 31 height 28
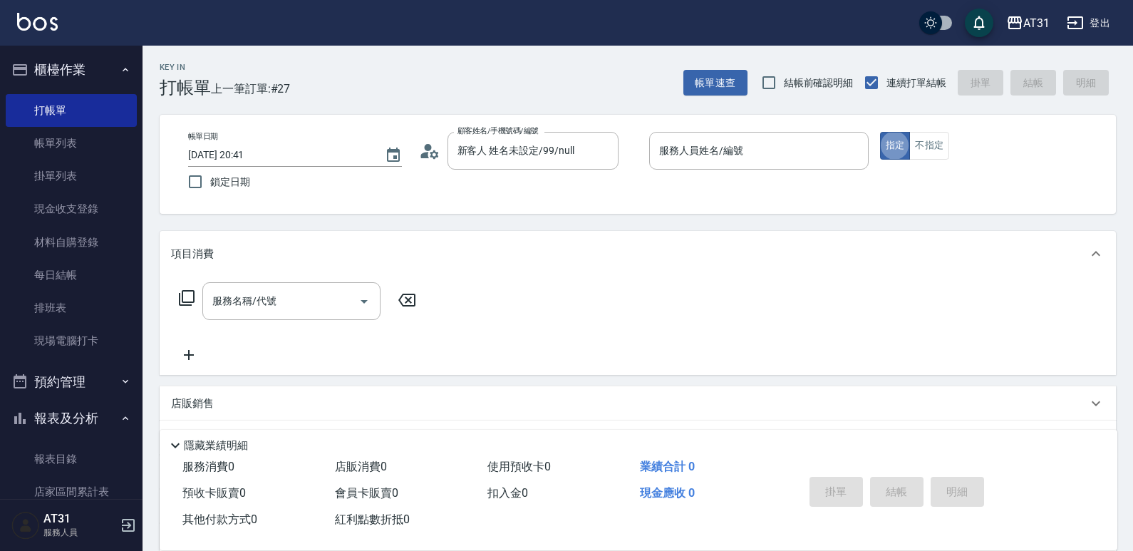
type button "true"
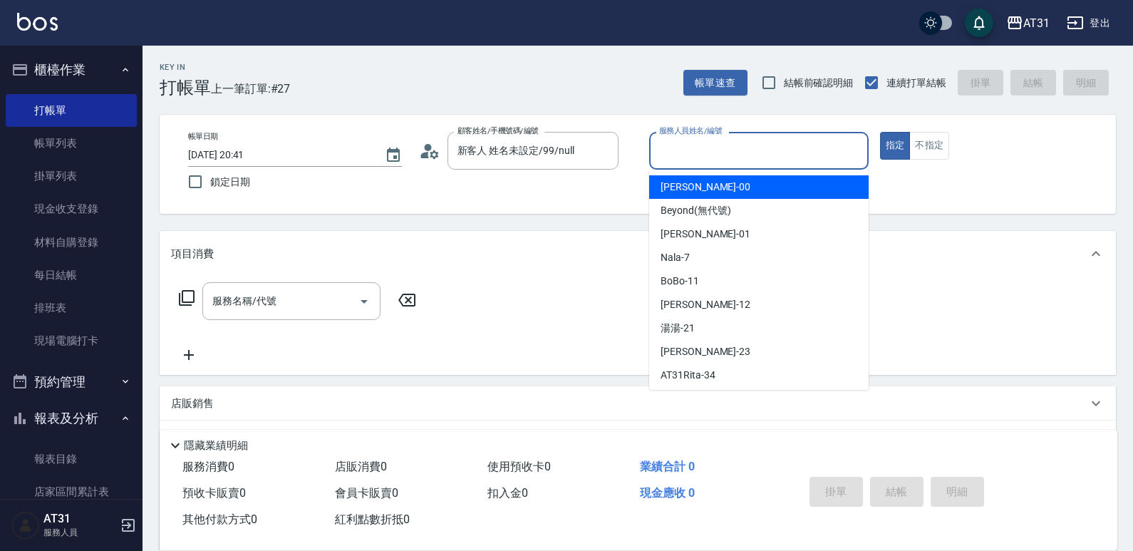
click at [685, 159] on input "服務人員姓名/編號" at bounding box center [759, 150] width 207 height 25
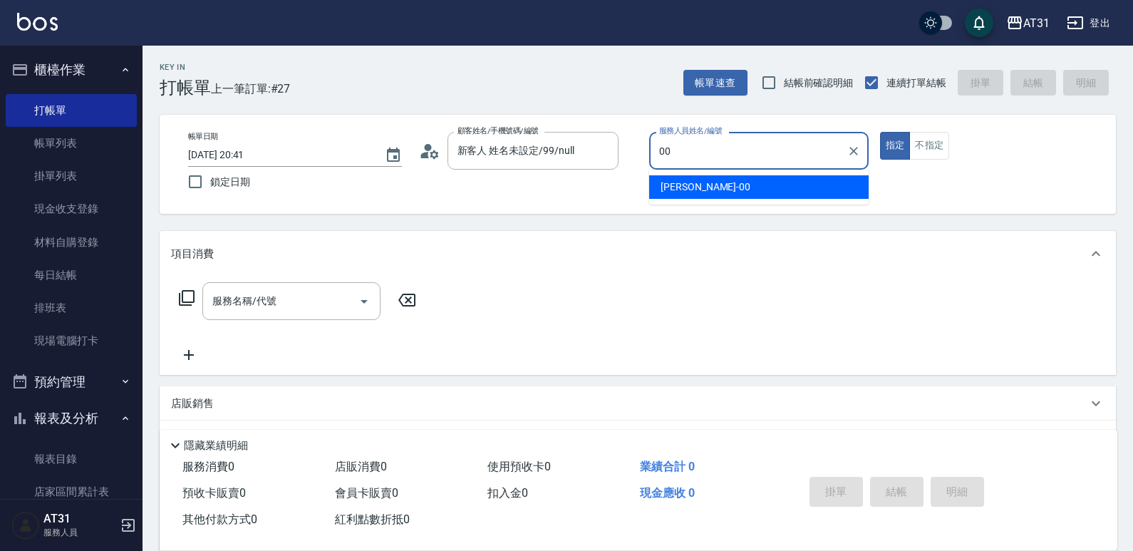
type input "[PERSON_NAME]-00"
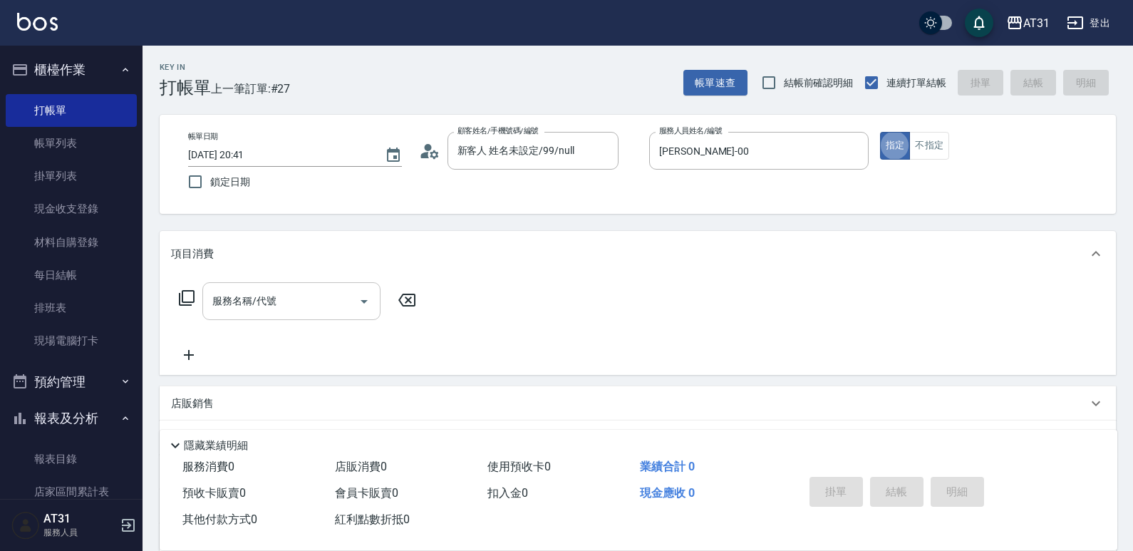
click at [303, 315] on div "服務名稱/代號" at bounding box center [291, 301] width 178 height 38
type input "m"
type input "ㄑ"
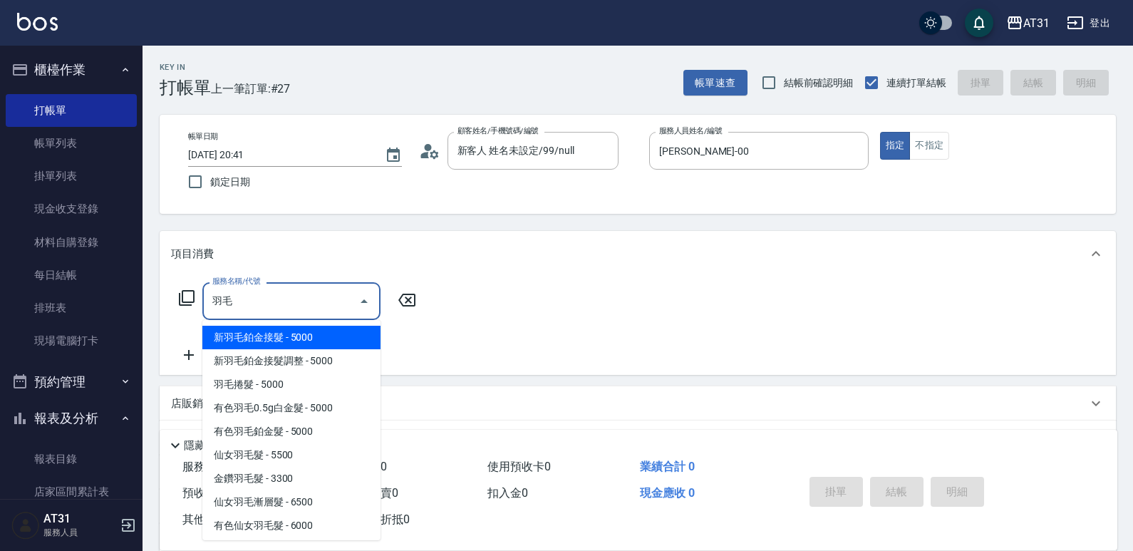
type input "新羽毛鉑金接髮(704)"
type input "500"
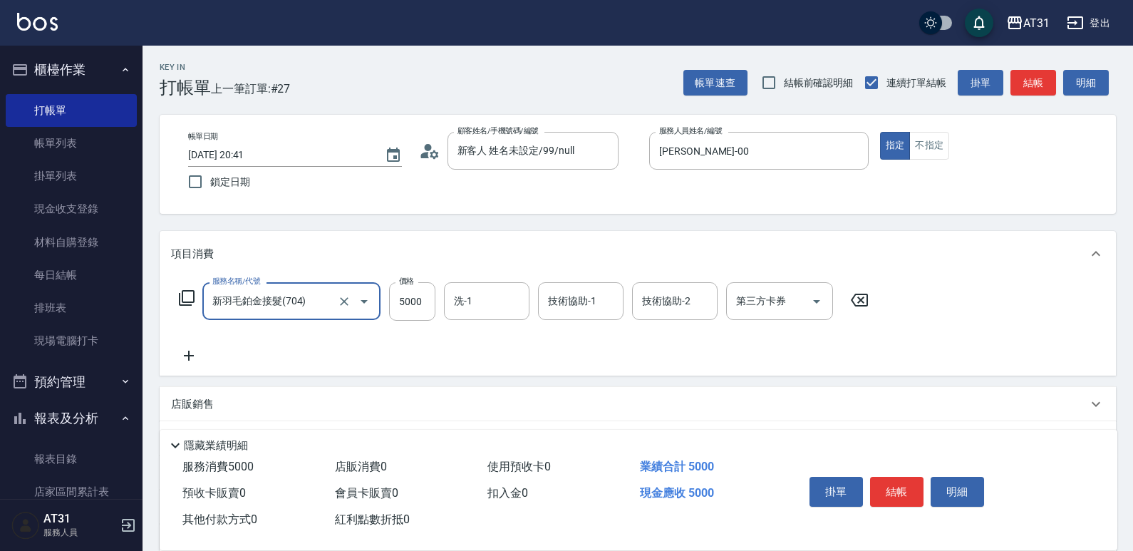
type input "新羽毛鉑金接髮(704)"
type input "0"
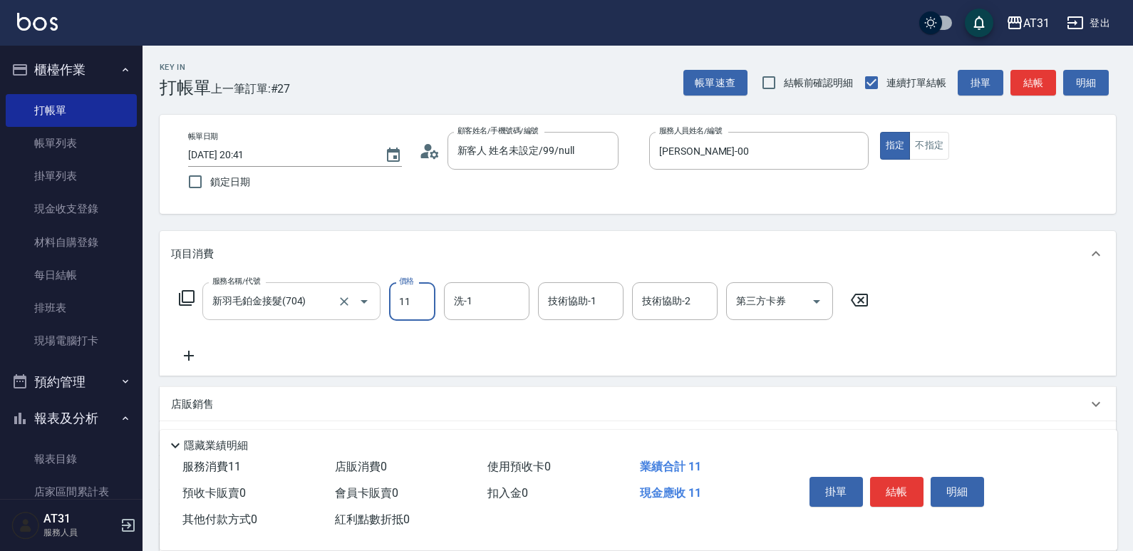
type input "110"
type input "10"
type input "1104"
type input "1100"
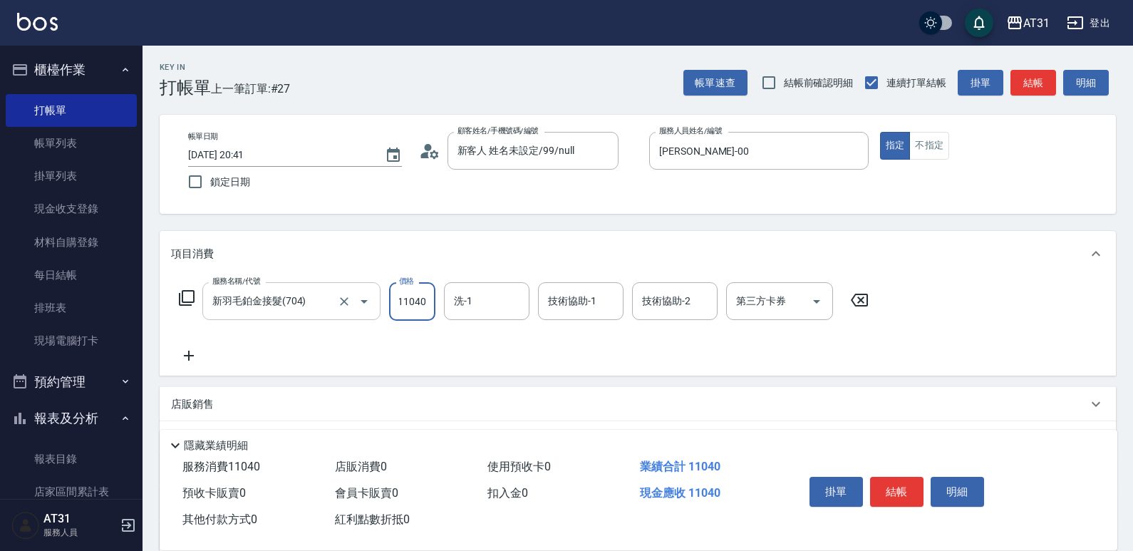
type input "11040"
type input "41"
click at [516, 301] on icon "Clear" at bounding box center [514, 301] width 14 height 14
click at [195, 353] on icon at bounding box center [189, 355] width 36 height 17
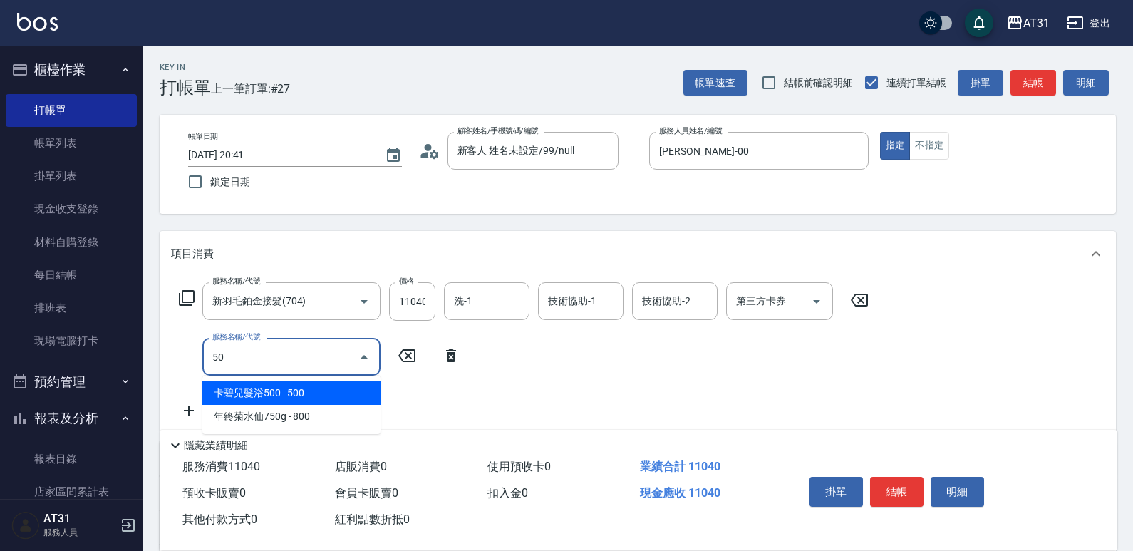
type input "501"
type input "1260"
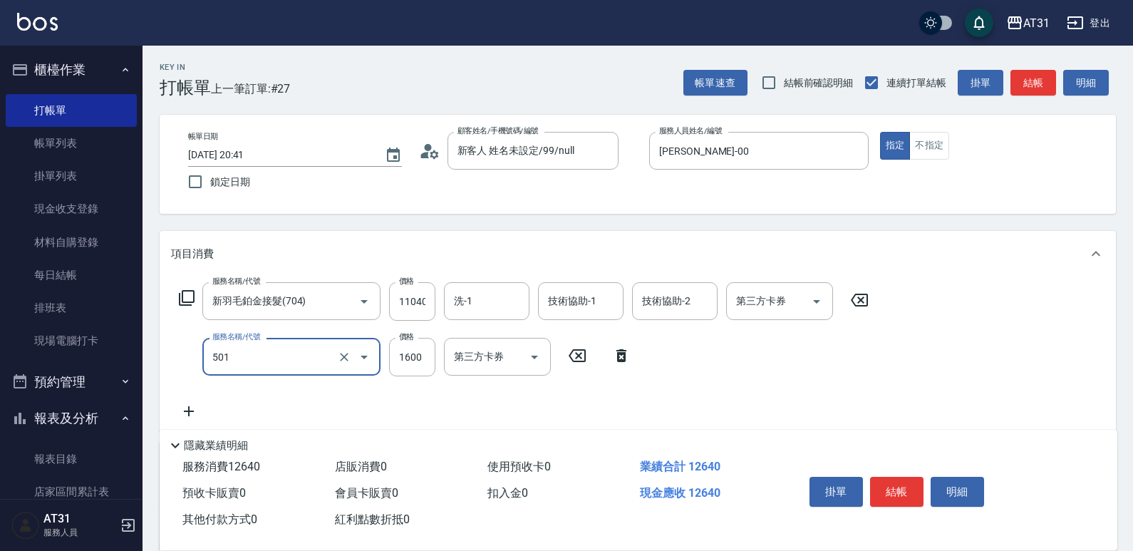
type input "染髮(501)"
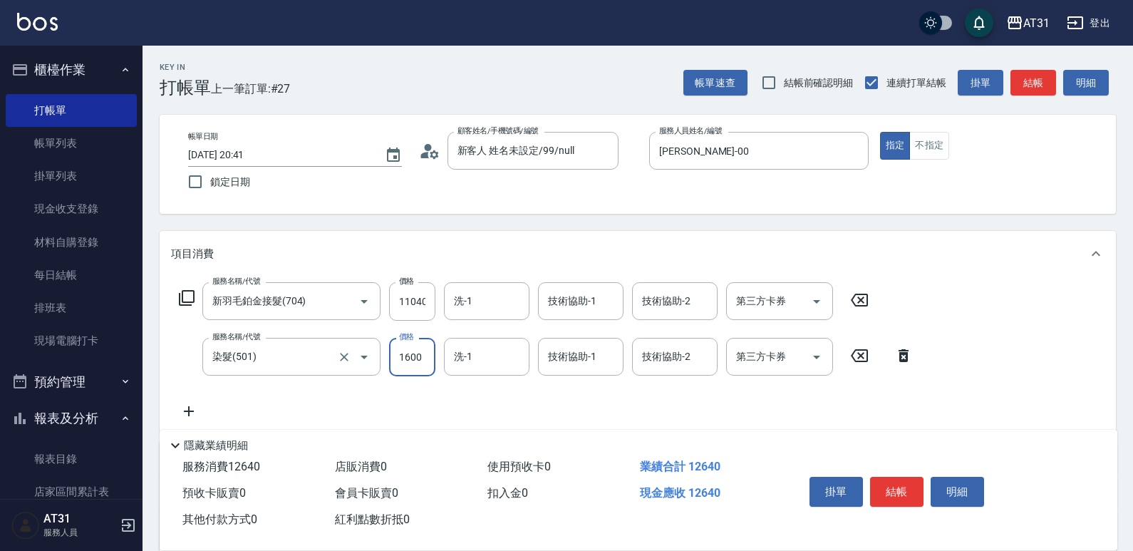
type input "1100"
type input "0"
type input "Lyan-45"
click at [196, 414] on icon at bounding box center [189, 411] width 36 height 17
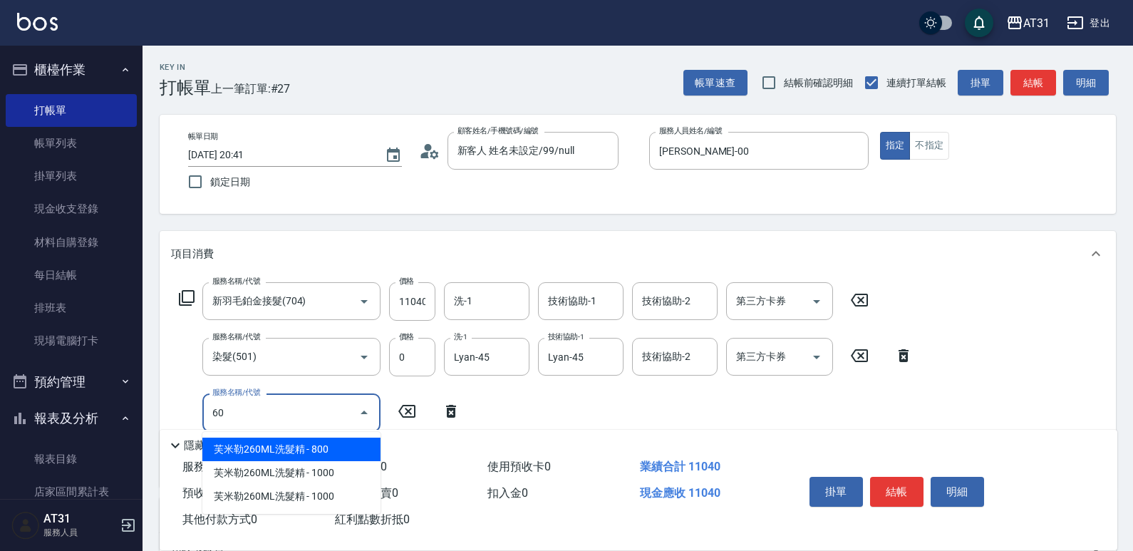
type input "608"
type input "1200"
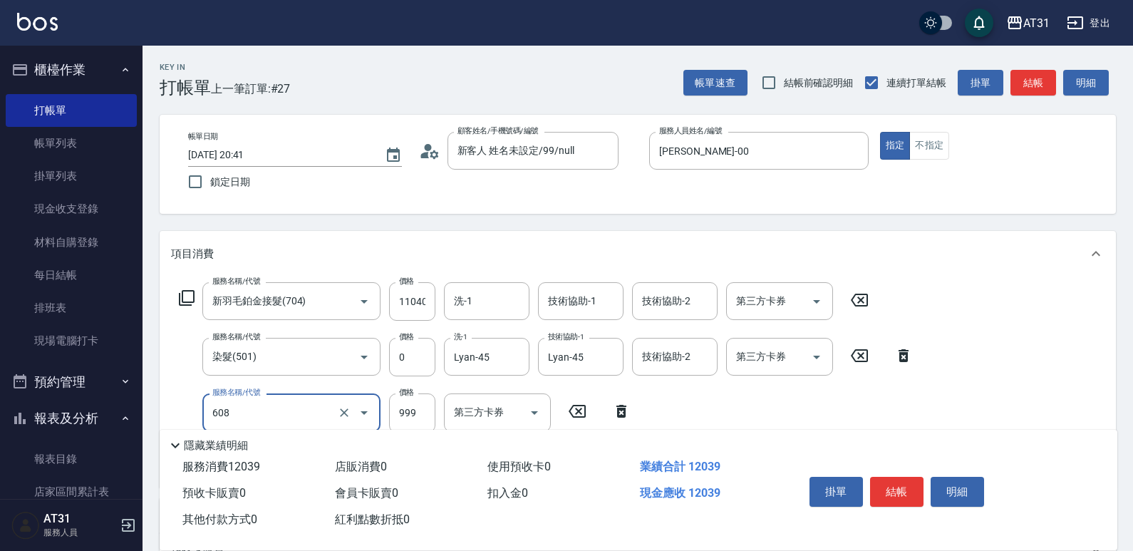
type input "自購二段(608)"
type input "20"
type input "1100"
type input "200"
type input "1300"
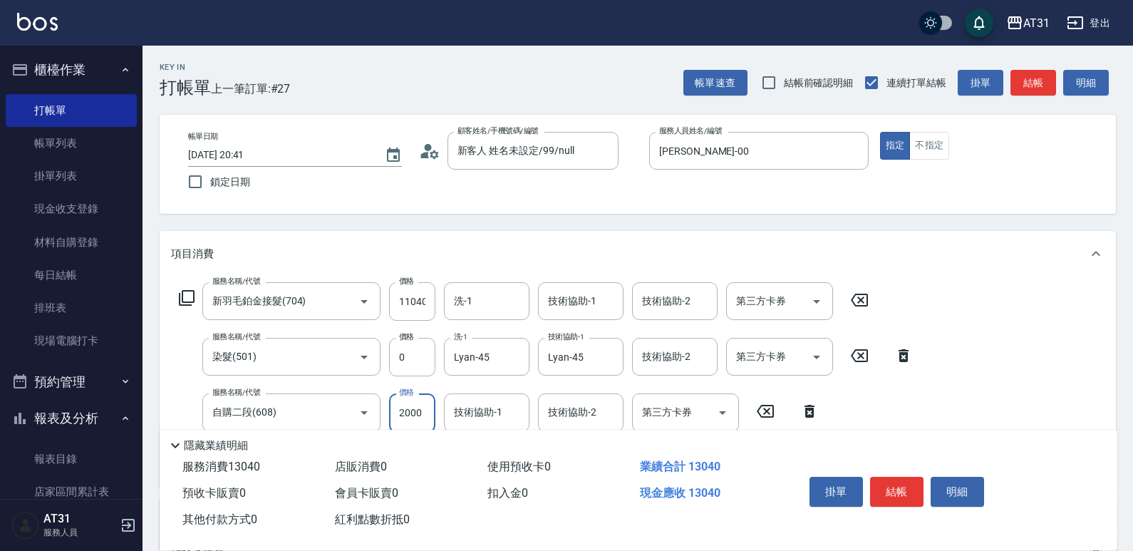
type input "2000"
type input "Lyan-45"
click at [903, 485] on button "結帳" at bounding box center [896, 492] width 53 height 30
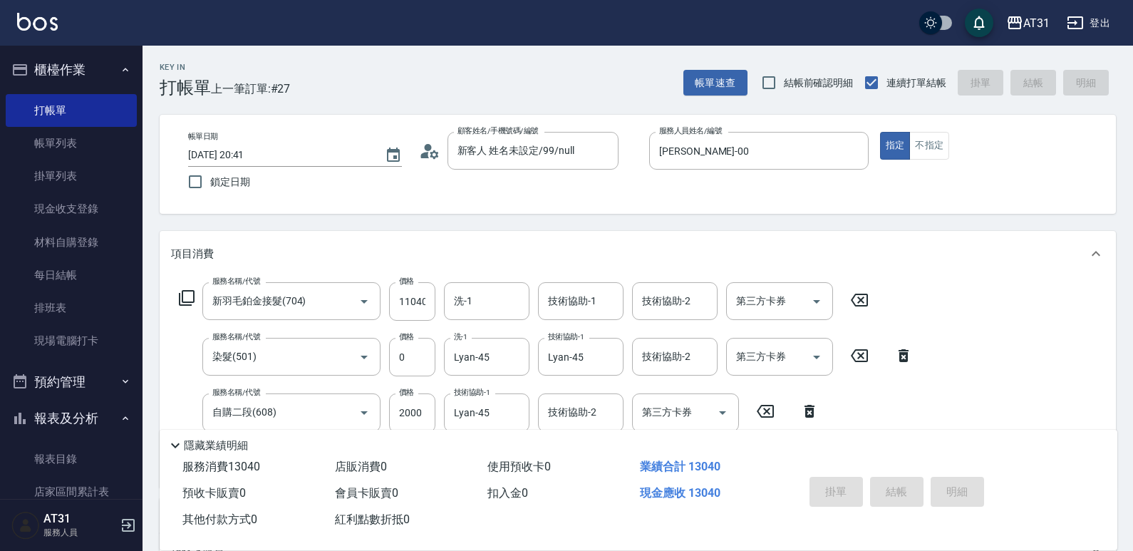
type input "0"
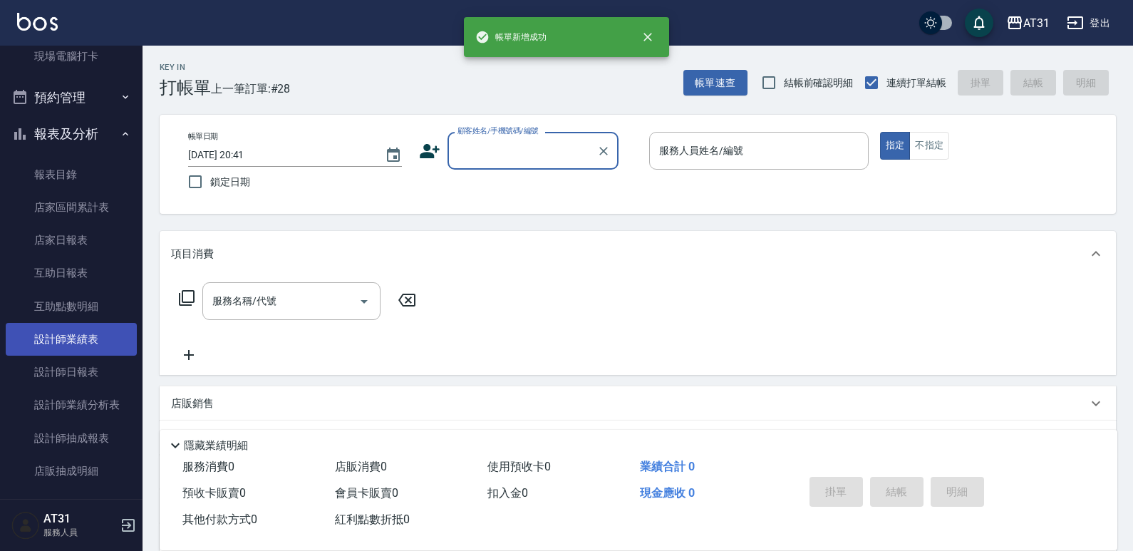
scroll to position [285, 0]
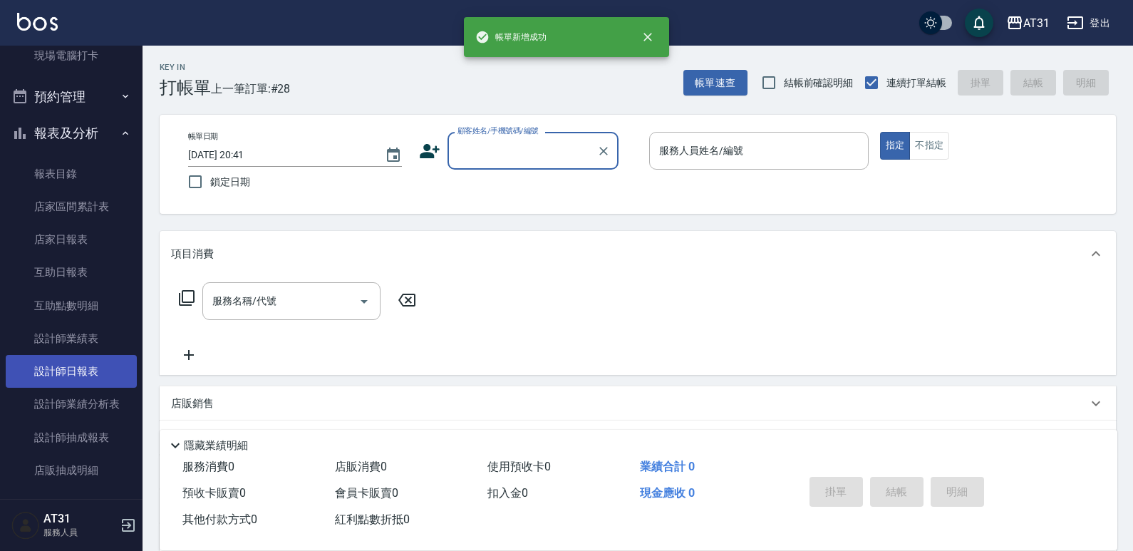
click at [90, 371] on link "設計師日報表" at bounding box center [71, 371] width 131 height 33
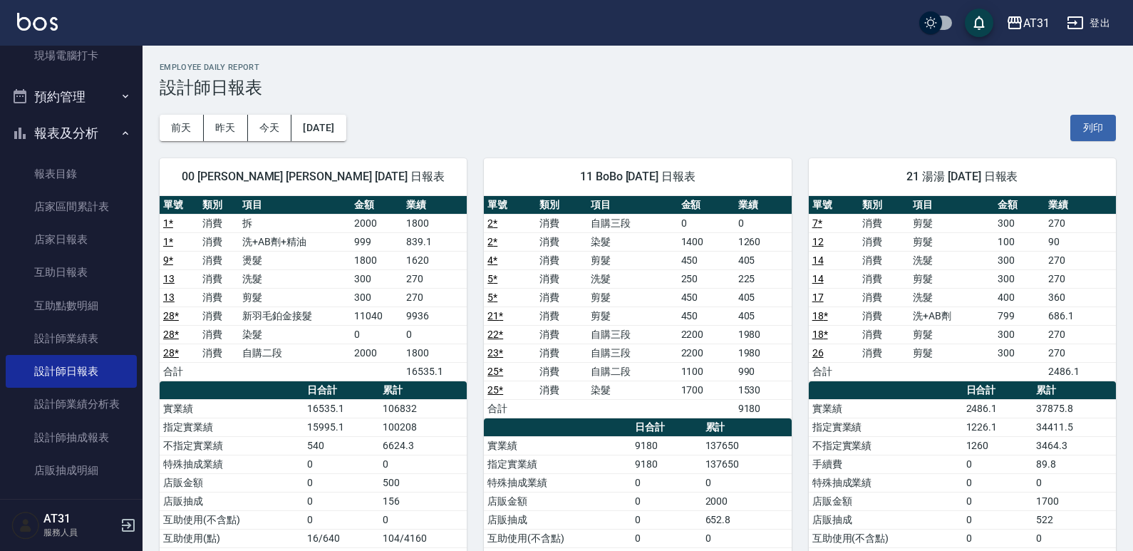
drag, startPoint x: 405, startPoint y: 296, endPoint x: 261, endPoint y: 296, distance: 144.0
click at [261, 296] on td "剪髮" at bounding box center [295, 297] width 112 height 19
click at [327, 244] on td "洗+AB劑+精油" at bounding box center [295, 241] width 112 height 19
click at [315, 256] on td "燙髮" at bounding box center [295, 260] width 112 height 19
click at [290, 283] on td "洗髮" at bounding box center [295, 278] width 112 height 19
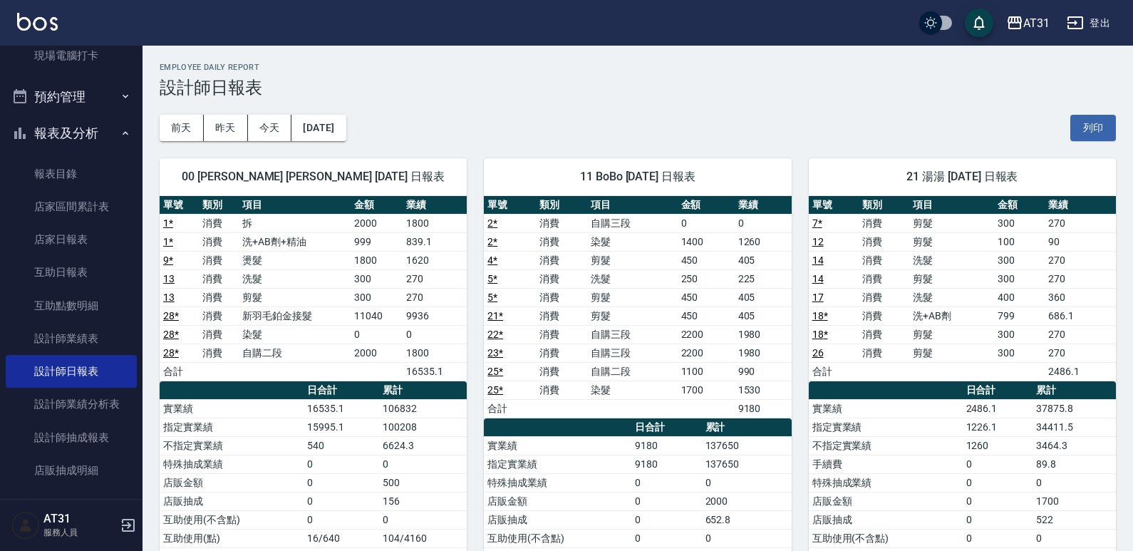
drag, startPoint x: 290, startPoint y: 283, endPoint x: 284, endPoint y: 287, distance: 7.7
drag, startPoint x: 284, startPoint y: 287, endPoint x: 265, endPoint y: 298, distance: 21.4
drag, startPoint x: 265, startPoint y: 298, endPoint x: 255, endPoint y: 306, distance: 13.1
drag, startPoint x: 255, startPoint y: 306, endPoint x: 239, endPoint y: 323, distance: 22.7
click at [239, 323] on td "新羽毛鉑金接髮" at bounding box center [295, 315] width 112 height 19
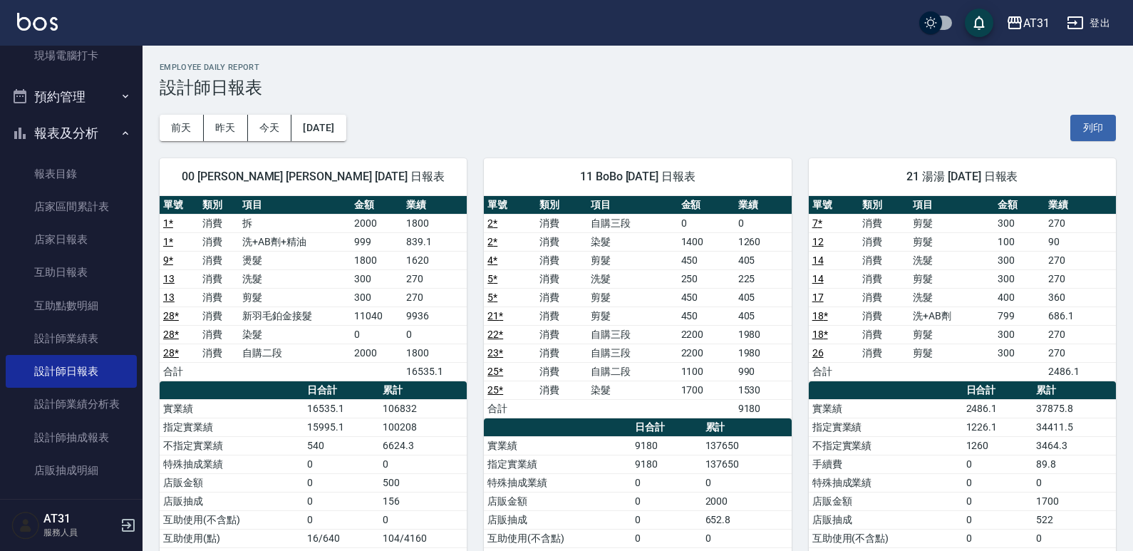
drag, startPoint x: 331, startPoint y: 269, endPoint x: 270, endPoint y: 298, distance: 67.6
drag, startPoint x: 270, startPoint y: 298, endPoint x: 244, endPoint y: 318, distance: 33.1
click at [244, 318] on td "新羽毛鉑金接髮" at bounding box center [295, 315] width 112 height 19
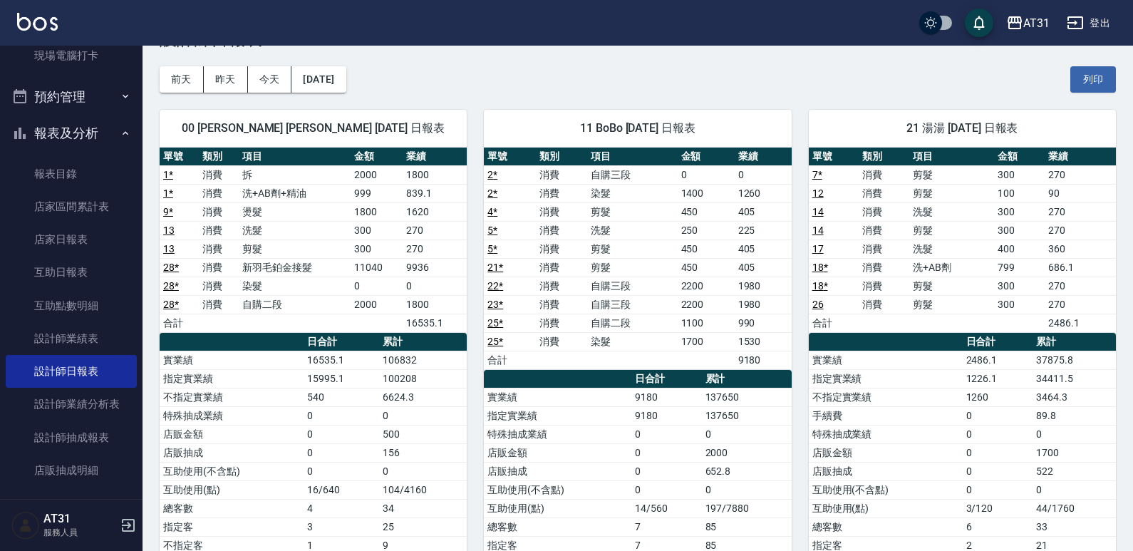
scroll to position [143, 0]
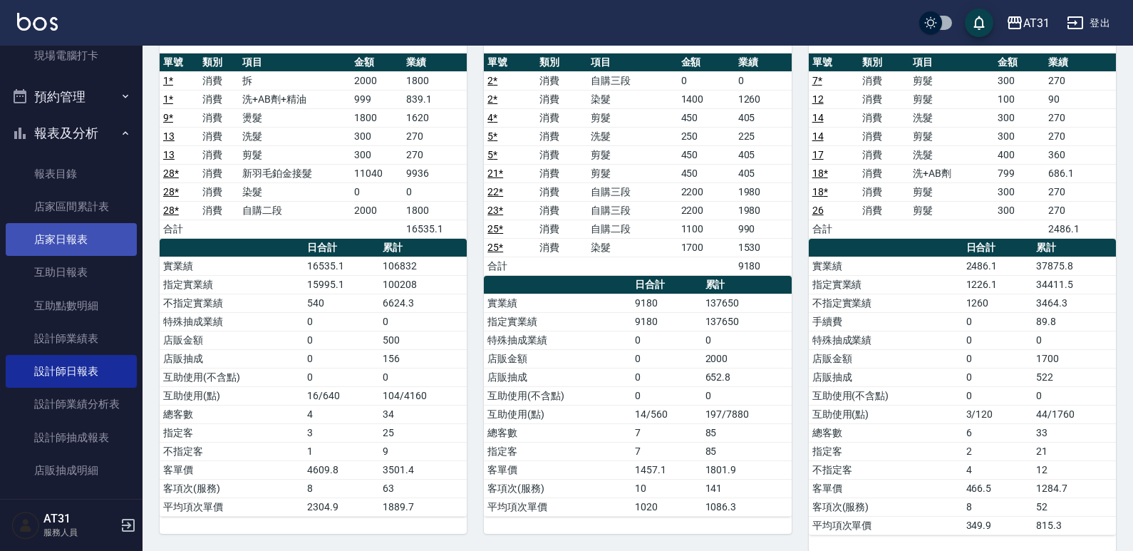
click at [91, 252] on link "店家日報表" at bounding box center [71, 239] width 131 height 33
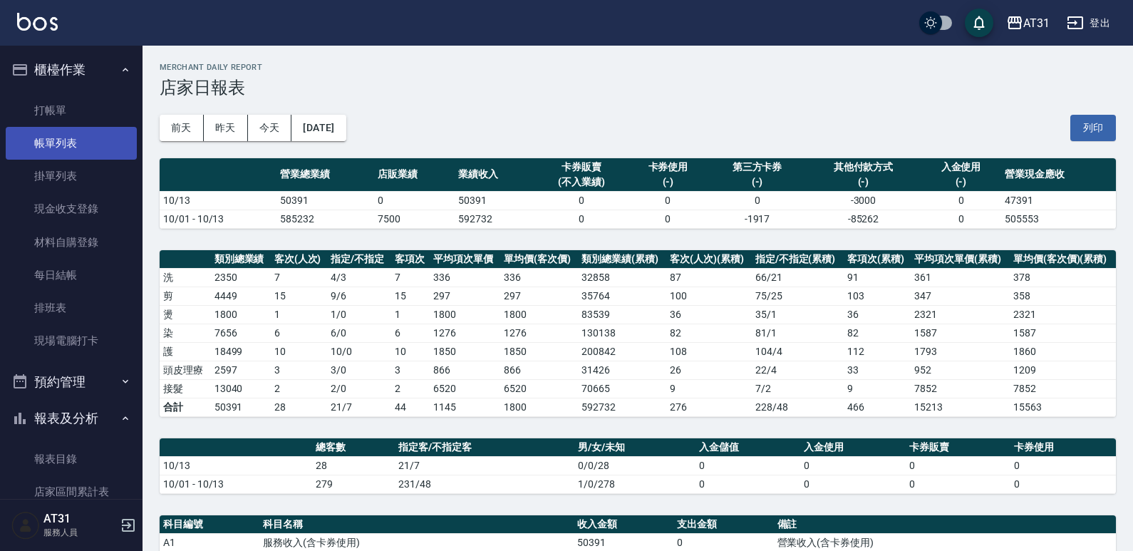
click at [82, 142] on link "帳單列表" at bounding box center [71, 143] width 131 height 33
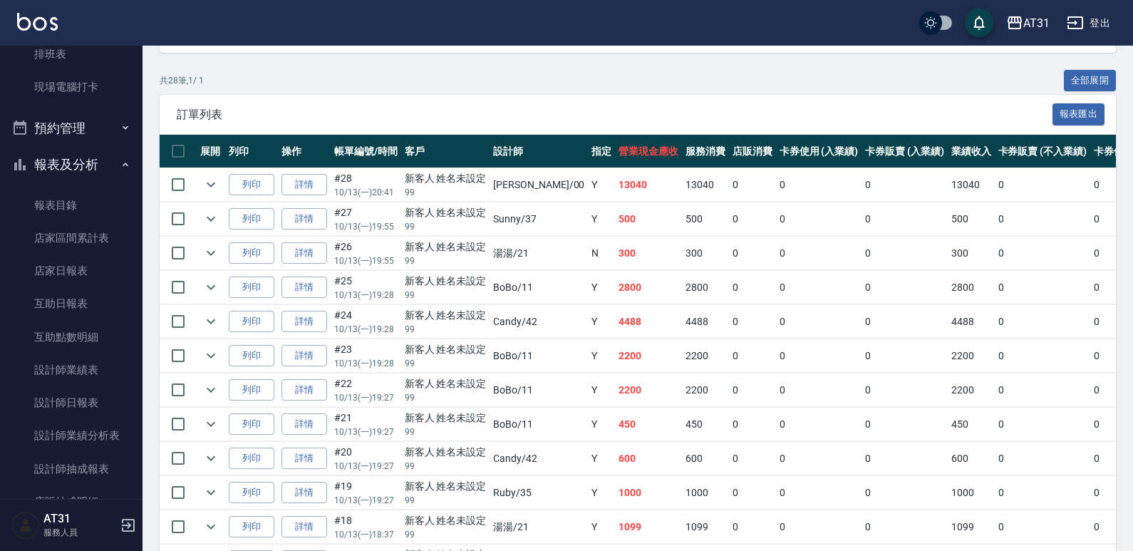
scroll to position [285, 0]
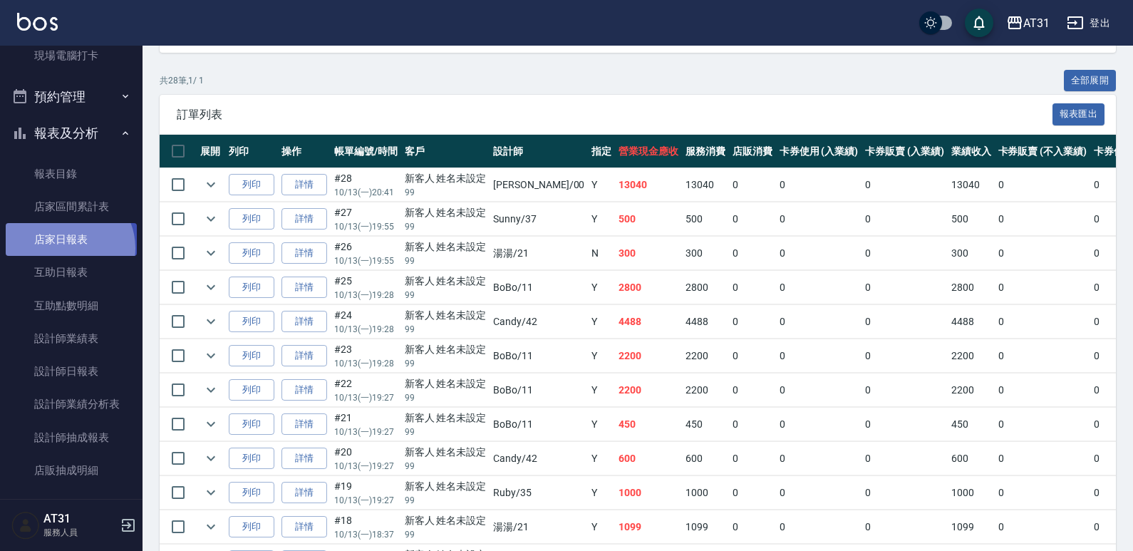
click at [66, 248] on link "店家日報表" at bounding box center [71, 239] width 131 height 33
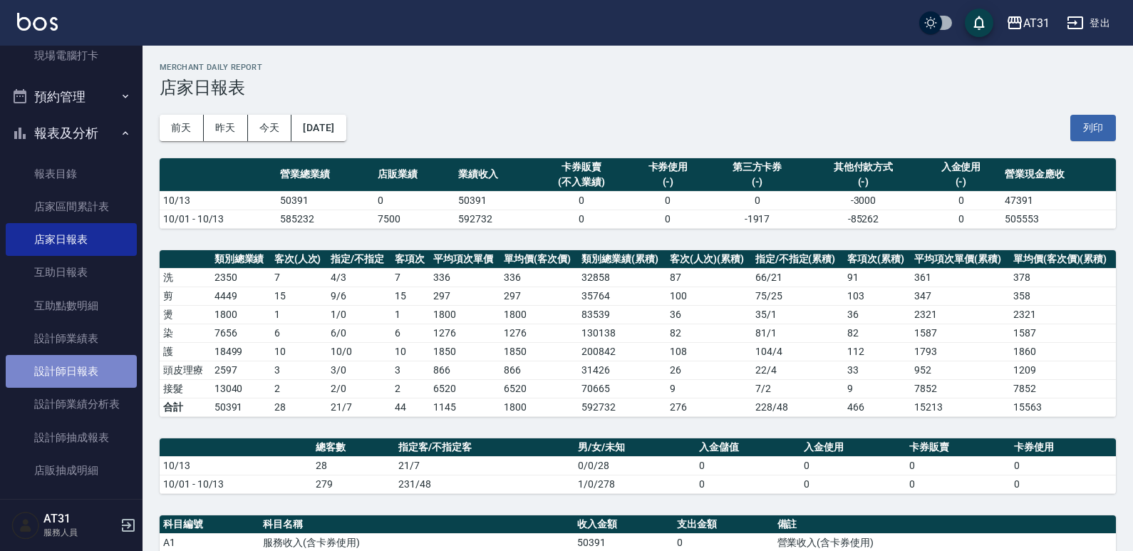
click at [83, 380] on link "設計師日報表" at bounding box center [71, 371] width 131 height 33
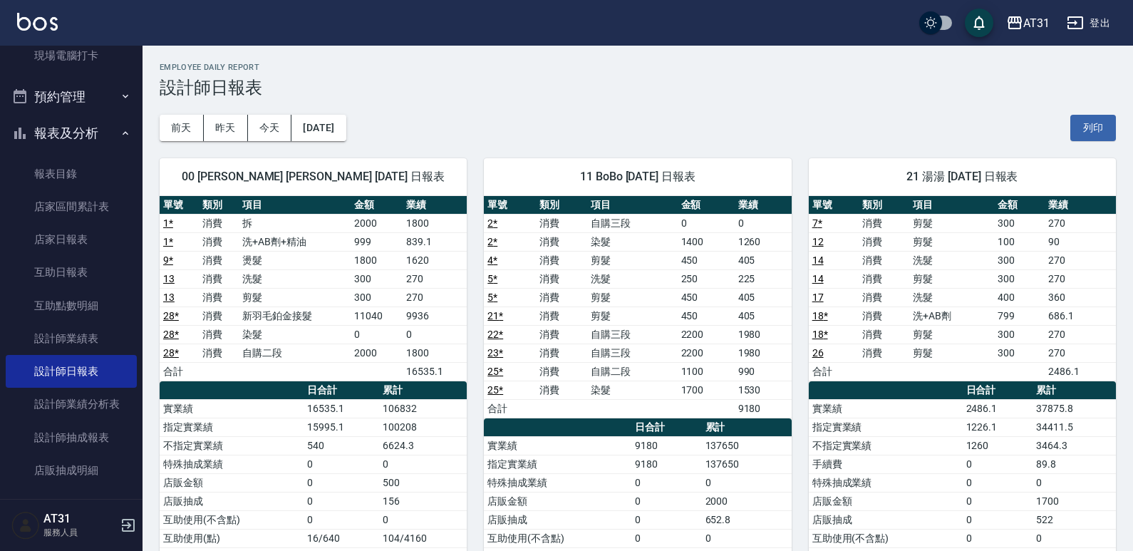
drag, startPoint x: 585, startPoint y: 166, endPoint x: 531, endPoint y: 129, distance: 65.6
click at [531, 129] on div "[DATE] [DATE] [DATE] [DATE] 列印" at bounding box center [638, 128] width 956 height 61
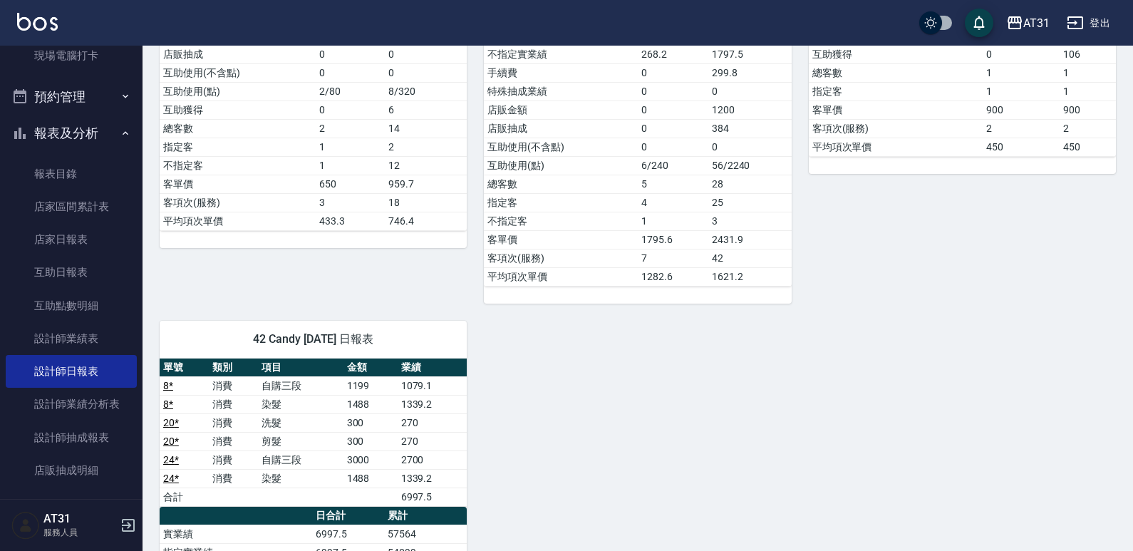
scroll to position [1212, 0]
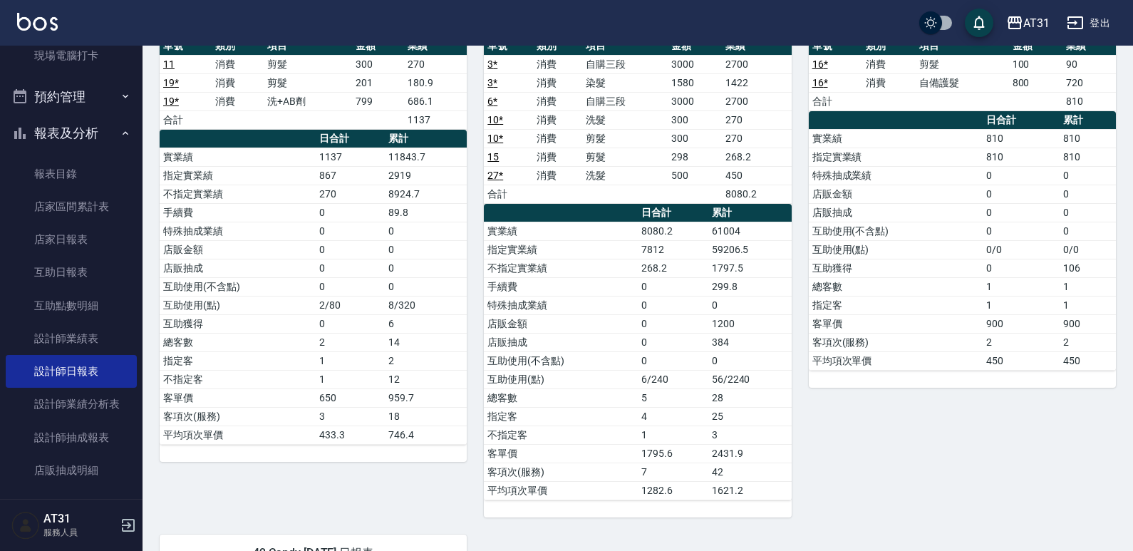
drag, startPoint x: 712, startPoint y: 299, endPoint x: 519, endPoint y: 285, distance: 193.6
click at [519, 285] on td "手續費" at bounding box center [561, 286] width 154 height 19
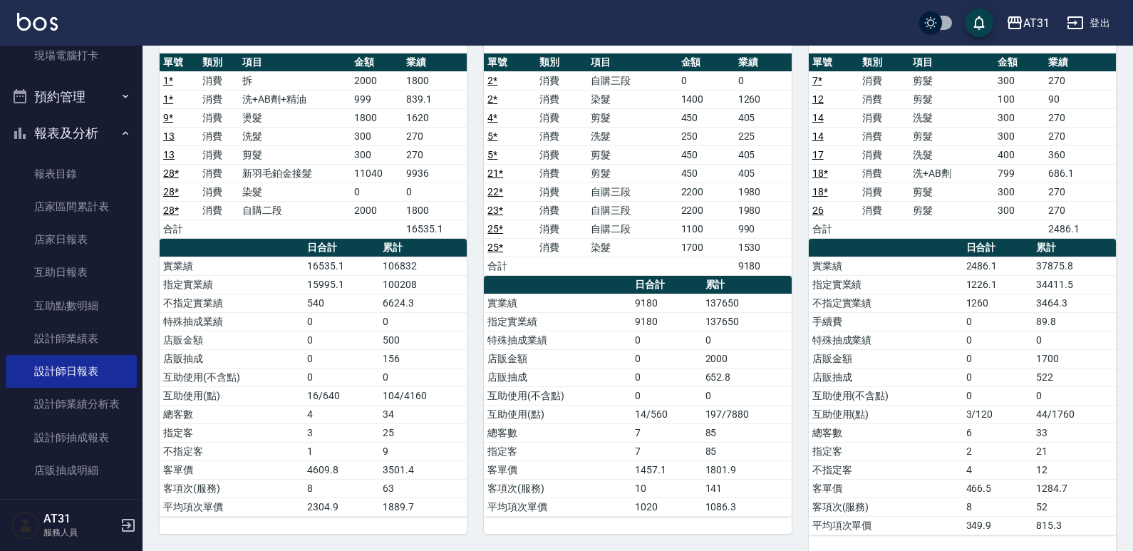
drag, startPoint x: 466, startPoint y: 311, endPoint x: 359, endPoint y: 321, distance: 107.4
click at [359, 321] on td "0" at bounding box center [342, 321] width 76 height 19
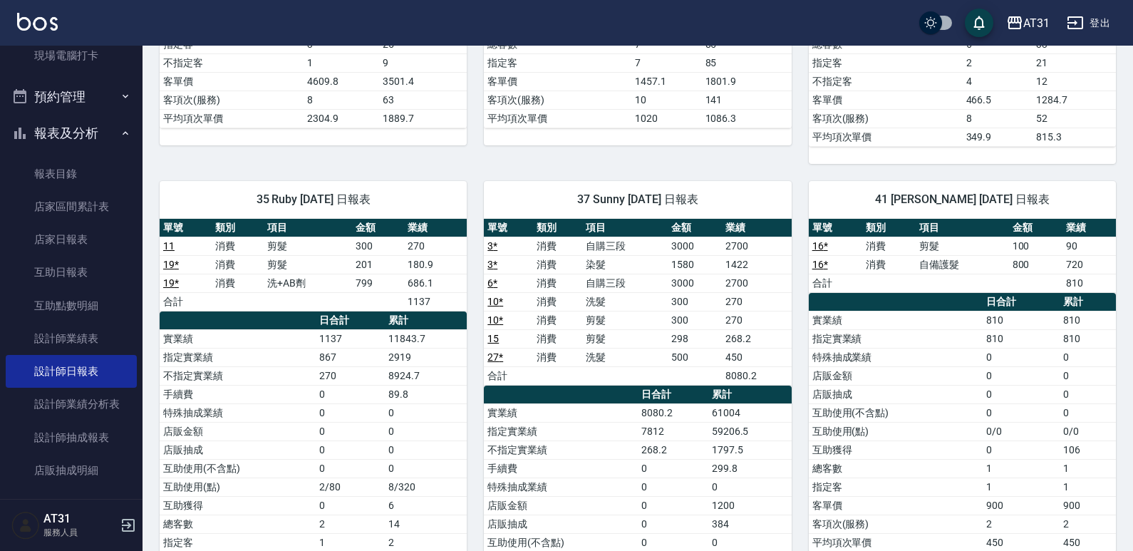
scroll to position [499, 0]
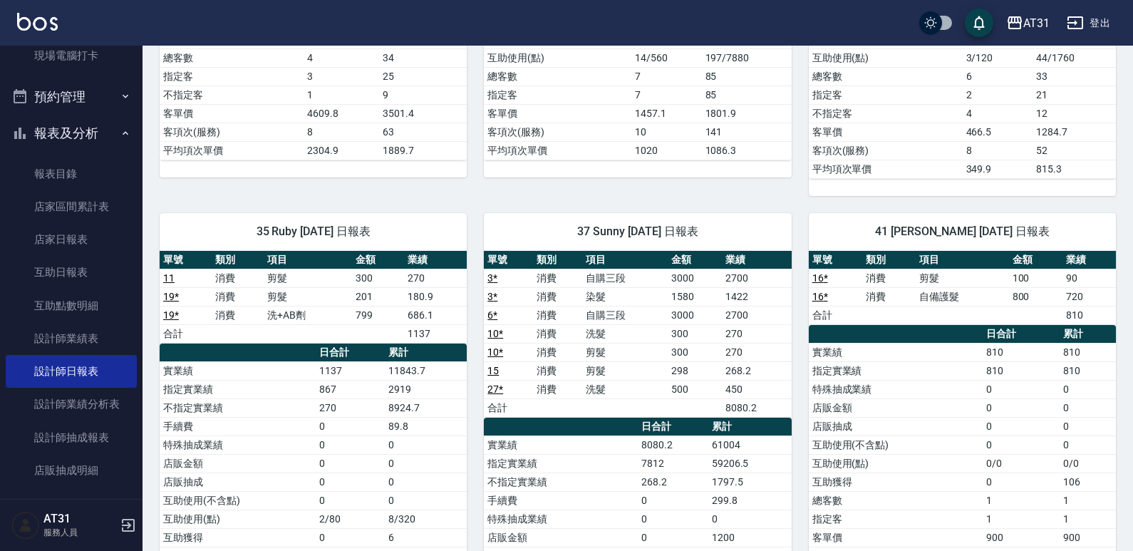
drag, startPoint x: 357, startPoint y: 339, endPoint x: 303, endPoint y: 320, distance: 57.3
click at [303, 320] on td "洗+AB劑" at bounding box center [308, 315] width 88 height 19
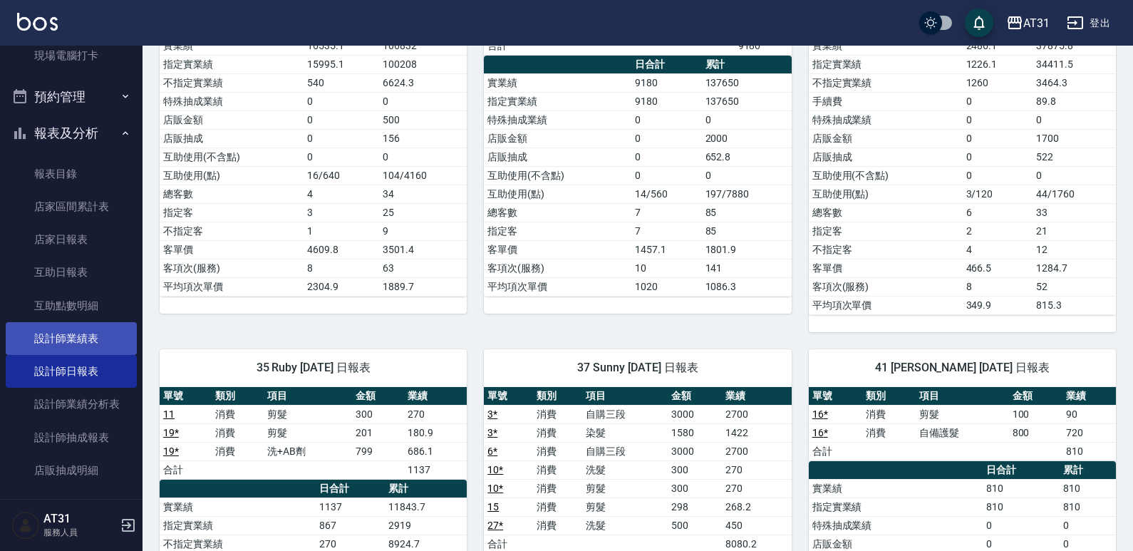
scroll to position [356, 0]
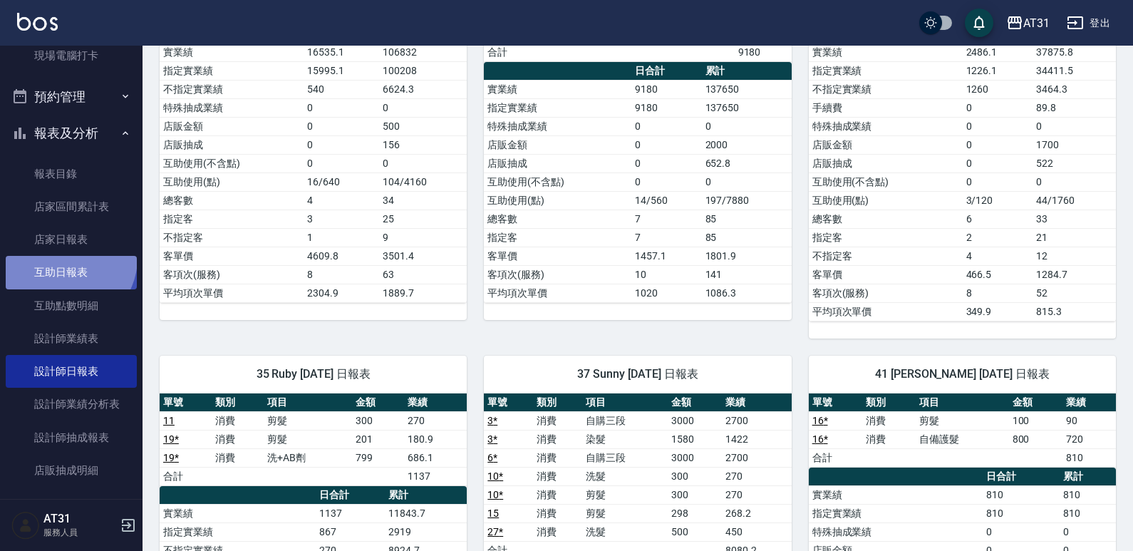
click at [64, 258] on link "互助日報表" at bounding box center [71, 272] width 131 height 33
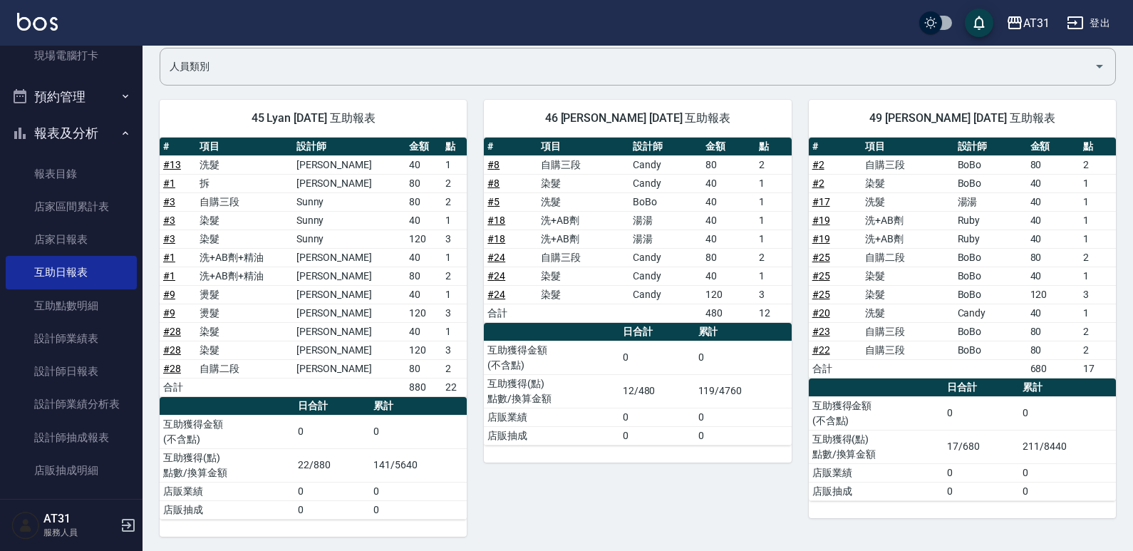
scroll to position [113, 0]
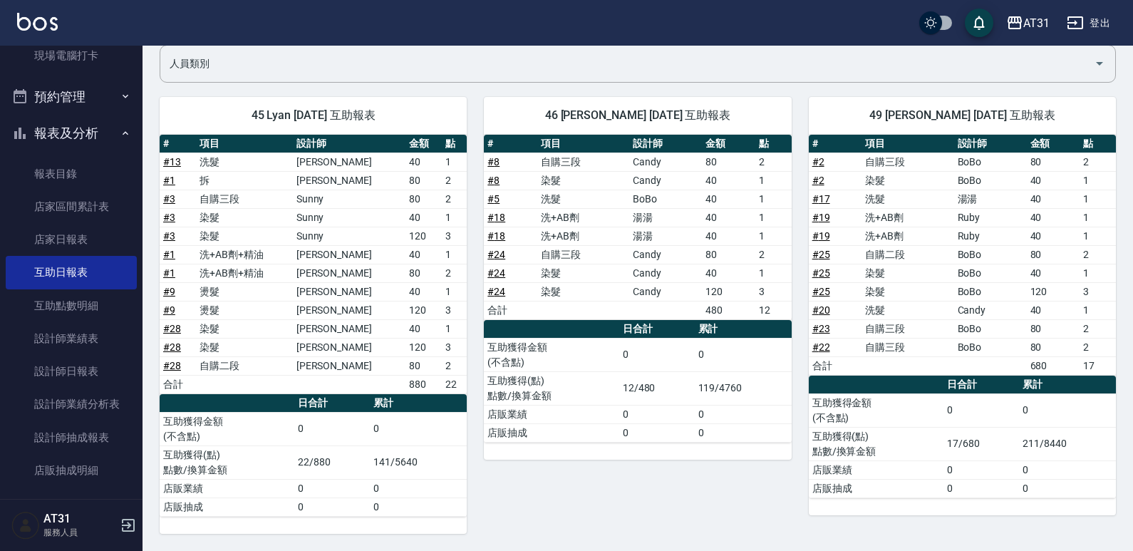
drag, startPoint x: 485, startPoint y: 212, endPoint x: 378, endPoint y: 249, distance: 113.8
drag, startPoint x: 378, startPoint y: 249, endPoint x: 363, endPoint y: 260, distance: 18.4
click at [363, 260] on td "[PERSON_NAME]" at bounding box center [349, 254] width 113 height 19
drag, startPoint x: 808, startPoint y: 279, endPoint x: 623, endPoint y: 264, distance: 185.9
click at [623, 264] on td "染髮" at bounding box center [583, 273] width 92 height 19
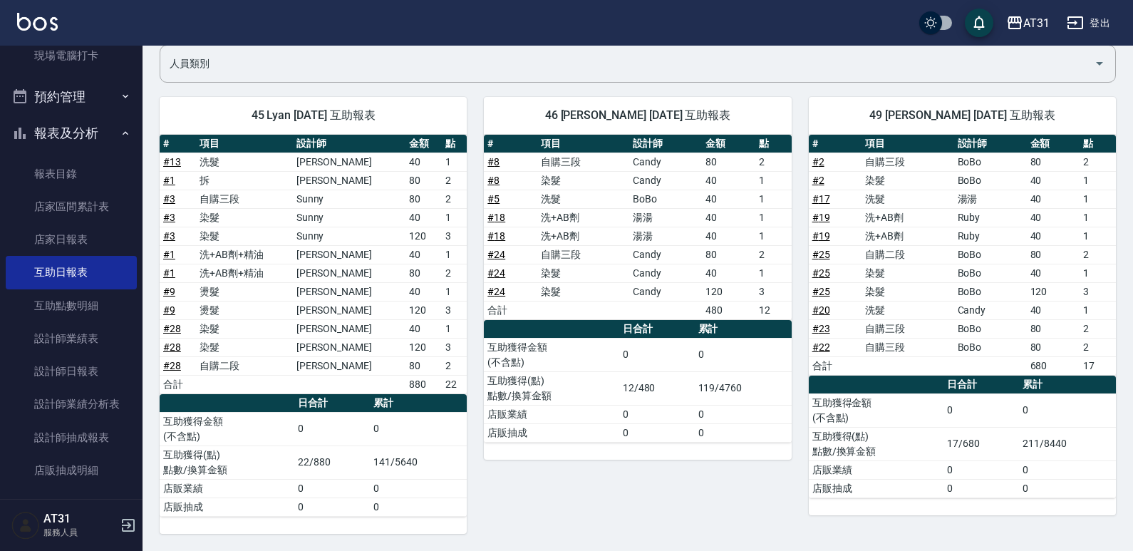
drag, startPoint x: 623, startPoint y: 264, endPoint x: 557, endPoint y: 269, distance: 66.4
drag, startPoint x: 557, startPoint y: 269, endPoint x: 408, endPoint y: 277, distance: 149.2
click at [474, 278] on div "46 映璇 [DATE] 互助報表 # 項目 設計師 金額 點 # 8 自購三段 Candy 80 2 # 8 染髮 Candy 40 1 # 5 洗髮 Bo…" at bounding box center [629, 307] width 324 height 454
click at [95, 368] on link "設計師日報表" at bounding box center [71, 371] width 131 height 33
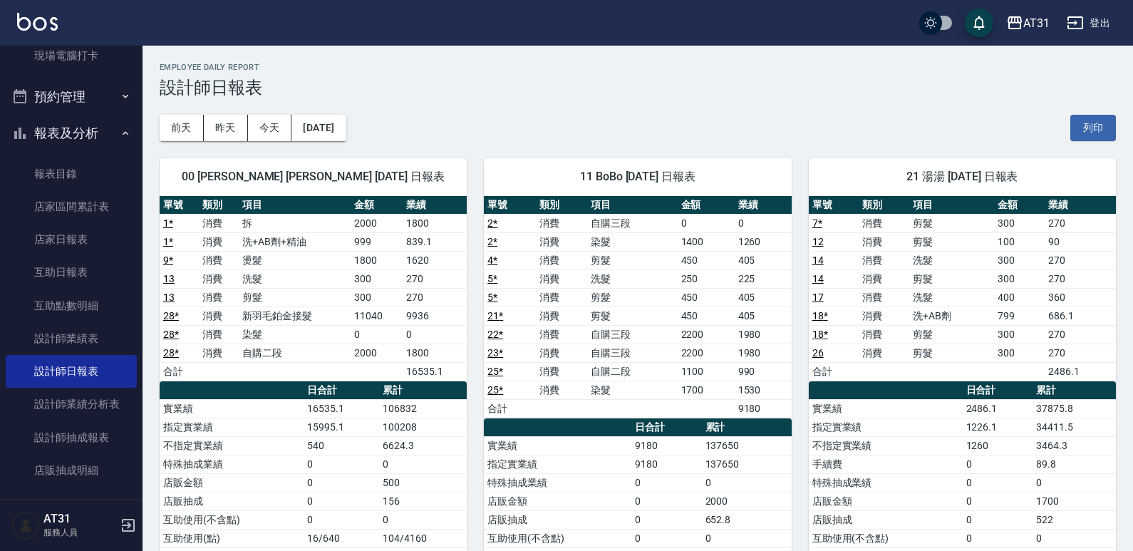
drag, startPoint x: 387, startPoint y: 282, endPoint x: 339, endPoint y: 279, distance: 48.5
click at [339, 279] on td "洗髮" at bounding box center [295, 278] width 112 height 19
drag, startPoint x: 761, startPoint y: 383, endPoint x: 708, endPoint y: 389, distance: 53.8
drag, startPoint x: 708, startPoint y: 389, endPoint x: 677, endPoint y: 401, distance: 32.7
drag, startPoint x: 677, startPoint y: 401, endPoint x: 660, endPoint y: 411, distance: 19.8
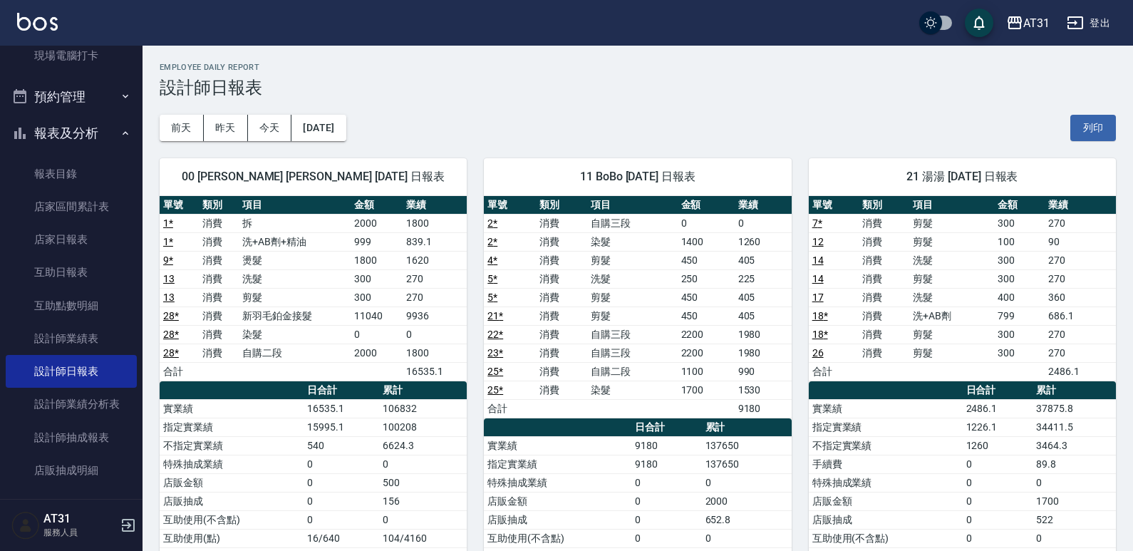
drag, startPoint x: 660, startPoint y: 411, endPoint x: 601, endPoint y: 425, distance: 60.9
drag, startPoint x: 601, startPoint y: 425, endPoint x: 563, endPoint y: 440, distance: 40.6
click at [563, 440] on td "實業績" at bounding box center [558, 445] width 148 height 19
drag, startPoint x: 614, startPoint y: 384, endPoint x: 567, endPoint y: 385, distance: 47.0
drag, startPoint x: 567, startPoint y: 385, endPoint x: 550, endPoint y: 403, distance: 25.7
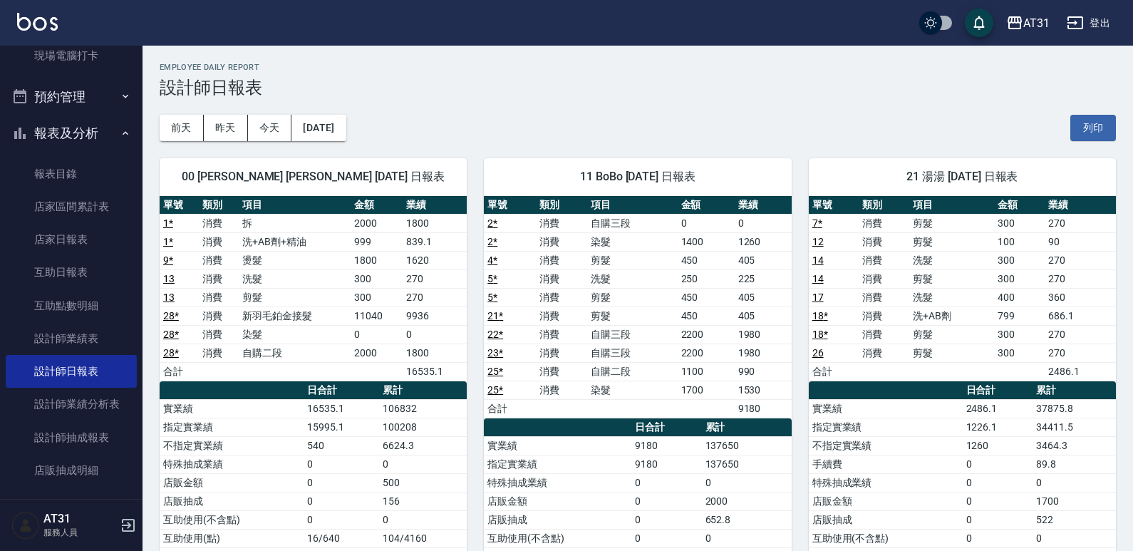
click at [550, 403] on td "a dense table" at bounding box center [562, 408] width 52 height 19
drag, startPoint x: 551, startPoint y: 401, endPoint x: 540, endPoint y: 412, distance: 15.6
click at [540, 412] on td "a dense table" at bounding box center [562, 408] width 52 height 19
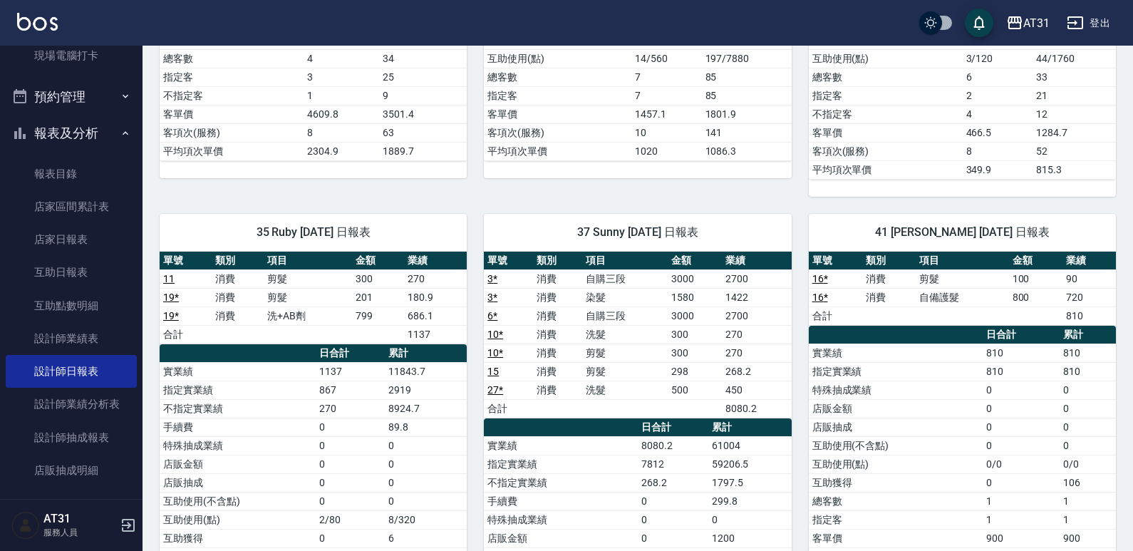
scroll to position [499, 0]
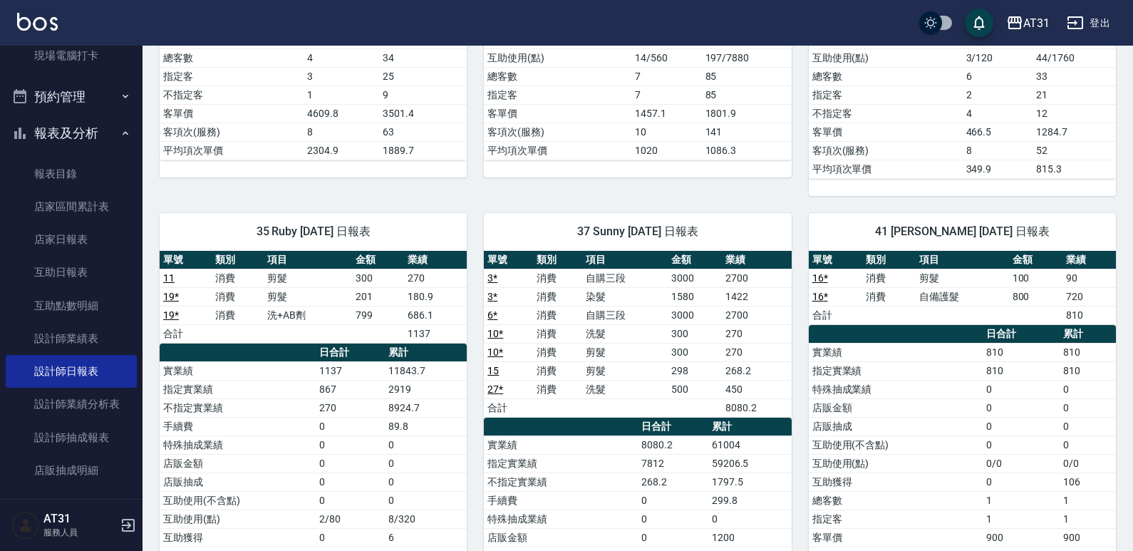
drag, startPoint x: 809, startPoint y: 351, endPoint x: 696, endPoint y: 386, distance: 118.1
click at [696, 386] on td "500" at bounding box center [695, 389] width 54 height 19
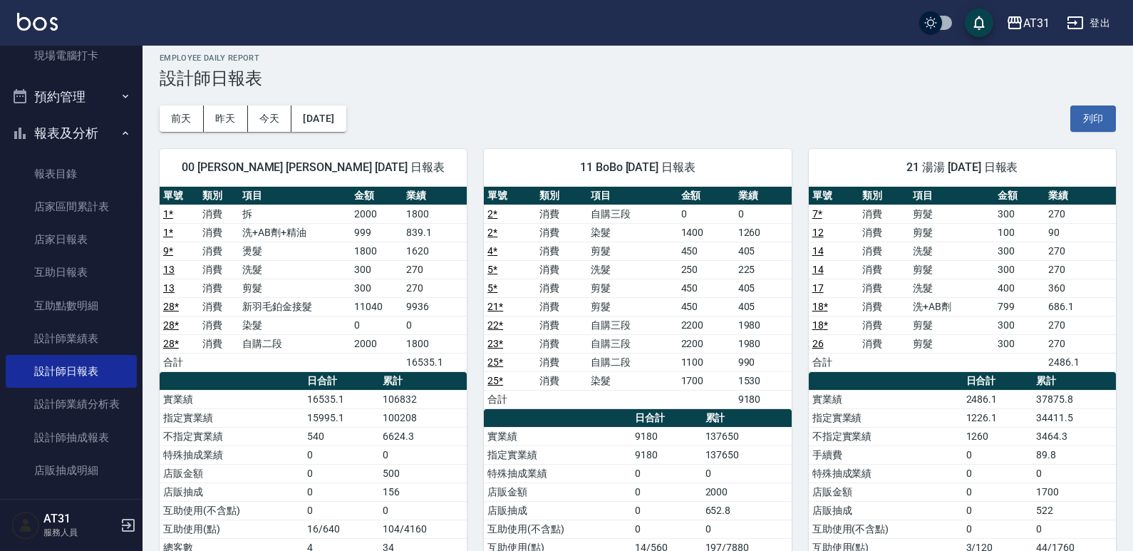
scroll to position [0, 0]
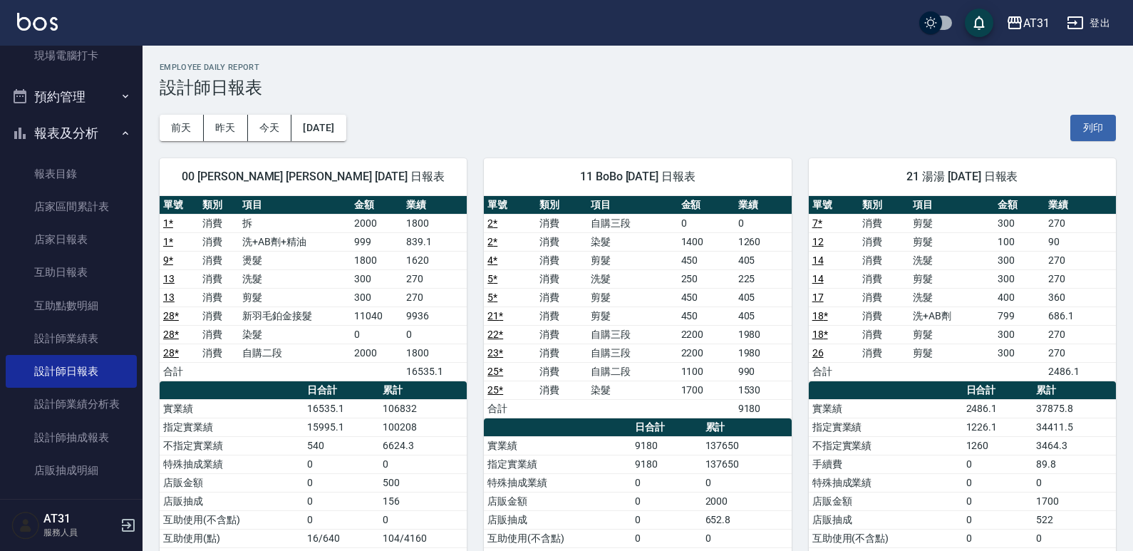
drag, startPoint x: 758, startPoint y: 94, endPoint x: 693, endPoint y: 96, distance: 64.9
drag, startPoint x: 693, startPoint y: 96, endPoint x: 609, endPoint y: 107, distance: 84.2
click at [609, 107] on div "[DATE] [DATE] [DATE] [DATE] 列印" at bounding box center [638, 128] width 956 height 61
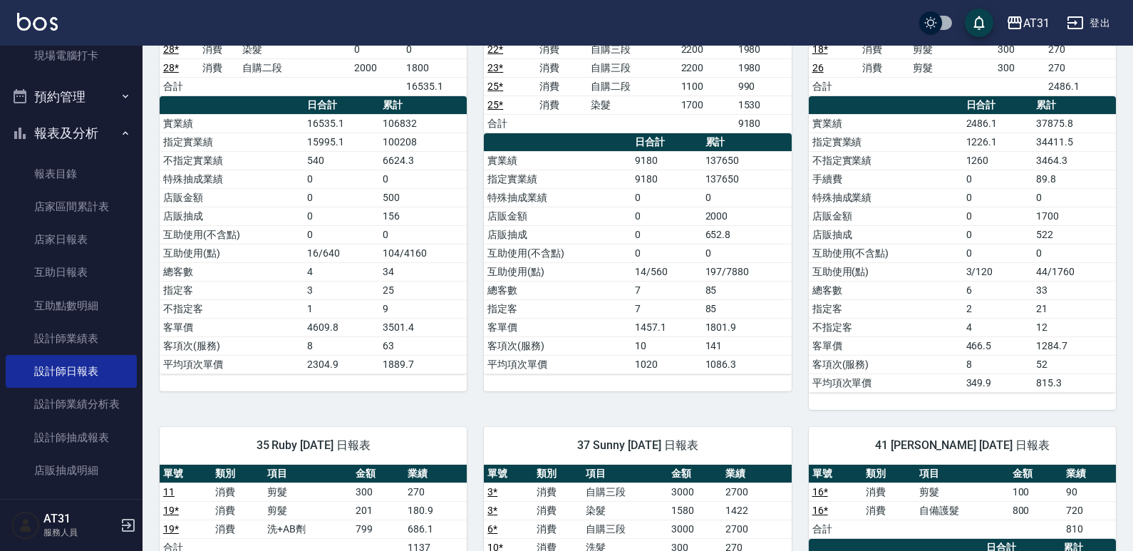
drag, startPoint x: 673, startPoint y: 181, endPoint x: 577, endPoint y: 197, distance: 97.5
click at [577, 197] on td "特殊抽成業績" at bounding box center [558, 197] width 148 height 19
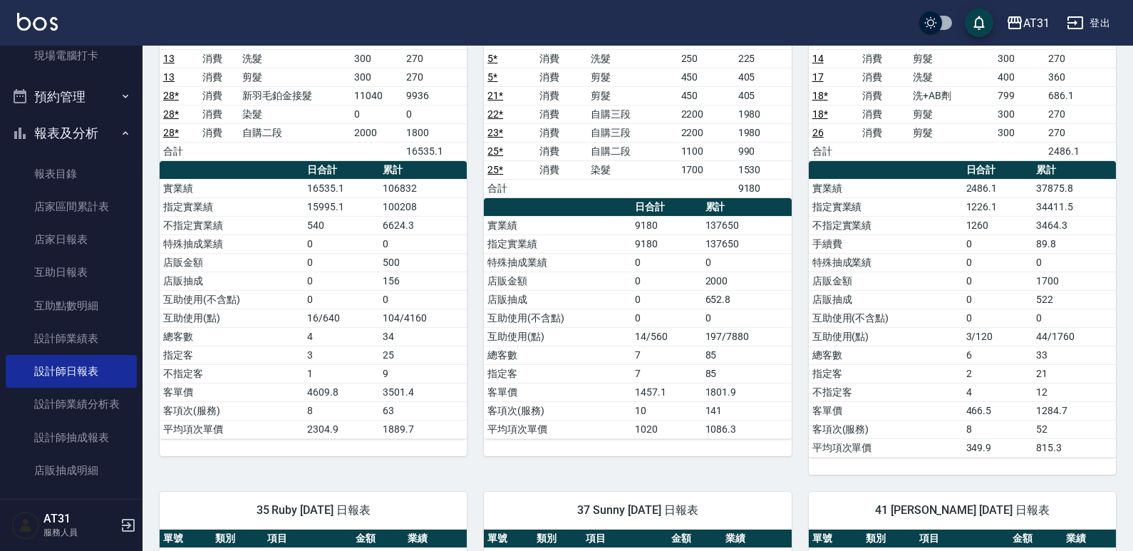
scroll to position [143, 0]
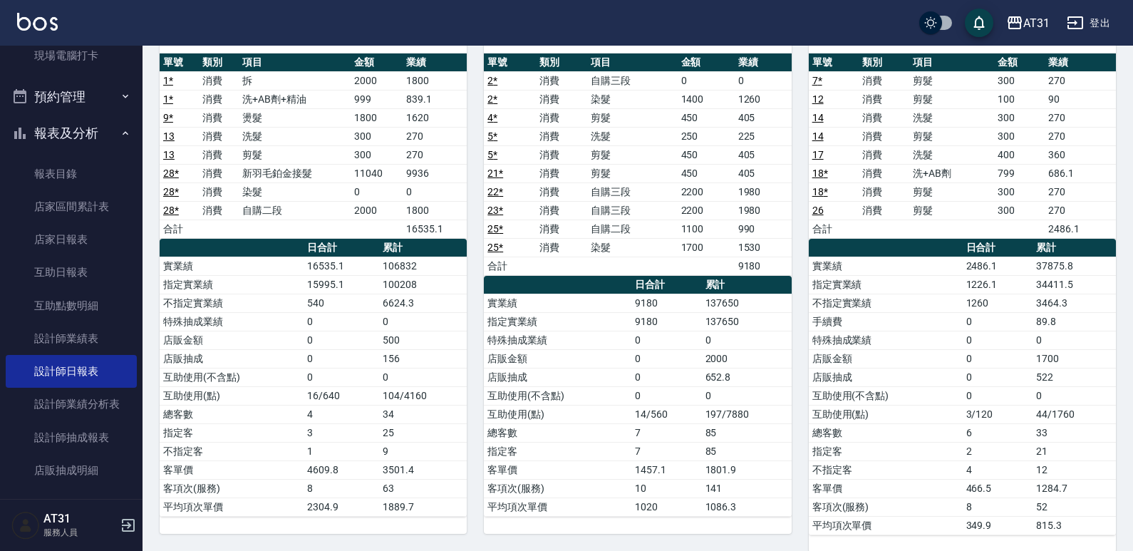
drag, startPoint x: 576, startPoint y: 197, endPoint x: 545, endPoint y: 206, distance: 31.8
click at [545, 206] on td "消費" at bounding box center [562, 210] width 52 height 19
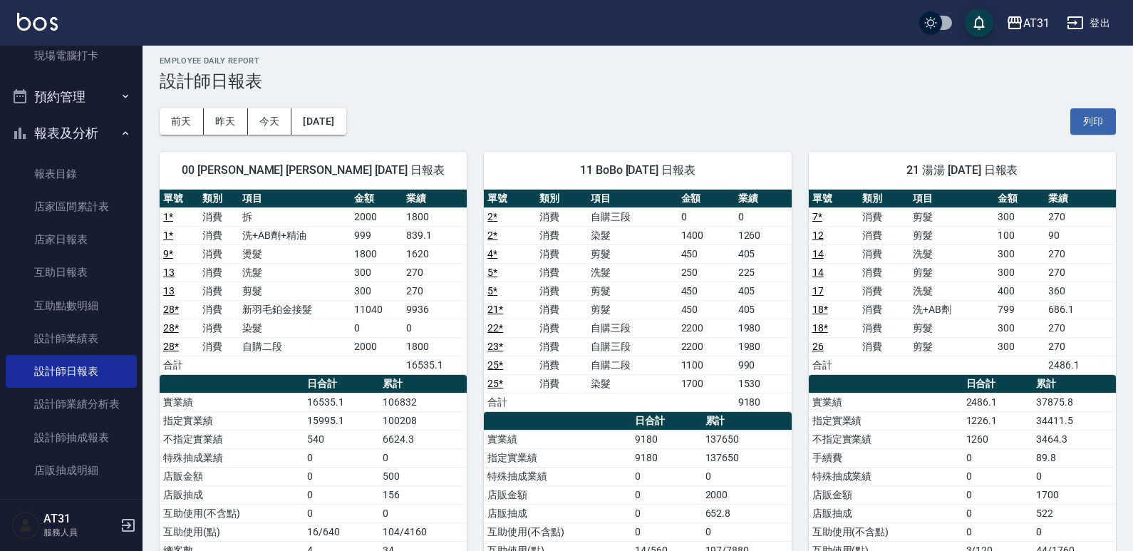
scroll to position [0, 0]
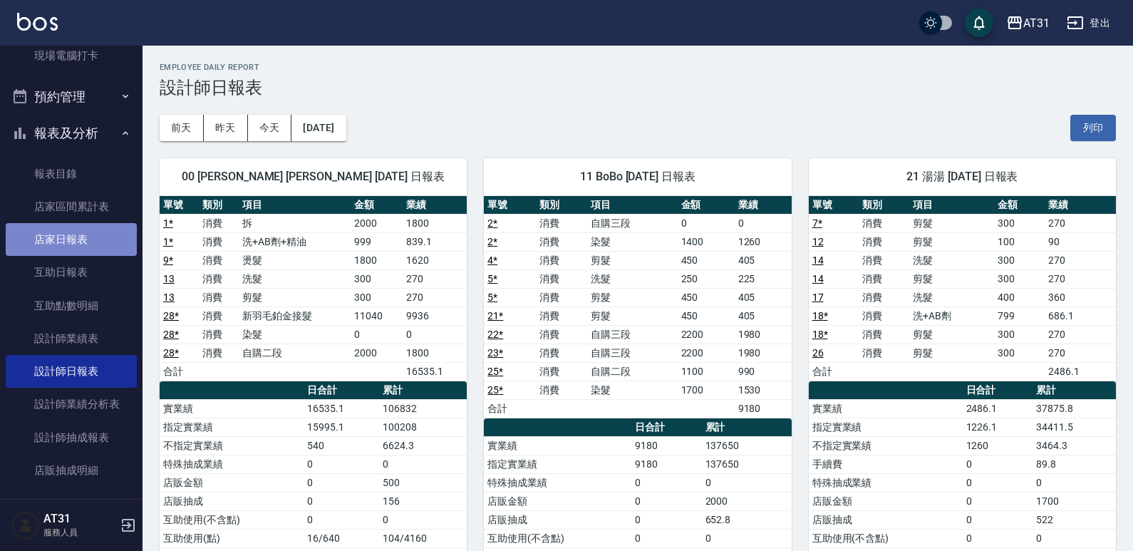
click at [97, 244] on link "店家日報表" at bounding box center [71, 239] width 131 height 33
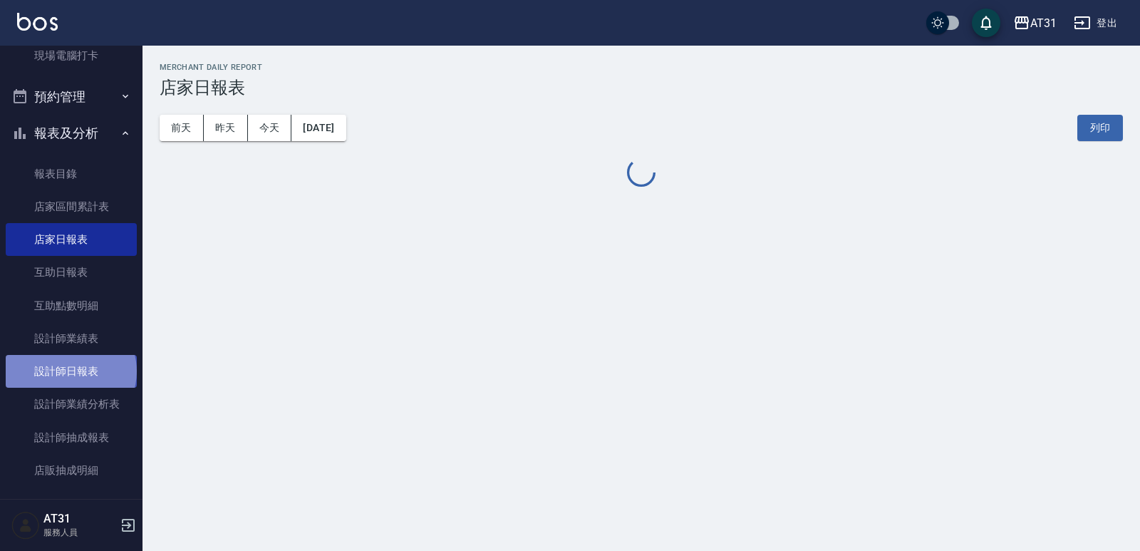
click at [70, 371] on link "設計師日報表" at bounding box center [71, 371] width 131 height 33
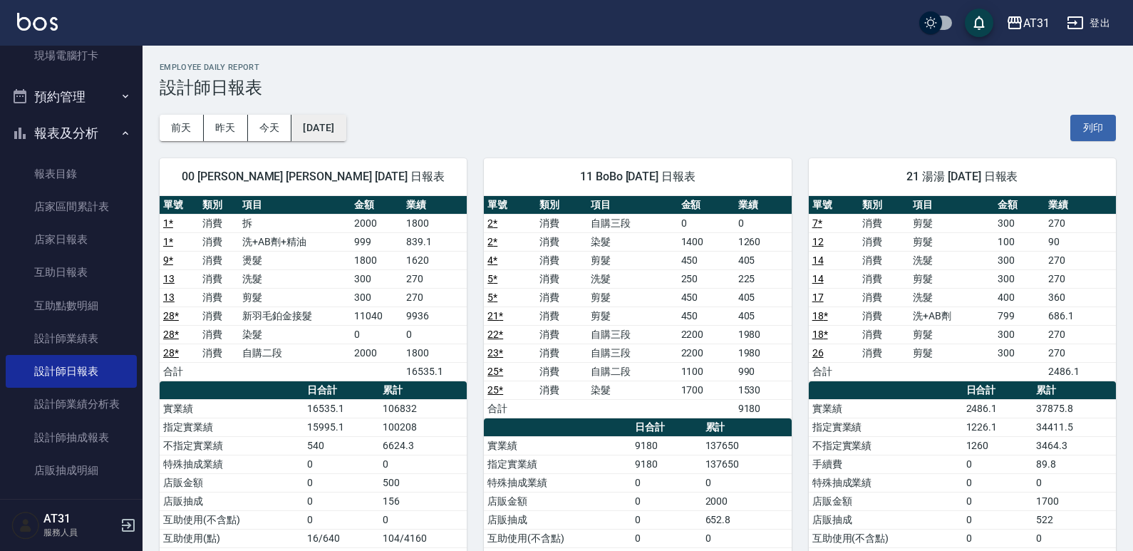
click at [346, 128] on button "[DATE]" at bounding box center [319, 128] width 54 height 26
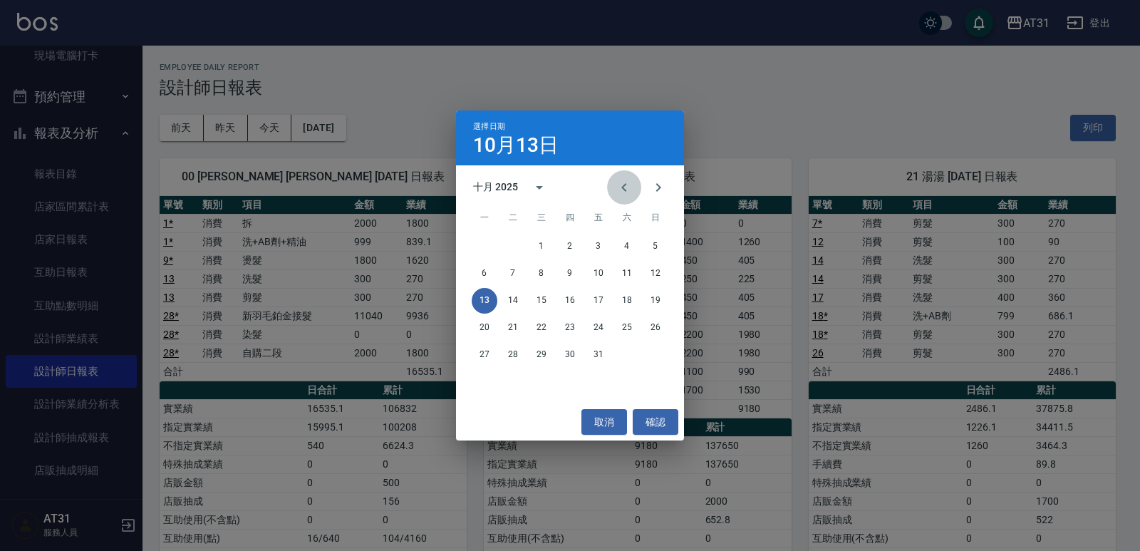
drag, startPoint x: 614, startPoint y: 179, endPoint x: 600, endPoint y: 202, distance: 27.1
click at [614, 179] on button "Previous month" at bounding box center [624, 187] width 34 height 34
click at [624, 269] on button "13" at bounding box center [627, 274] width 26 height 26
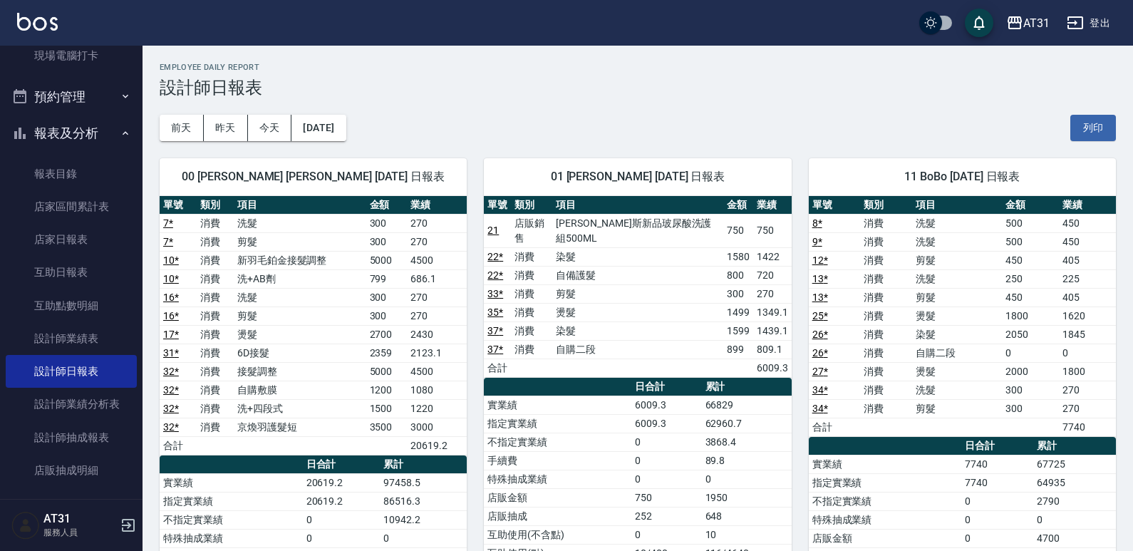
drag, startPoint x: 557, startPoint y: 167, endPoint x: 511, endPoint y: 128, distance: 60.1
drag, startPoint x: 511, startPoint y: 128, endPoint x: 468, endPoint y: 143, distance: 45.3
click at [478, 138] on div "[DATE] [DATE] [DATE] [DATE] 列印" at bounding box center [638, 128] width 956 height 61
click at [334, 131] on button "[DATE]" at bounding box center [319, 128] width 54 height 26
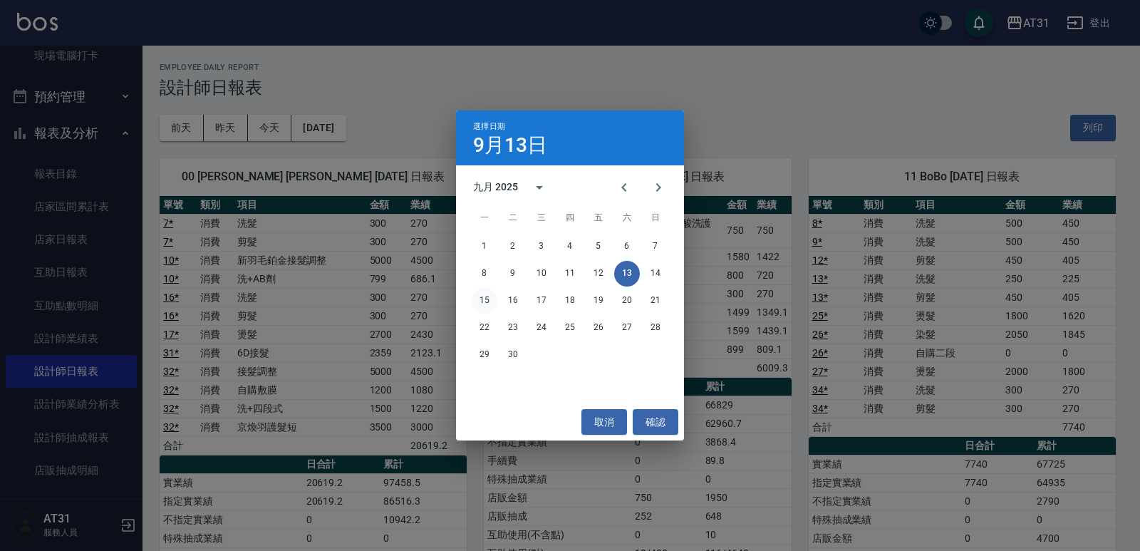
click at [483, 295] on button "15" at bounding box center [485, 301] width 26 height 26
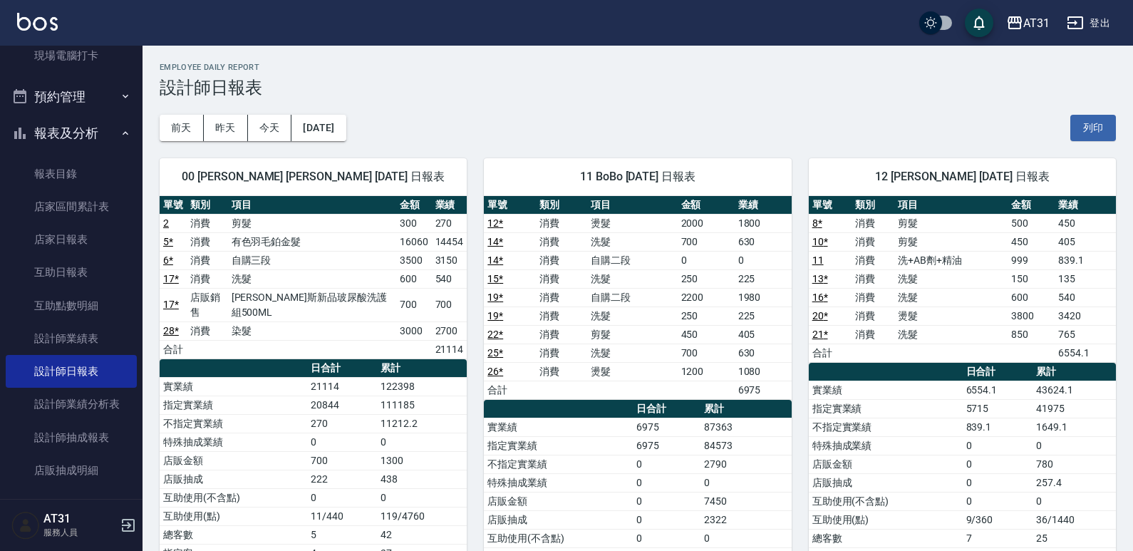
drag, startPoint x: 413, startPoint y: 267, endPoint x: 329, endPoint y: 262, distance: 83.6
click at [329, 262] on td "自購三段" at bounding box center [312, 260] width 168 height 19
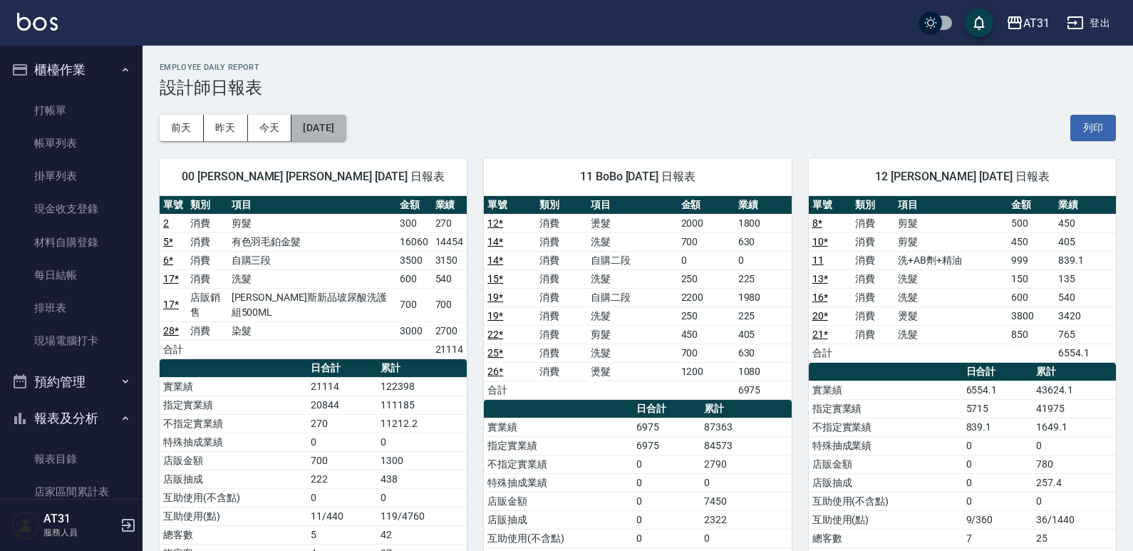
click at [305, 125] on button "[DATE]" at bounding box center [319, 128] width 54 height 26
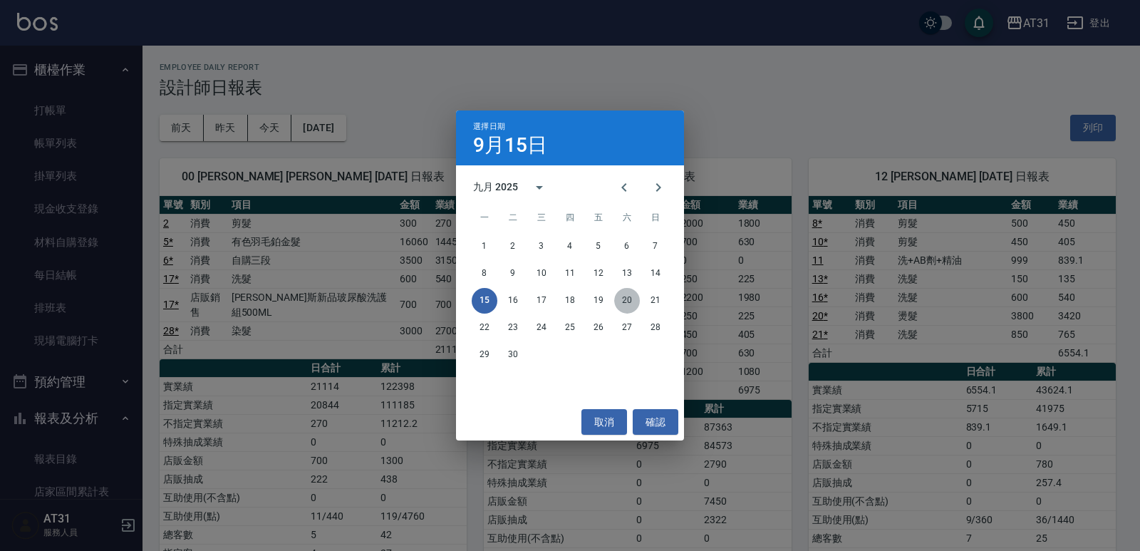
click at [617, 298] on button "20" at bounding box center [627, 301] width 26 height 26
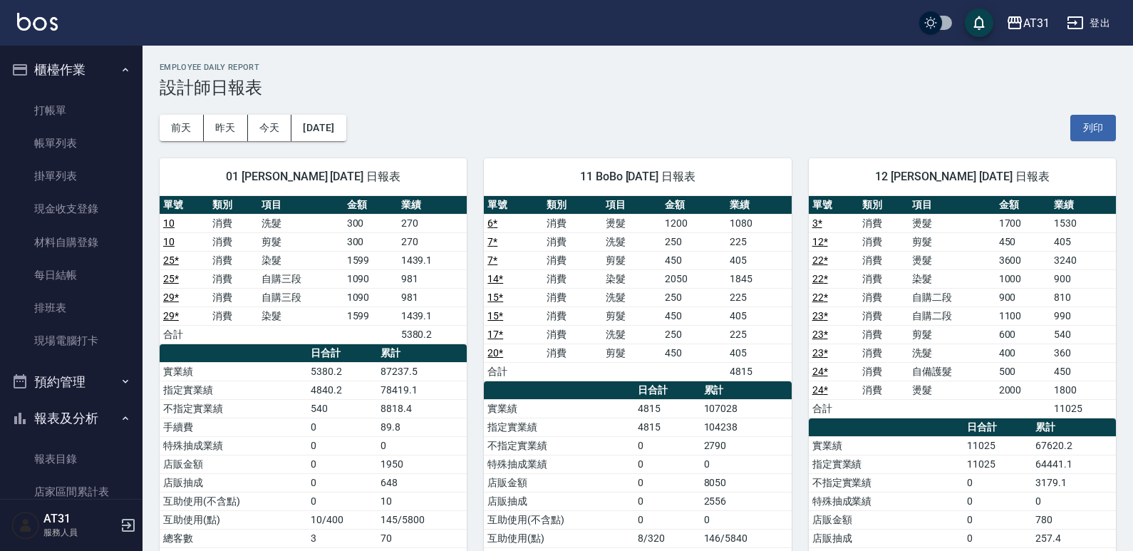
drag, startPoint x: 599, startPoint y: 301, endPoint x: 517, endPoint y: 311, distance: 83.3
drag, startPoint x: 517, startPoint y: 311, endPoint x: 369, endPoint y: 205, distance: 181.8
click at [423, 292] on tbody "10 消費 洗髮 300 270 10 消費 剪髮 300 270 25 * 消費 染髮 1599 1439.1 25 * 消費 自購三段 1090 981 …" at bounding box center [313, 279] width 307 height 130
click at [334, 123] on button "[DATE]" at bounding box center [319, 128] width 54 height 26
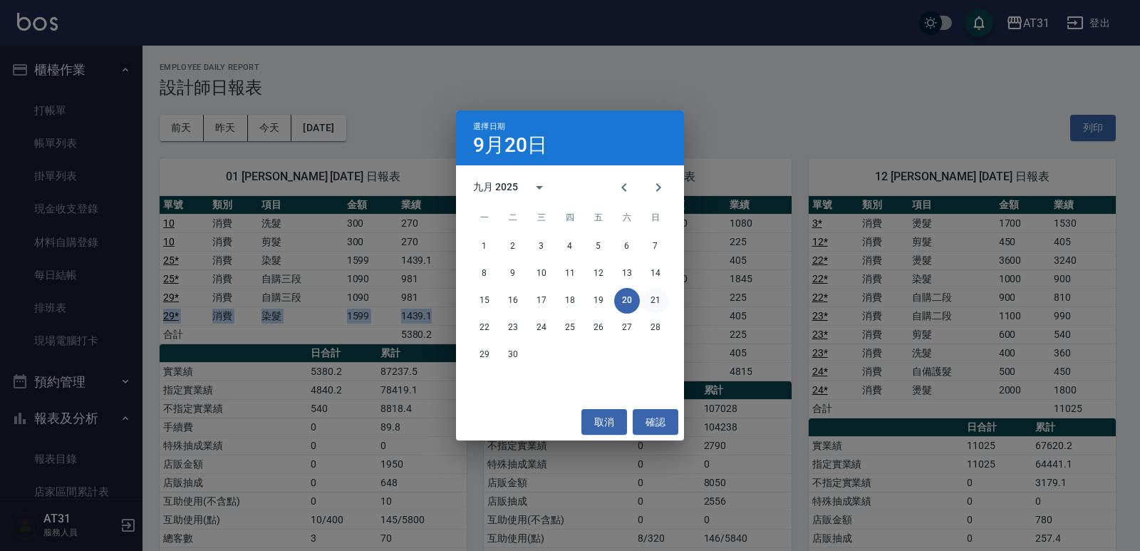
click at [654, 304] on button "21" at bounding box center [656, 301] width 26 height 26
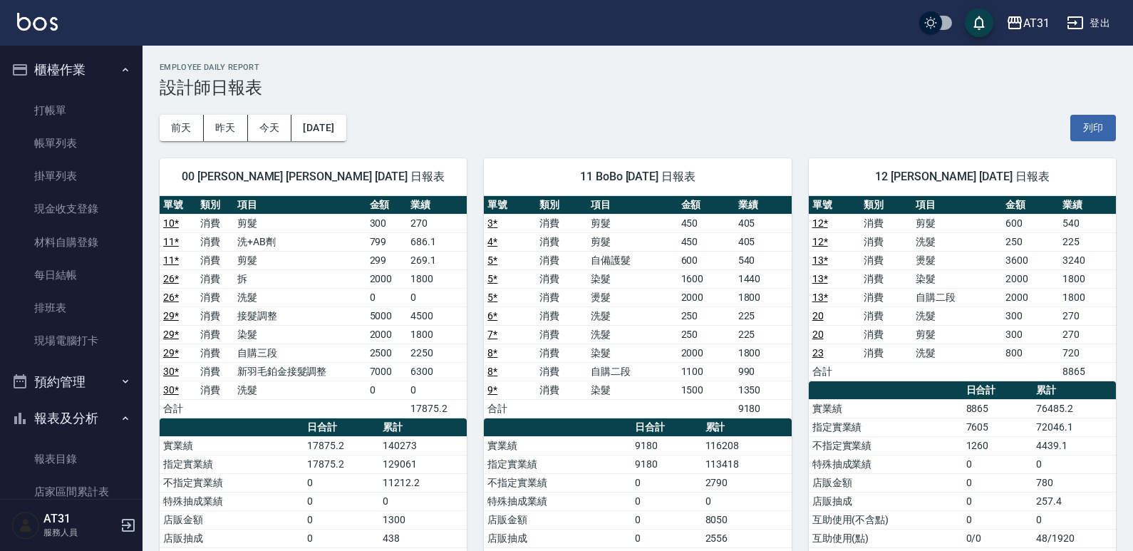
drag, startPoint x: 428, startPoint y: 306, endPoint x: 316, endPoint y: 272, distance: 117.0
click at [381, 310] on td "5000" at bounding box center [386, 315] width 41 height 19
click at [56, 118] on link "打帳單" at bounding box center [71, 110] width 131 height 33
